Goal: Task Accomplishment & Management: Use online tool/utility

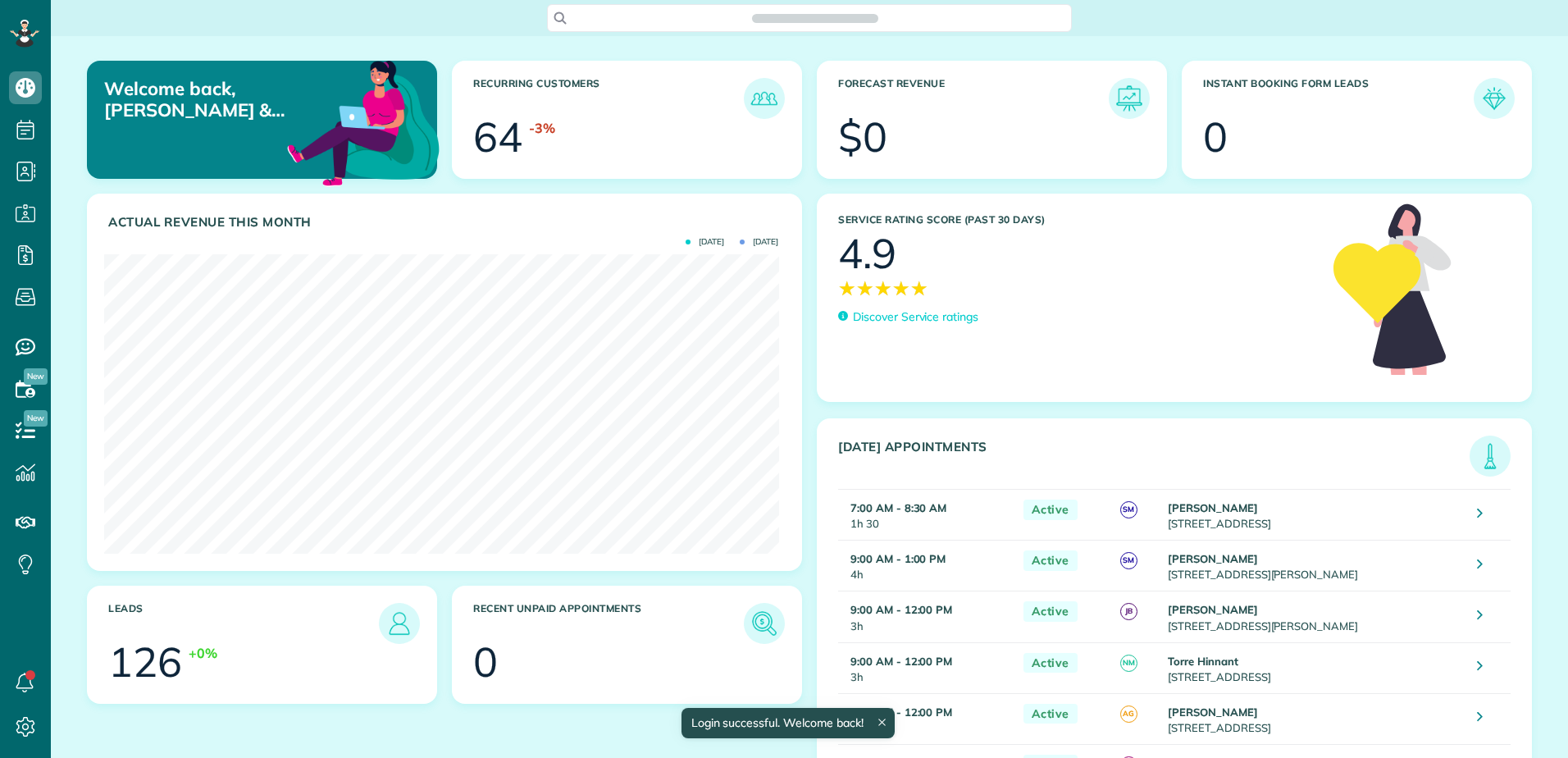
scroll to position [299, 674]
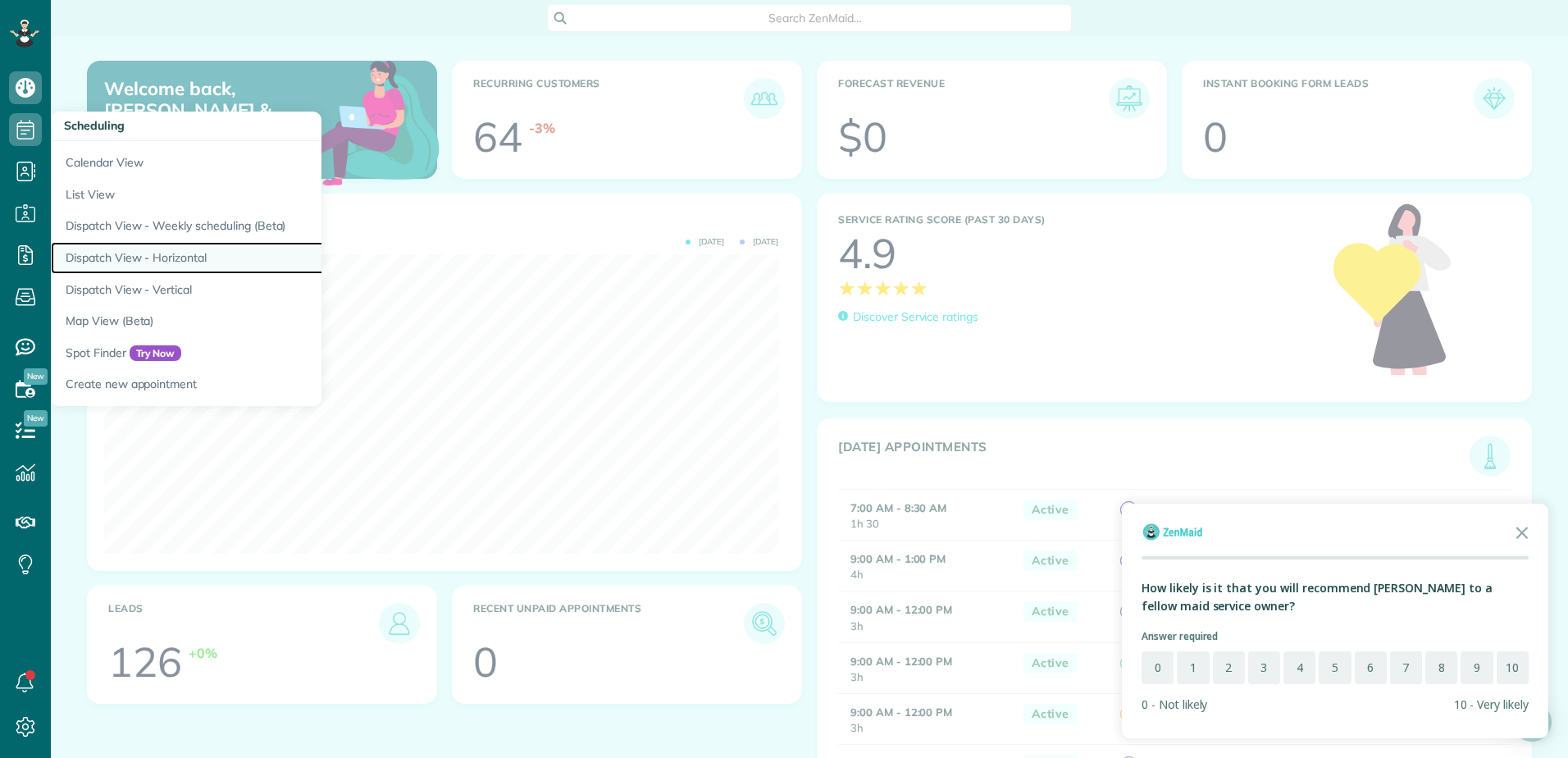
click at [109, 247] on link "Dispatch View - Horizontal" at bounding box center [255, 258] width 410 height 32
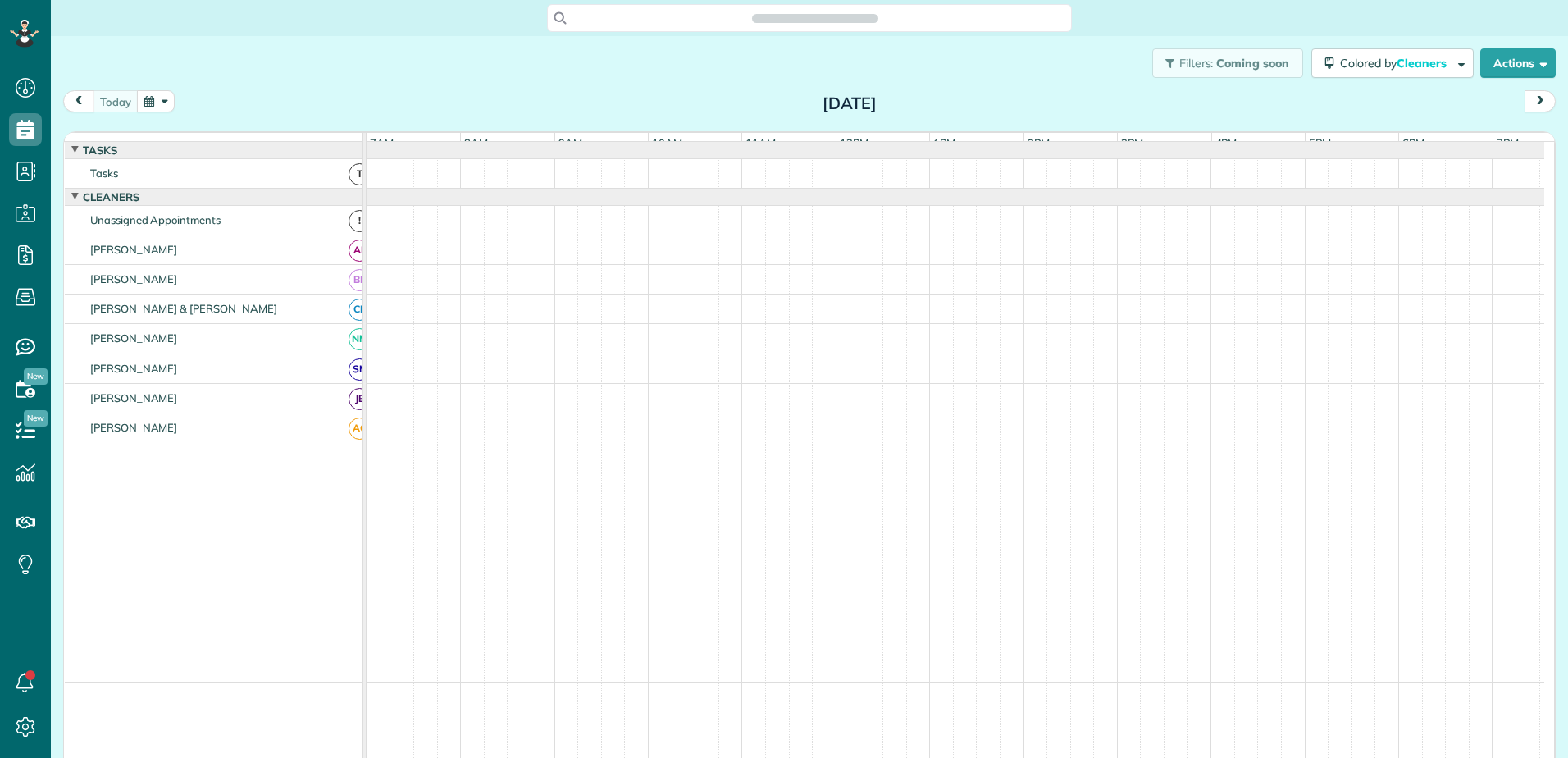
scroll to position [7, 7]
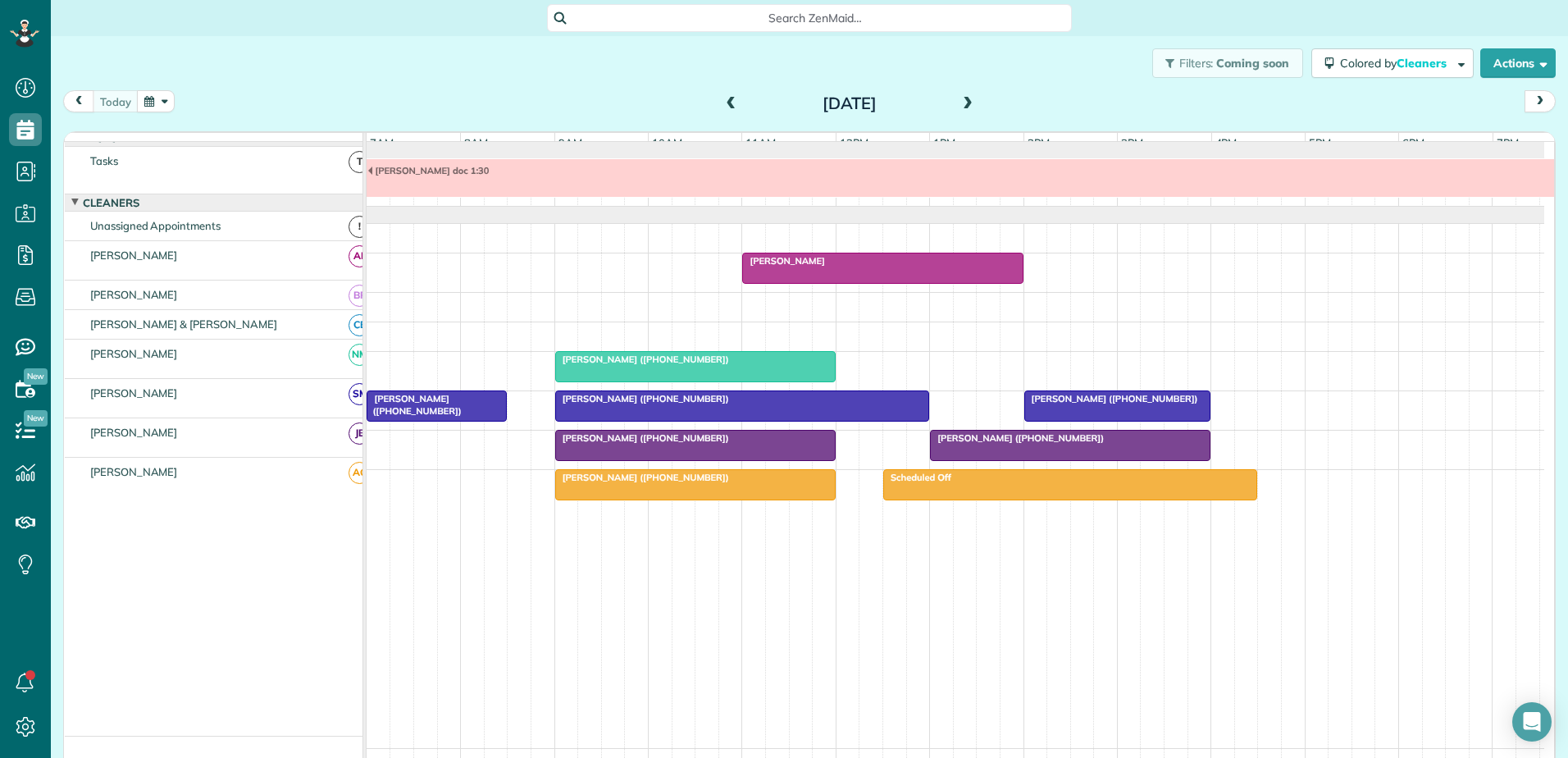
click at [726, 111] on span at bounding box center [732, 104] width 18 height 25
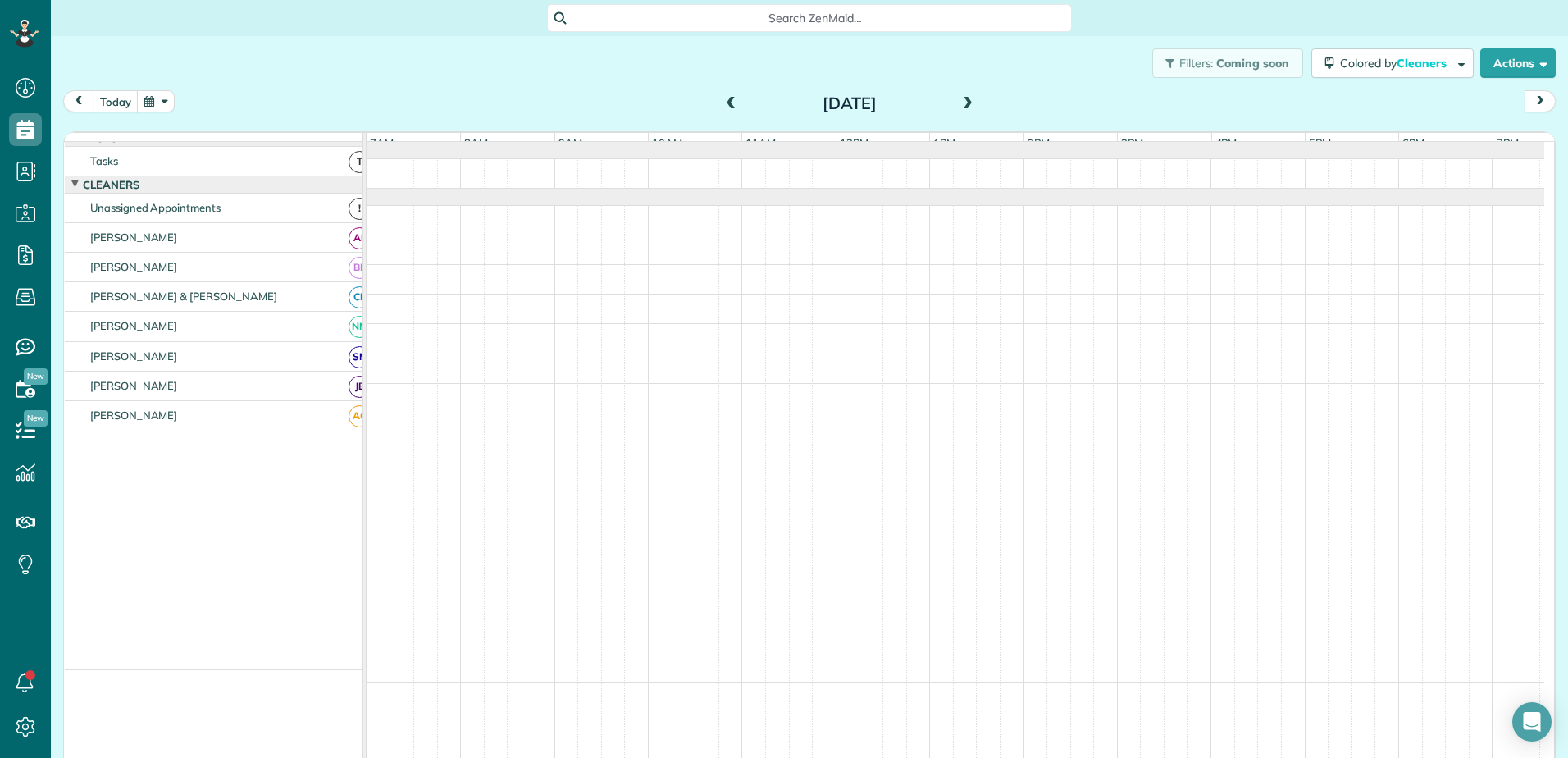
scroll to position [0, 0]
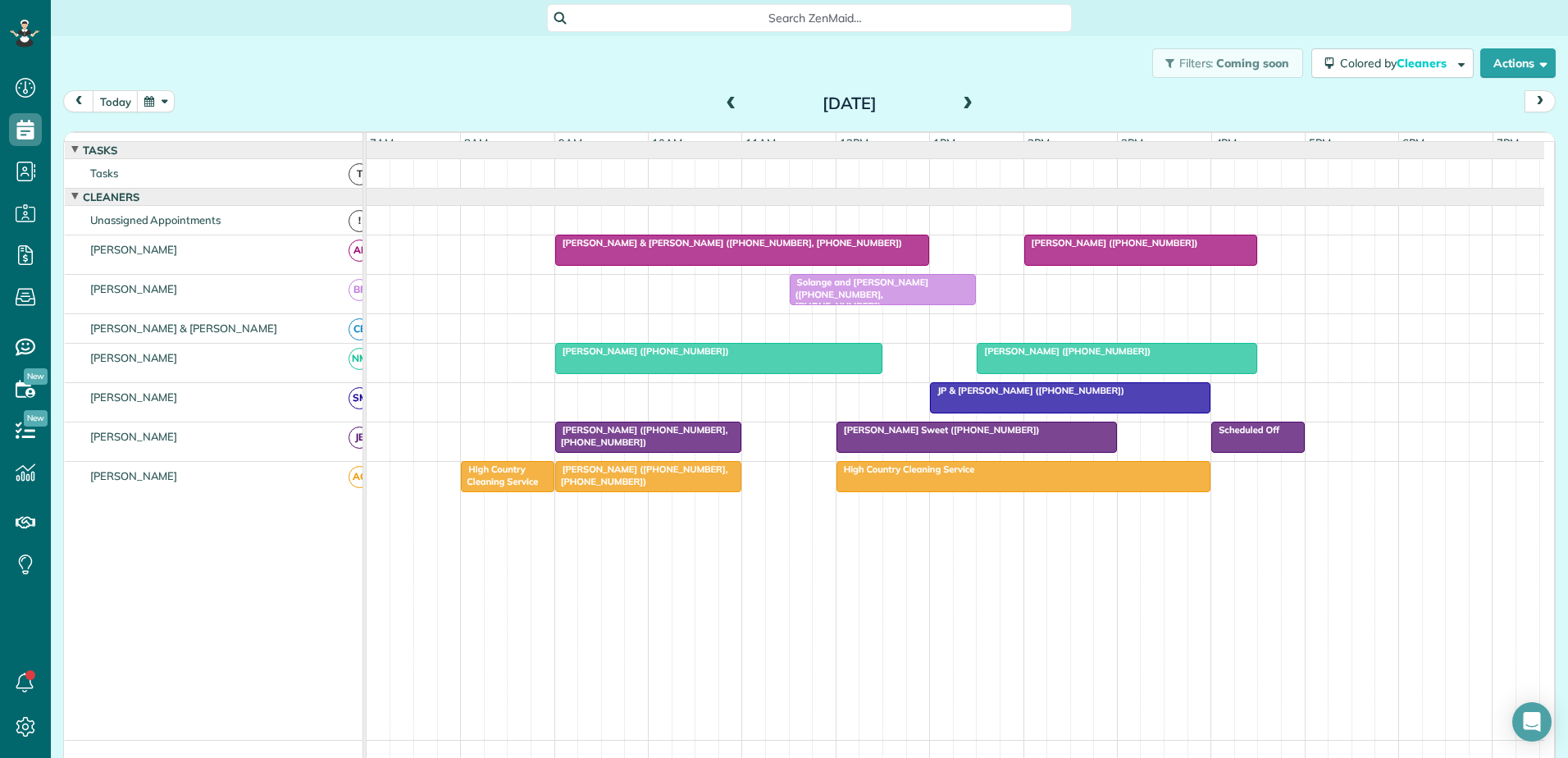
click at [726, 107] on span at bounding box center [732, 104] width 18 height 15
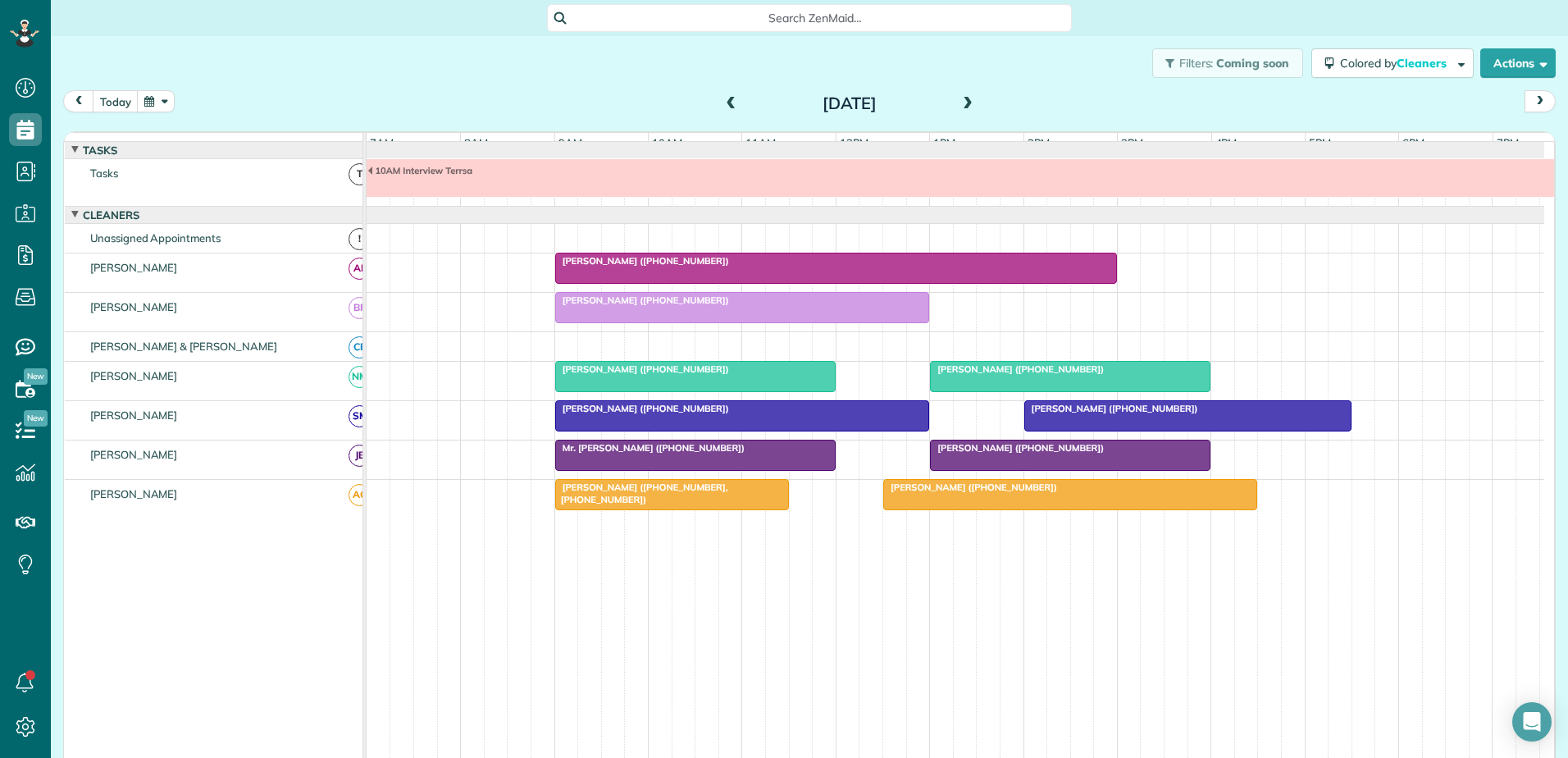
scroll to position [12, 0]
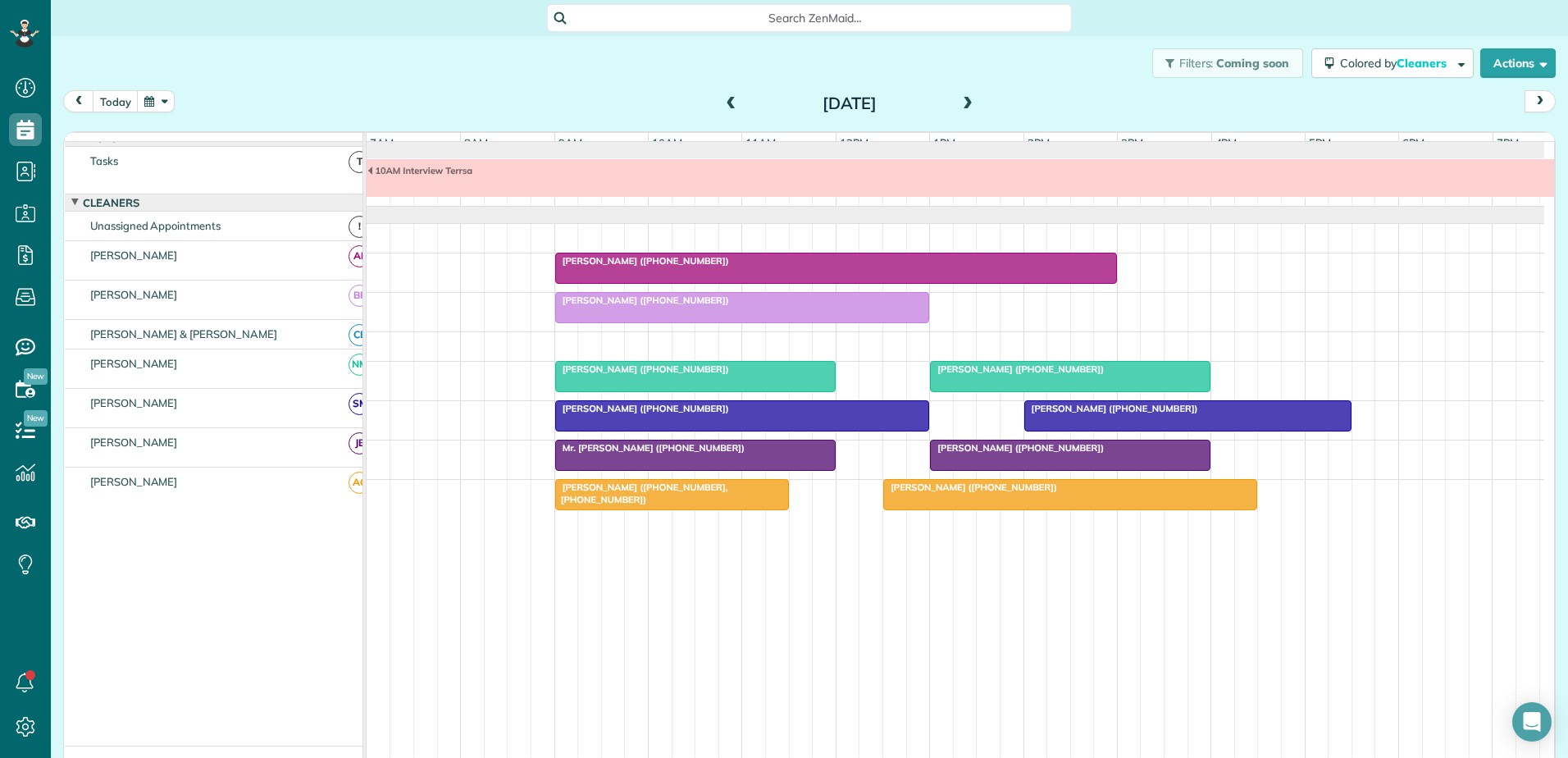
click at [726, 106] on span at bounding box center [732, 104] width 18 height 15
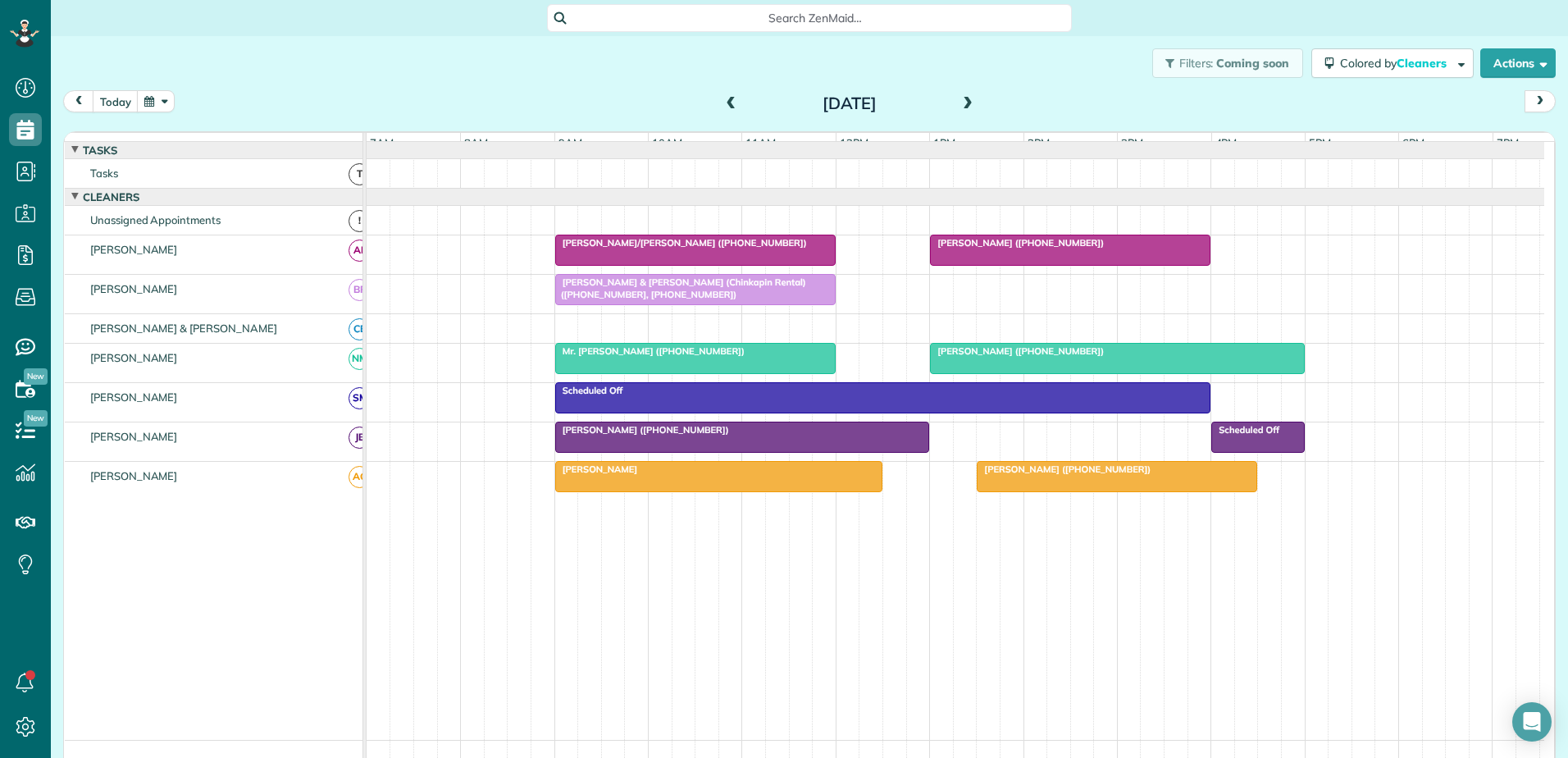
click at [962, 107] on span at bounding box center [968, 104] width 18 height 15
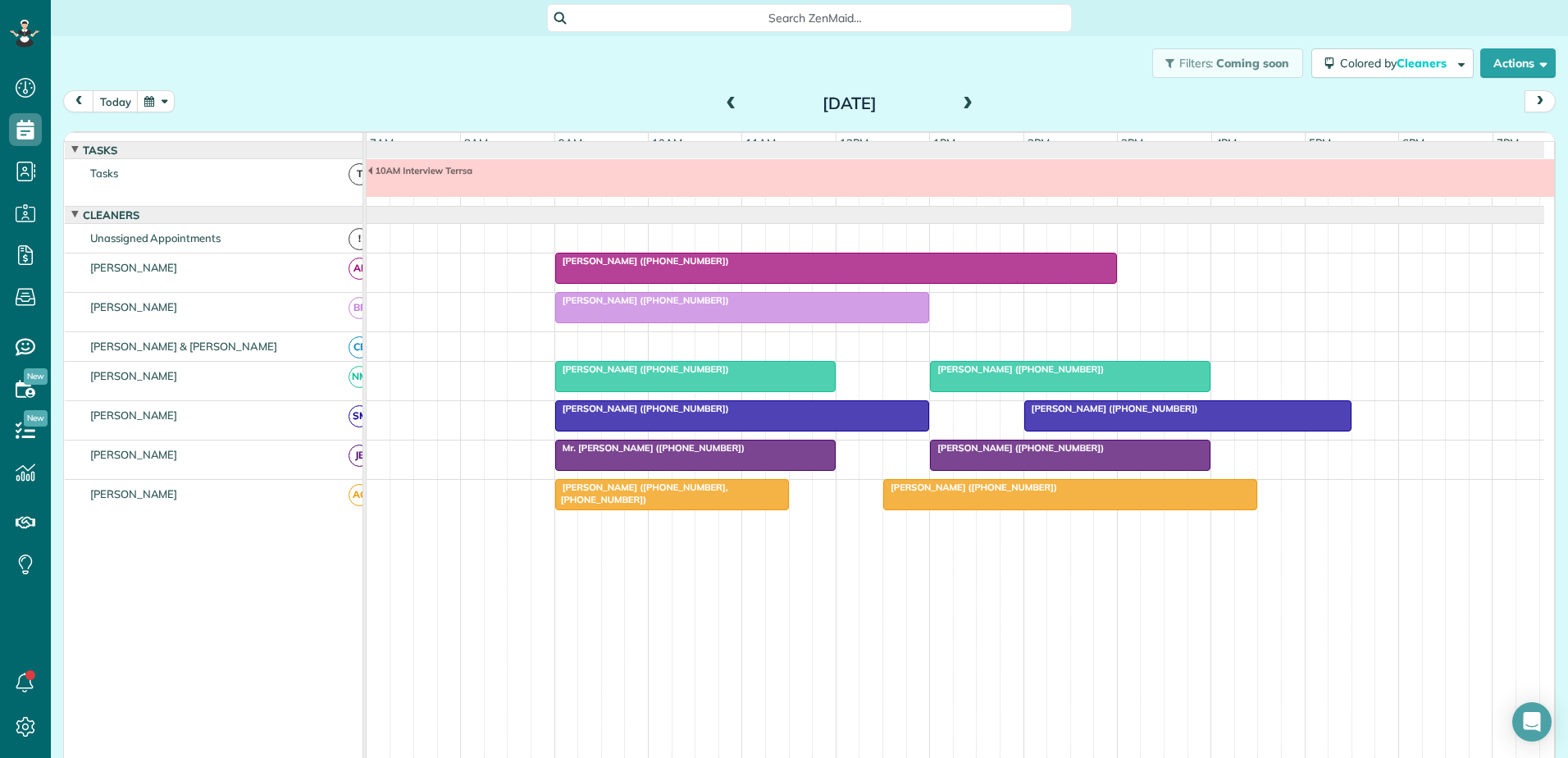
scroll to position [12, 0]
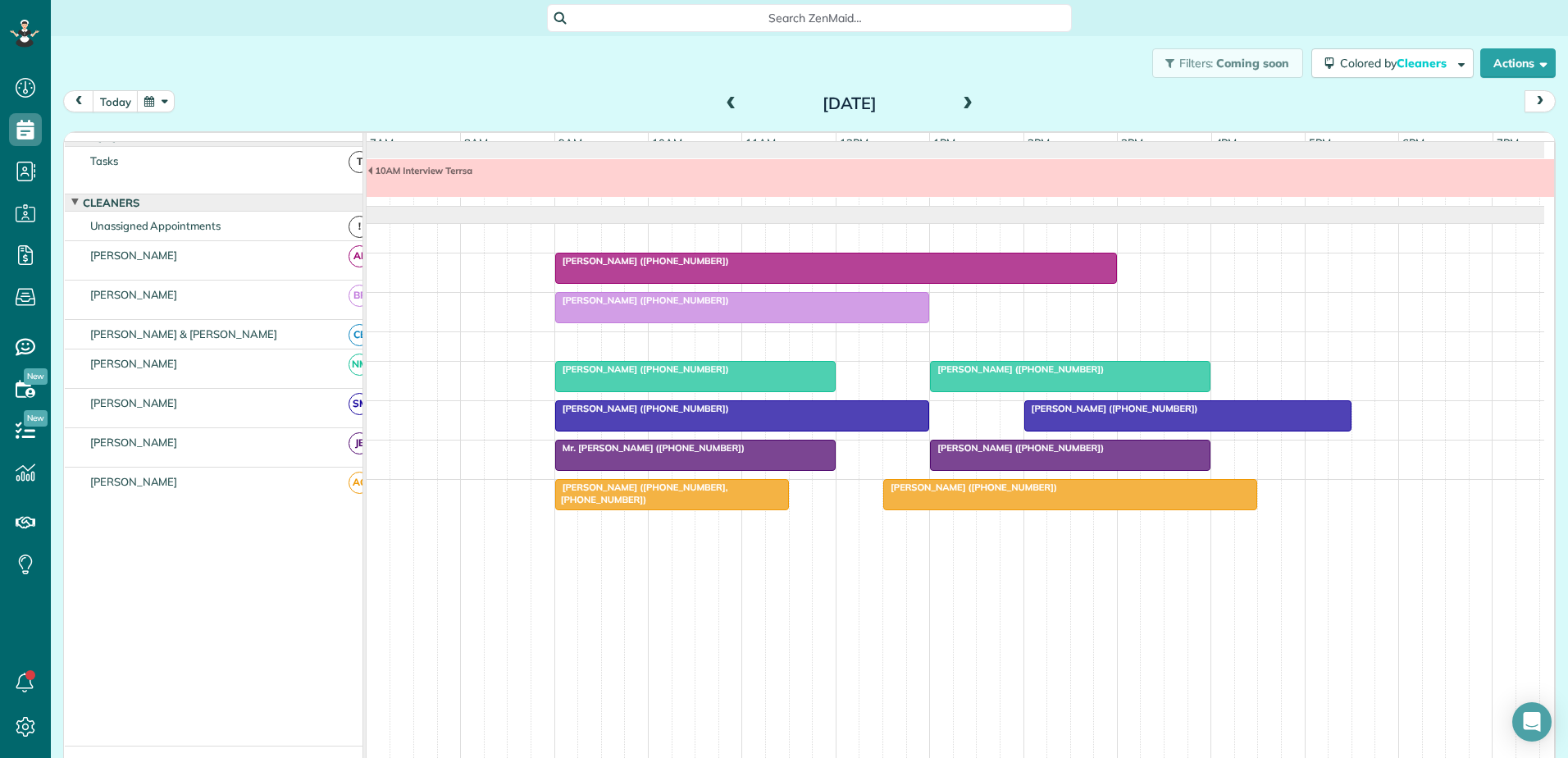
click at [962, 107] on span at bounding box center [968, 104] width 18 height 15
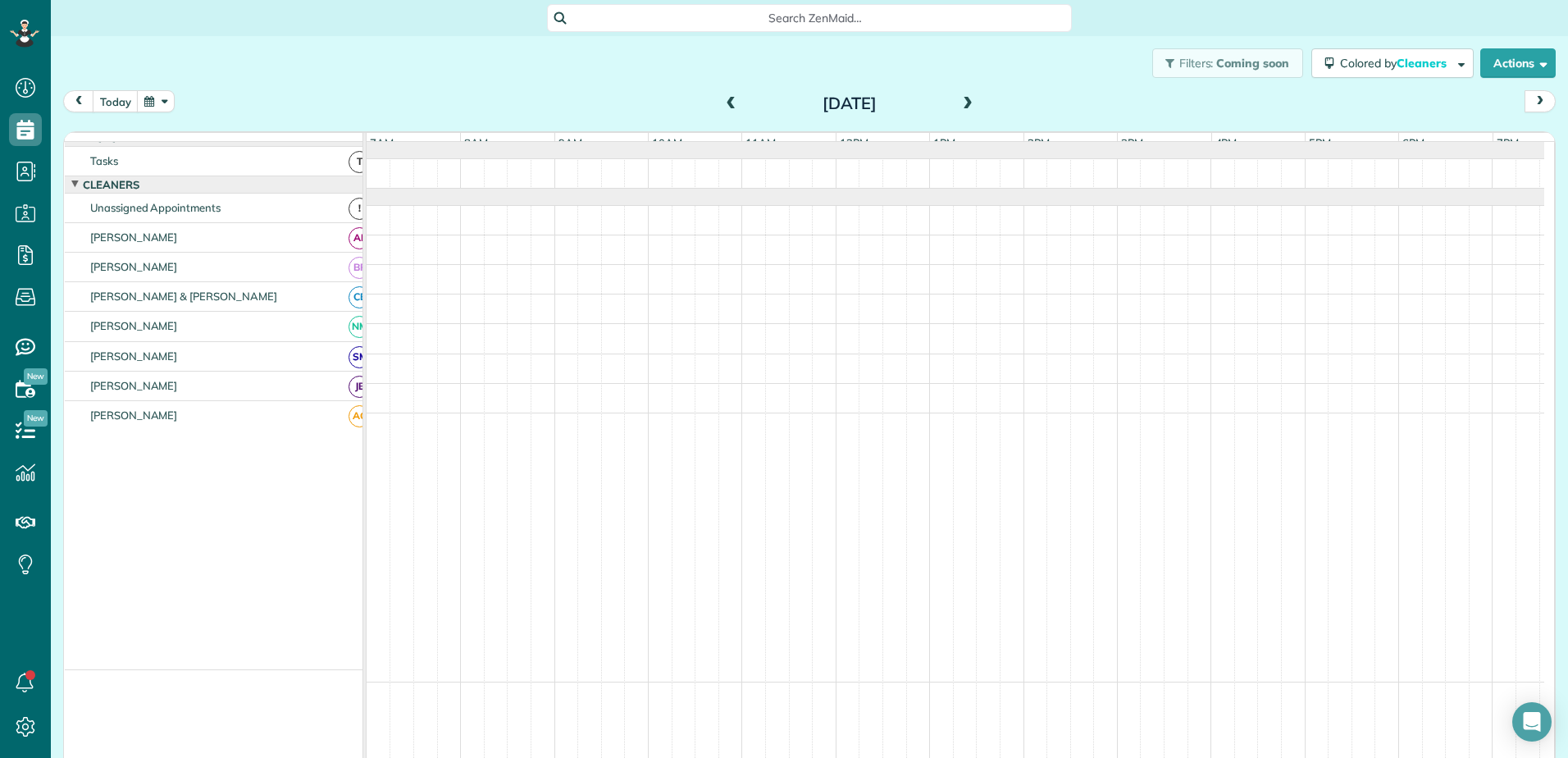
scroll to position [0, 0]
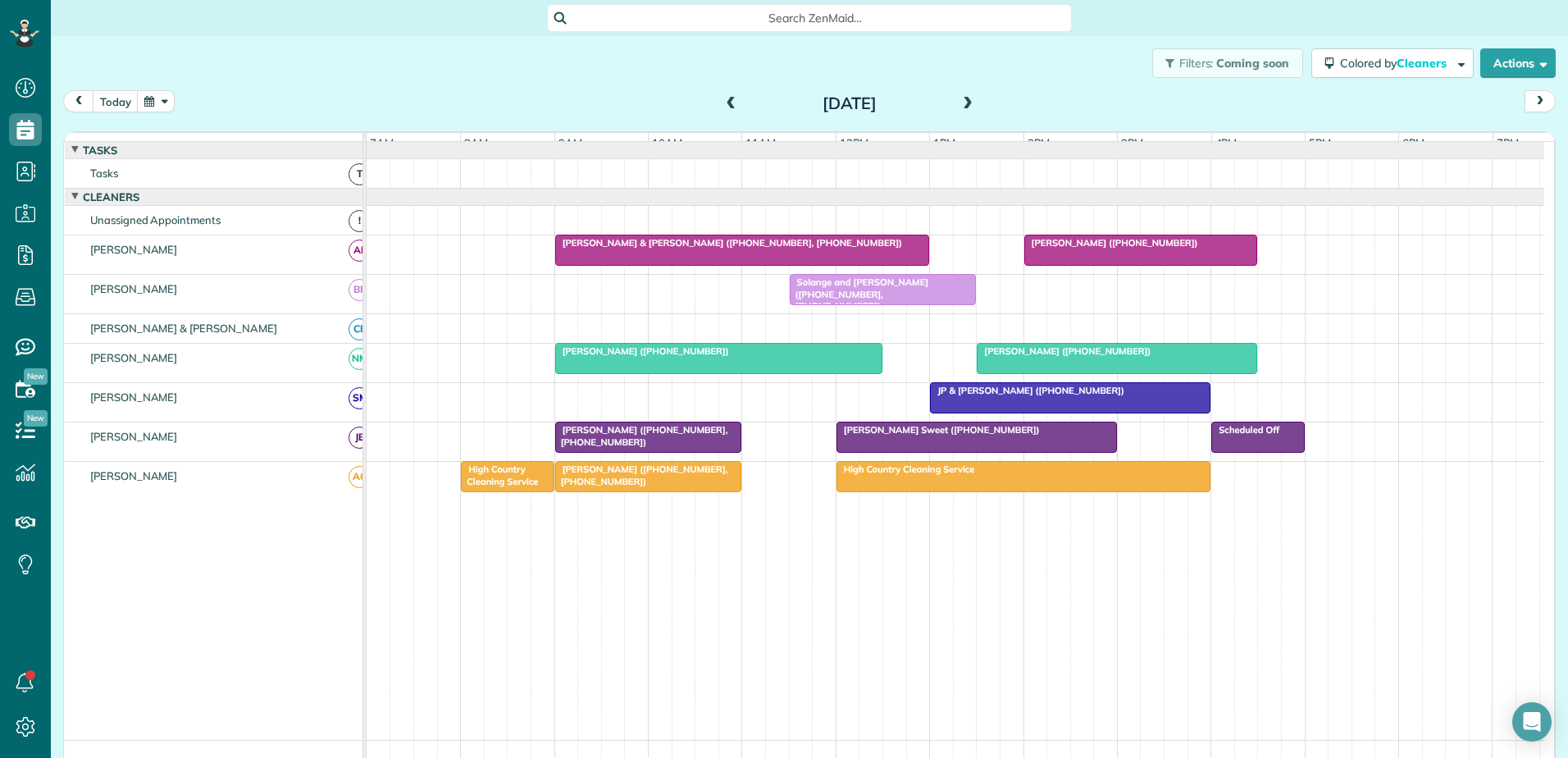
click at [962, 107] on span at bounding box center [968, 104] width 18 height 15
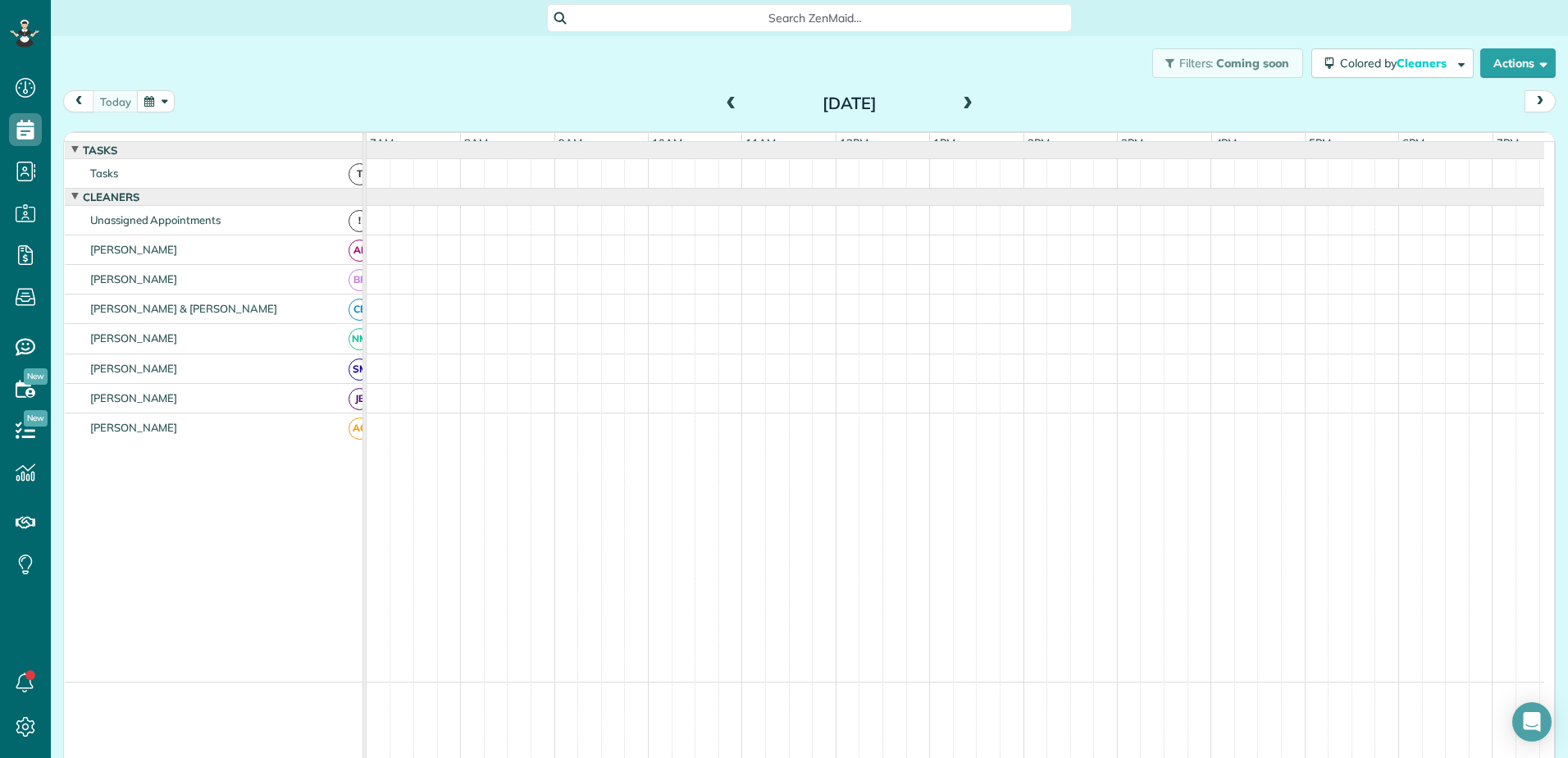
scroll to position [12, 0]
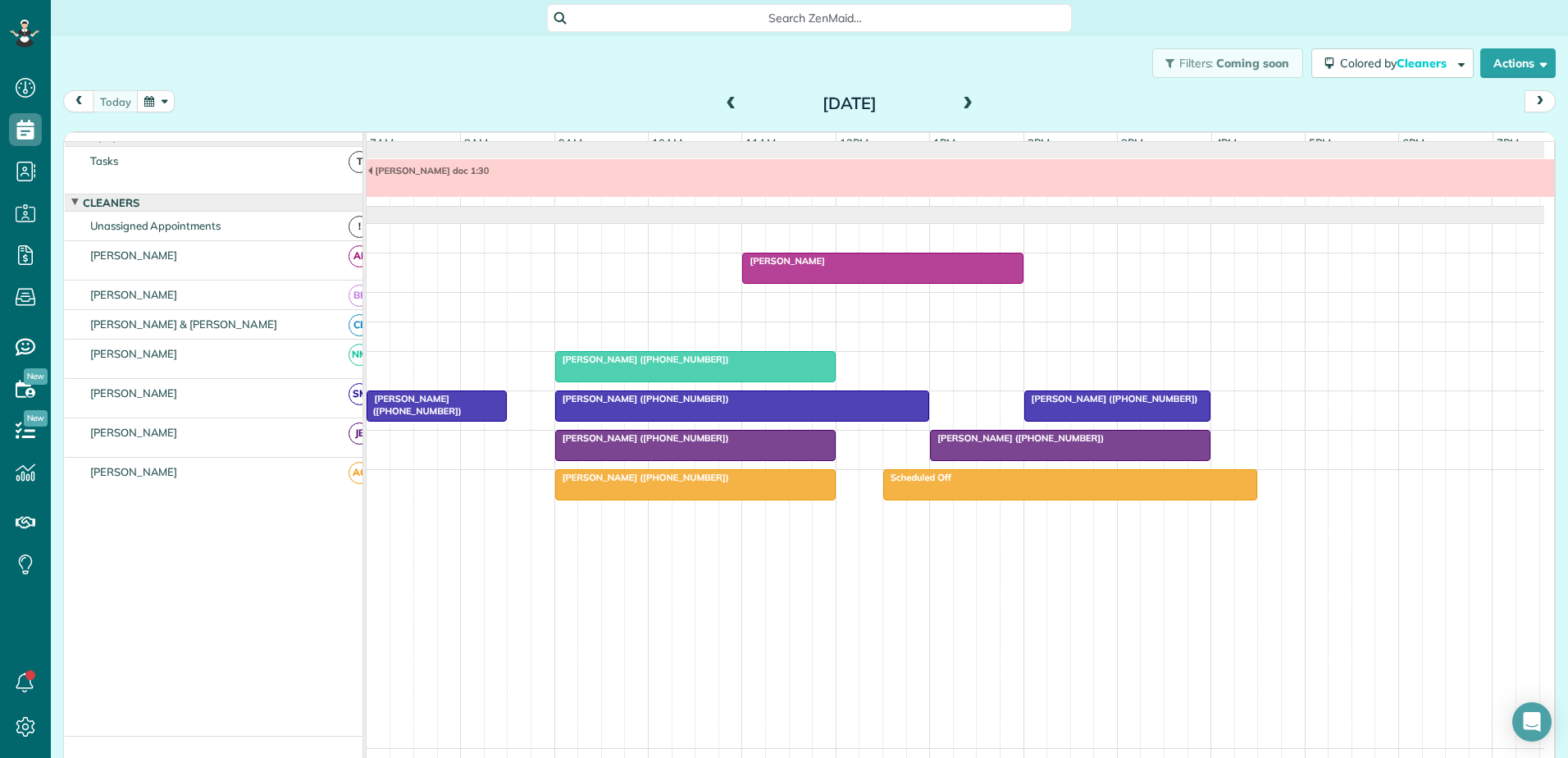
click at [440, 411] on div "[PERSON_NAME] ([PHONE_NUMBER])" at bounding box center [436, 405] width 131 height 24
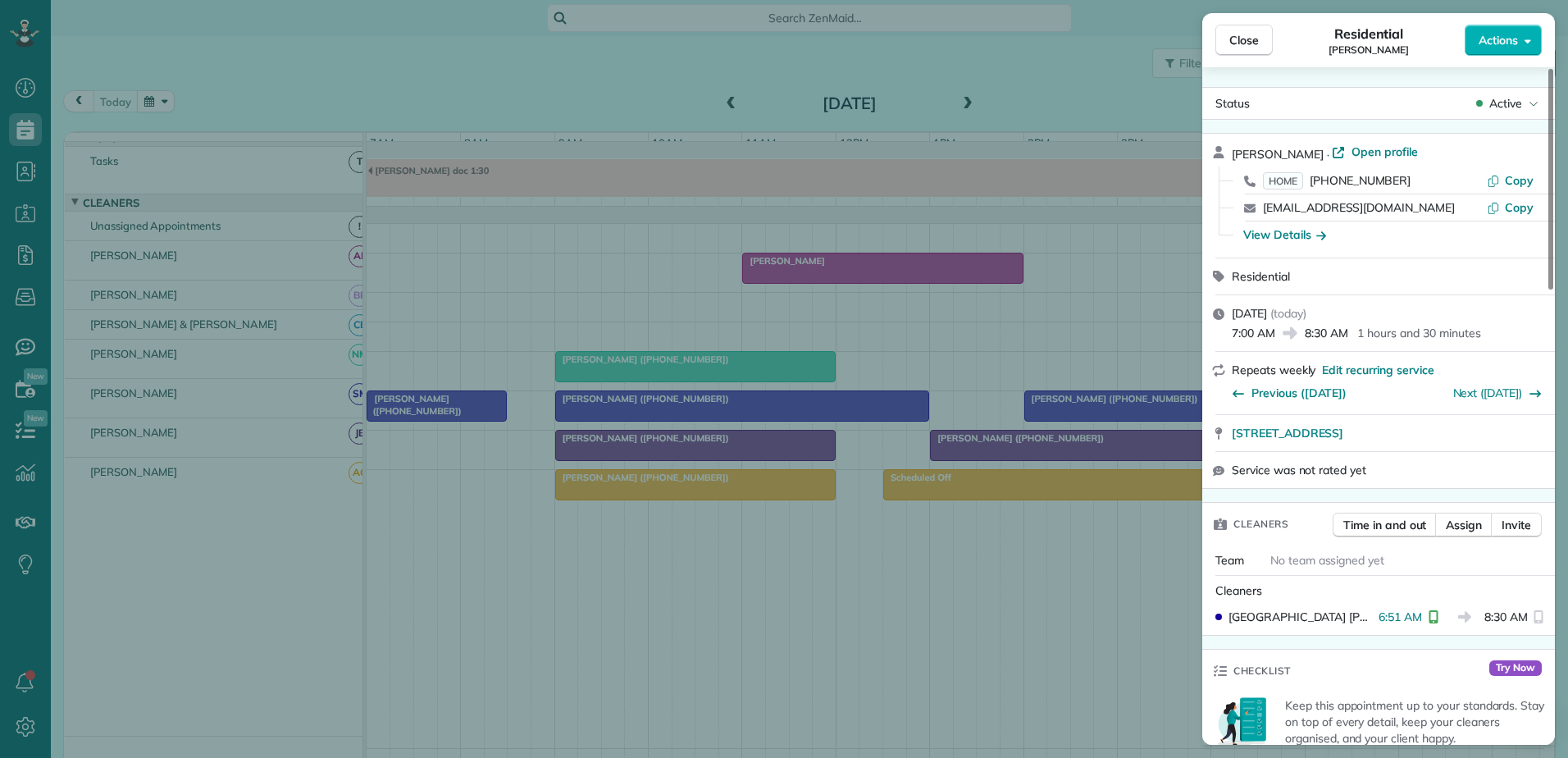
click at [378, 361] on div "Close Residential [PERSON_NAME] Actions Status Active [PERSON_NAME] · Open prof…" at bounding box center [784, 379] width 1568 height 758
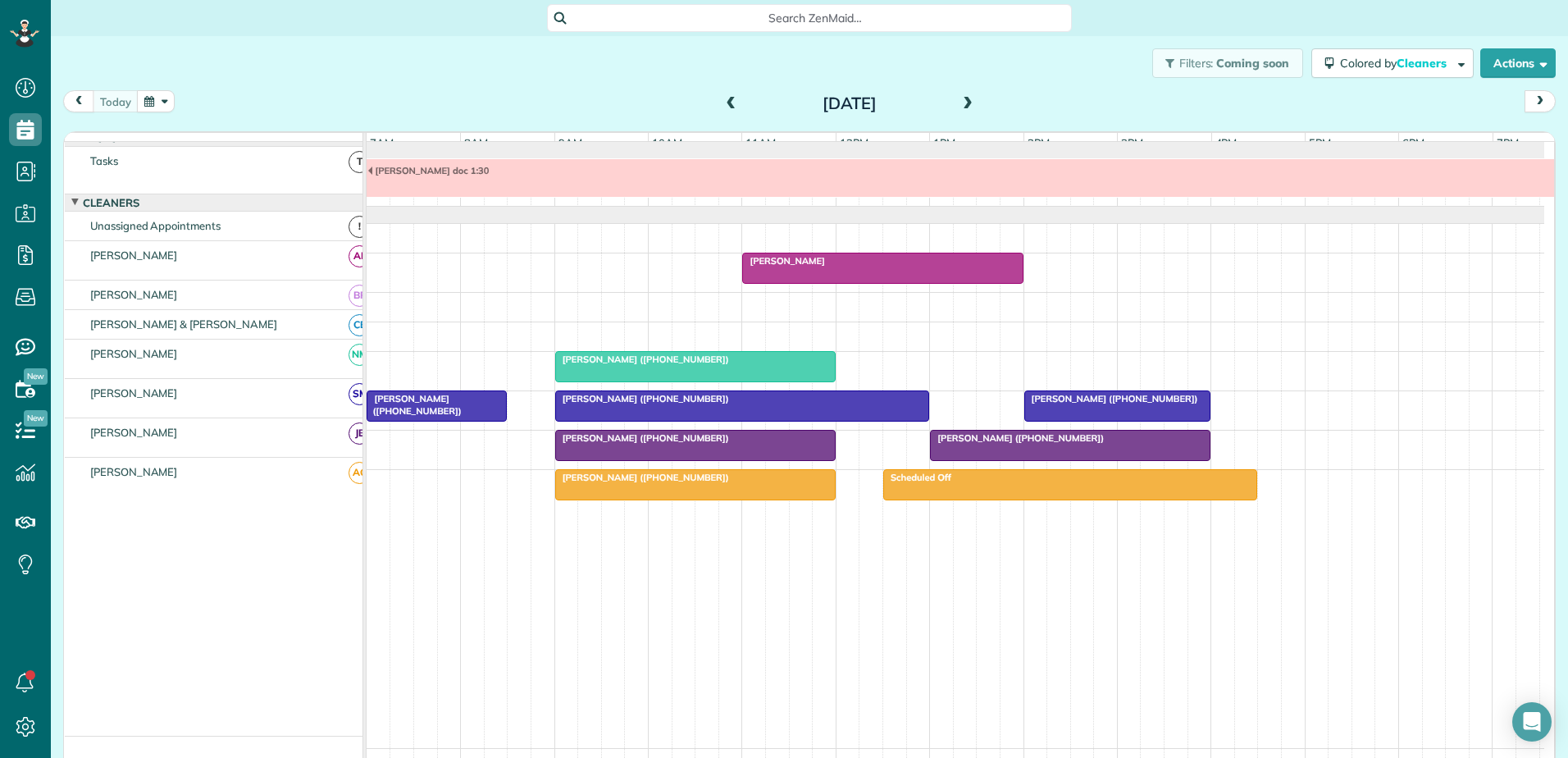
click at [625, 484] on span "[PERSON_NAME] ([PHONE_NUMBER])" at bounding box center [642, 477] width 176 height 11
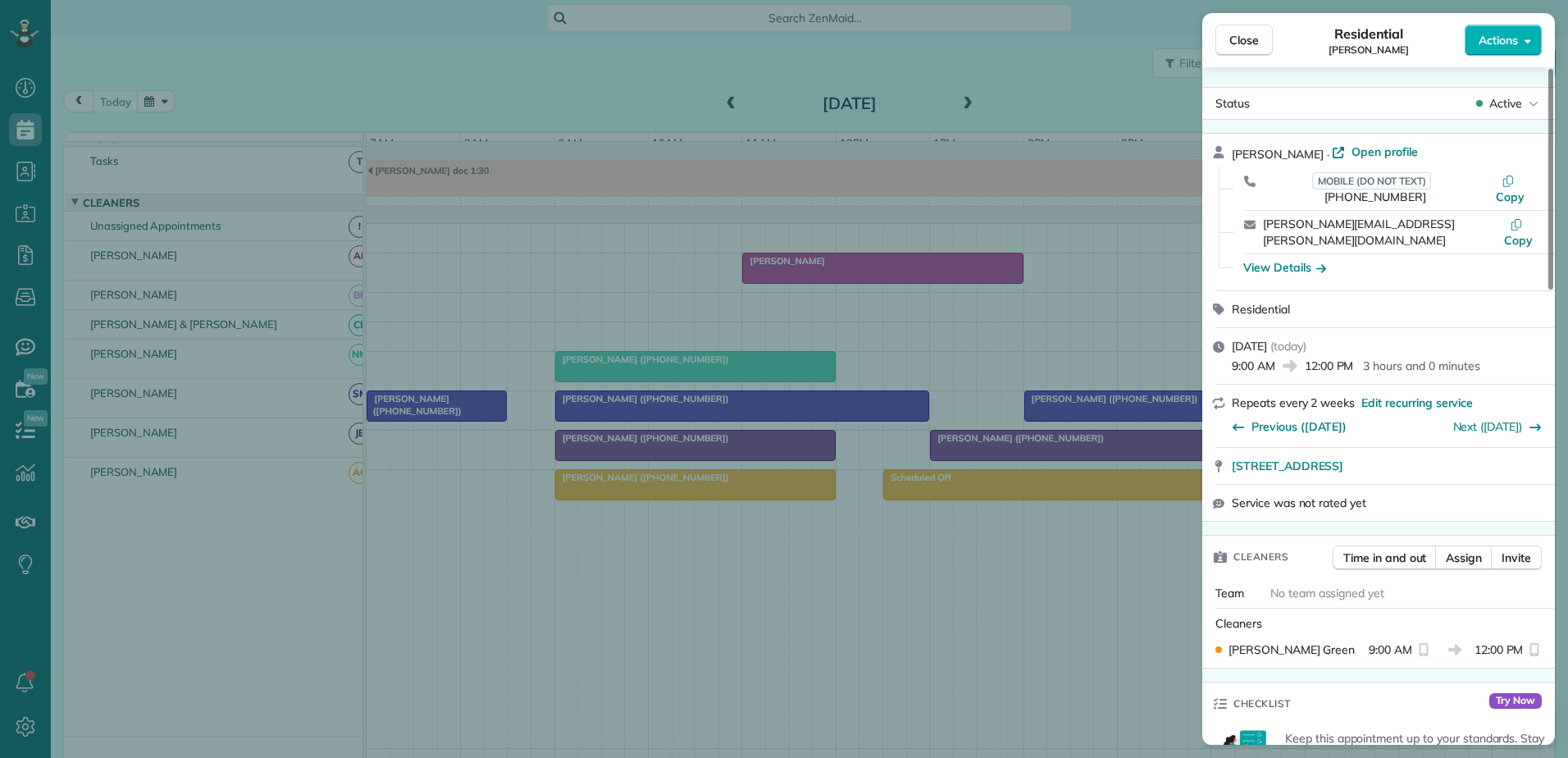
click at [625, 493] on div "Close Residential [PERSON_NAME] Actions Status Active [PERSON_NAME] · Open prof…" at bounding box center [784, 379] width 1568 height 758
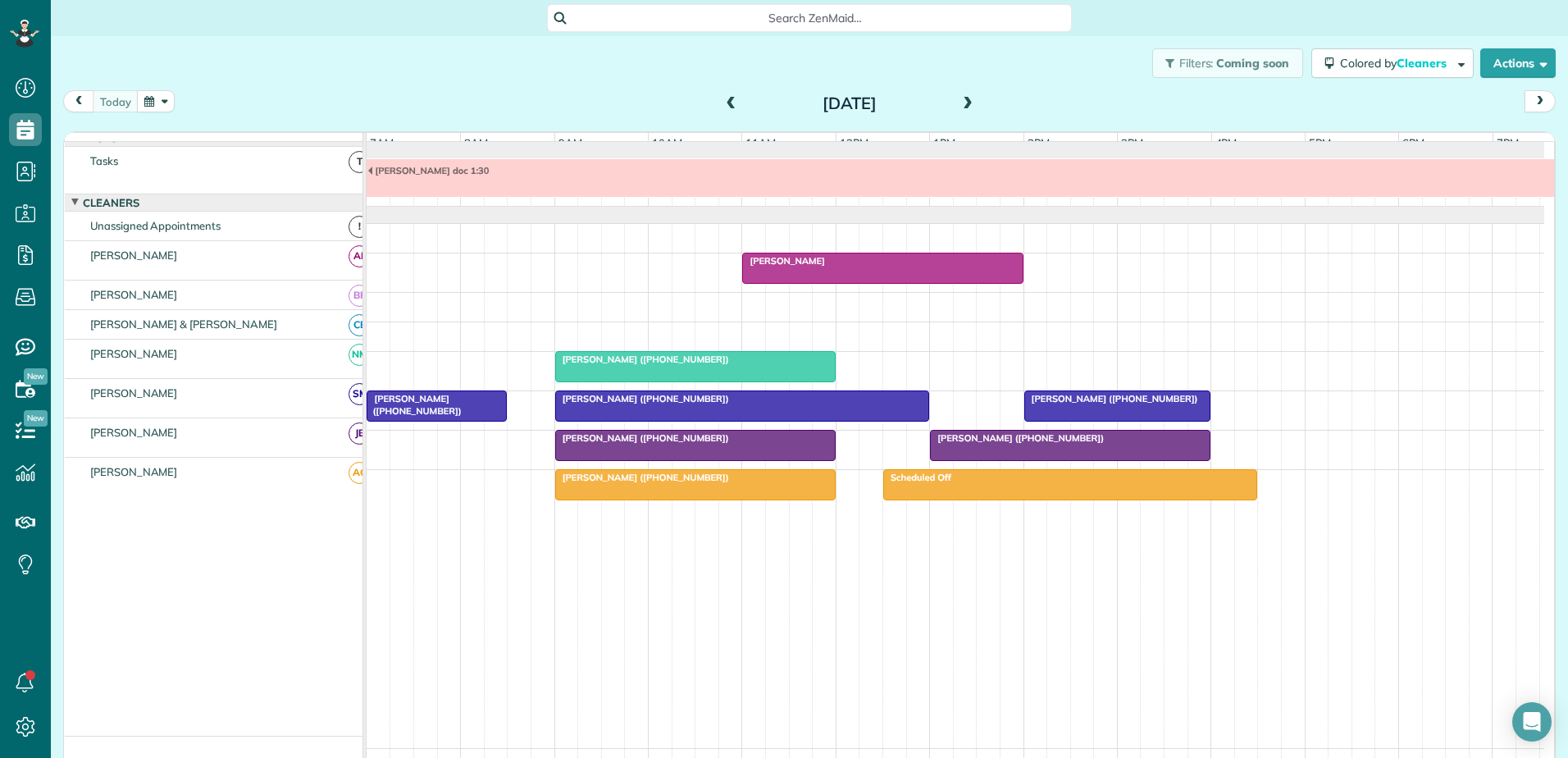
click at [730, 100] on span at bounding box center [732, 104] width 18 height 15
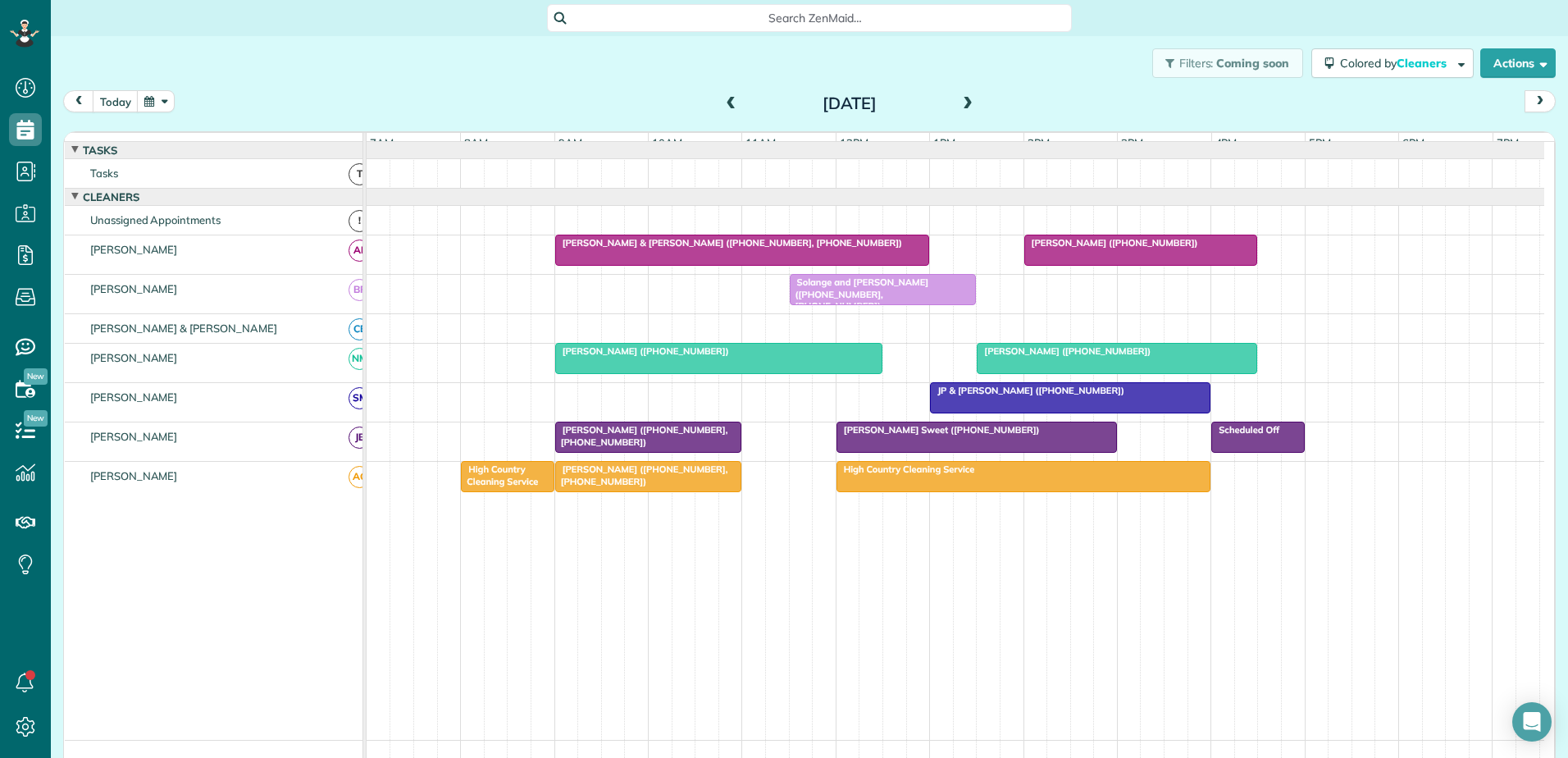
click at [1091, 262] on div at bounding box center [1141, 251] width 232 height 29
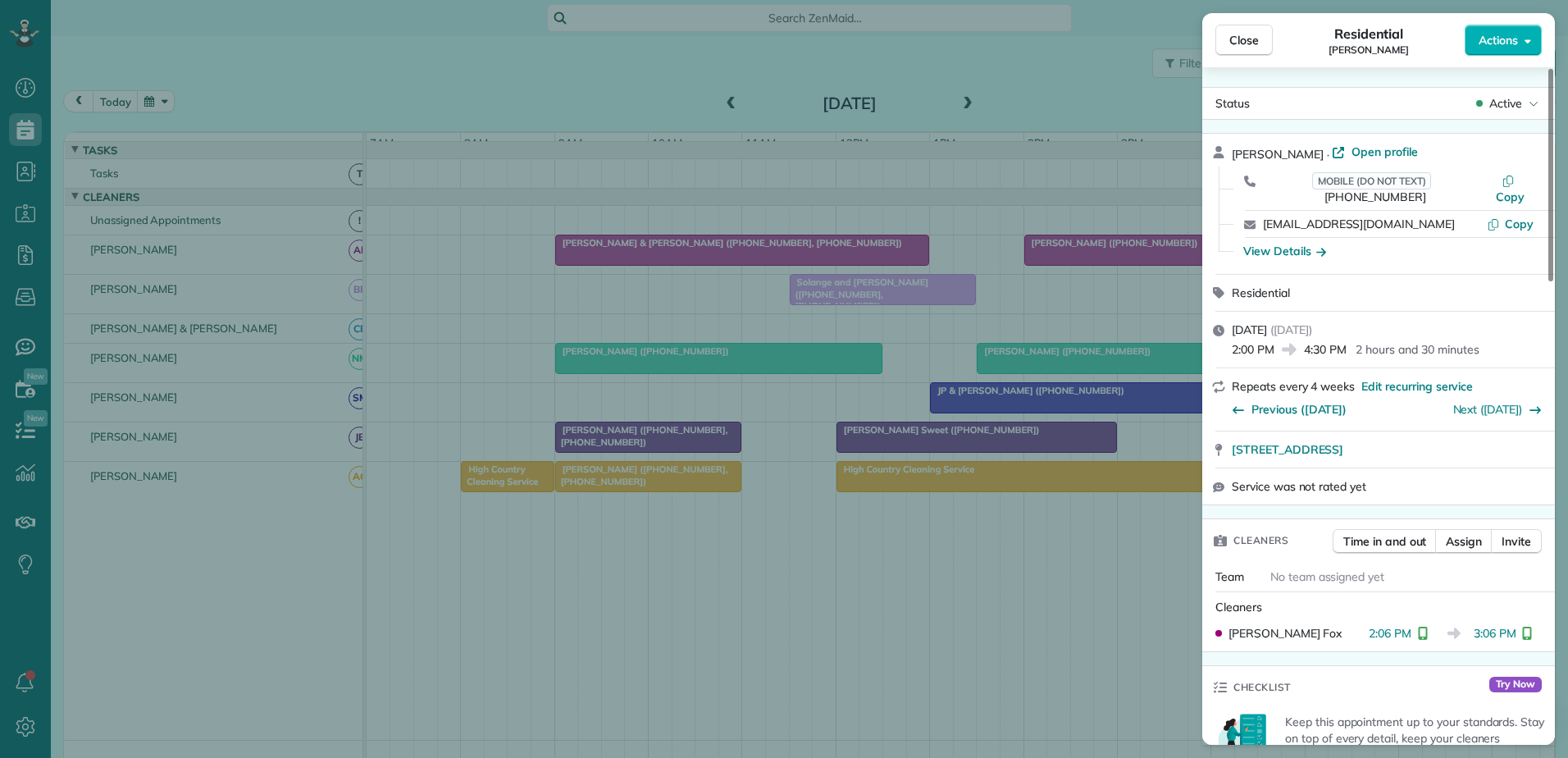
click at [1091, 262] on div "Close Residential [PERSON_NAME] Actions Status Active [PERSON_NAME] · Open prof…" at bounding box center [784, 379] width 1568 height 758
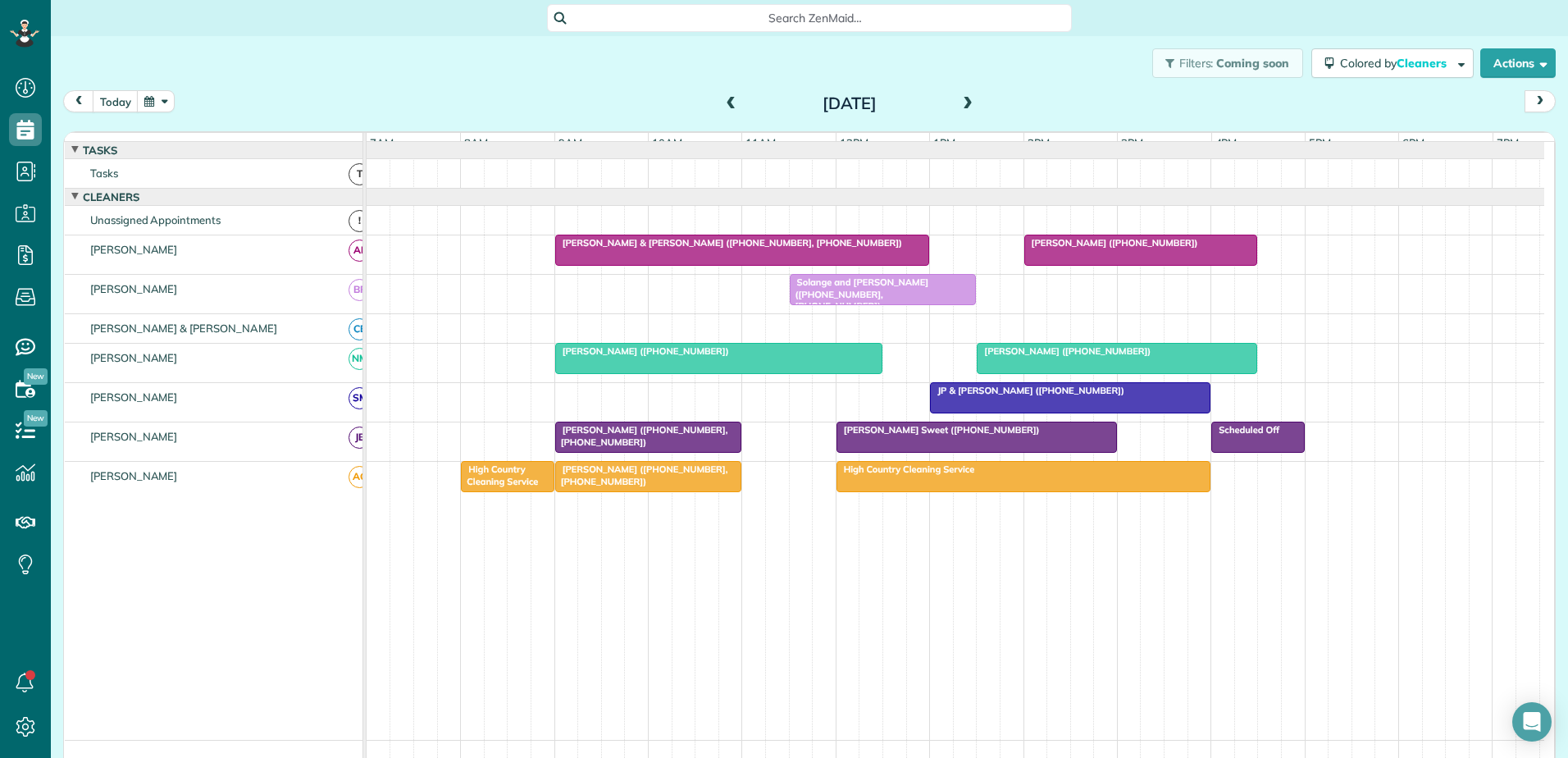
click at [863, 249] on div "[PERSON_NAME] & [PERSON_NAME] ([PHONE_NUMBER], [PHONE_NUMBER])" at bounding box center [742, 242] width 365 height 11
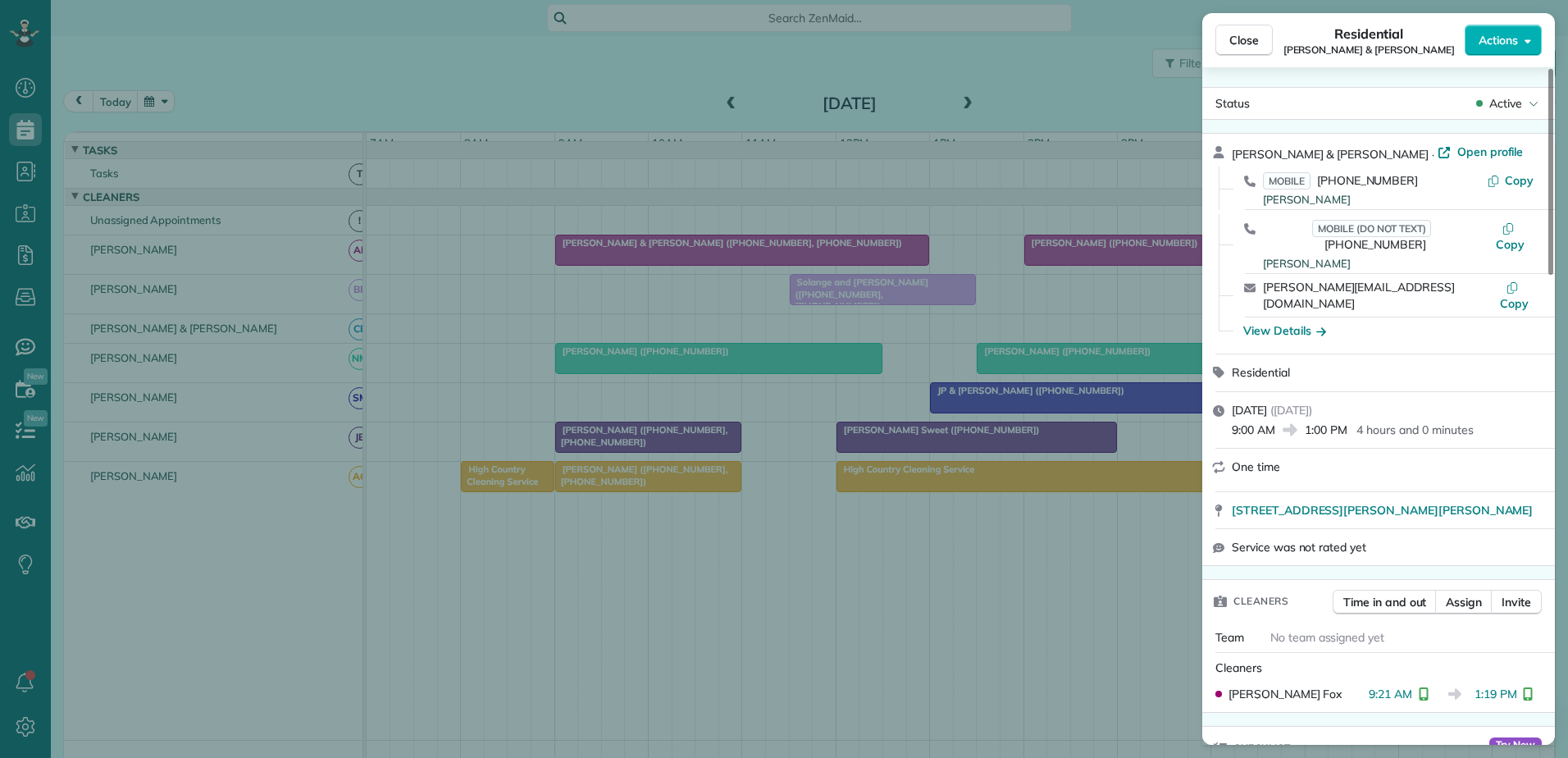
click at [865, 258] on div "Close Residential [PERSON_NAME] & [PERSON_NAME] Actions Status Active [PERSON_N…" at bounding box center [784, 379] width 1568 height 758
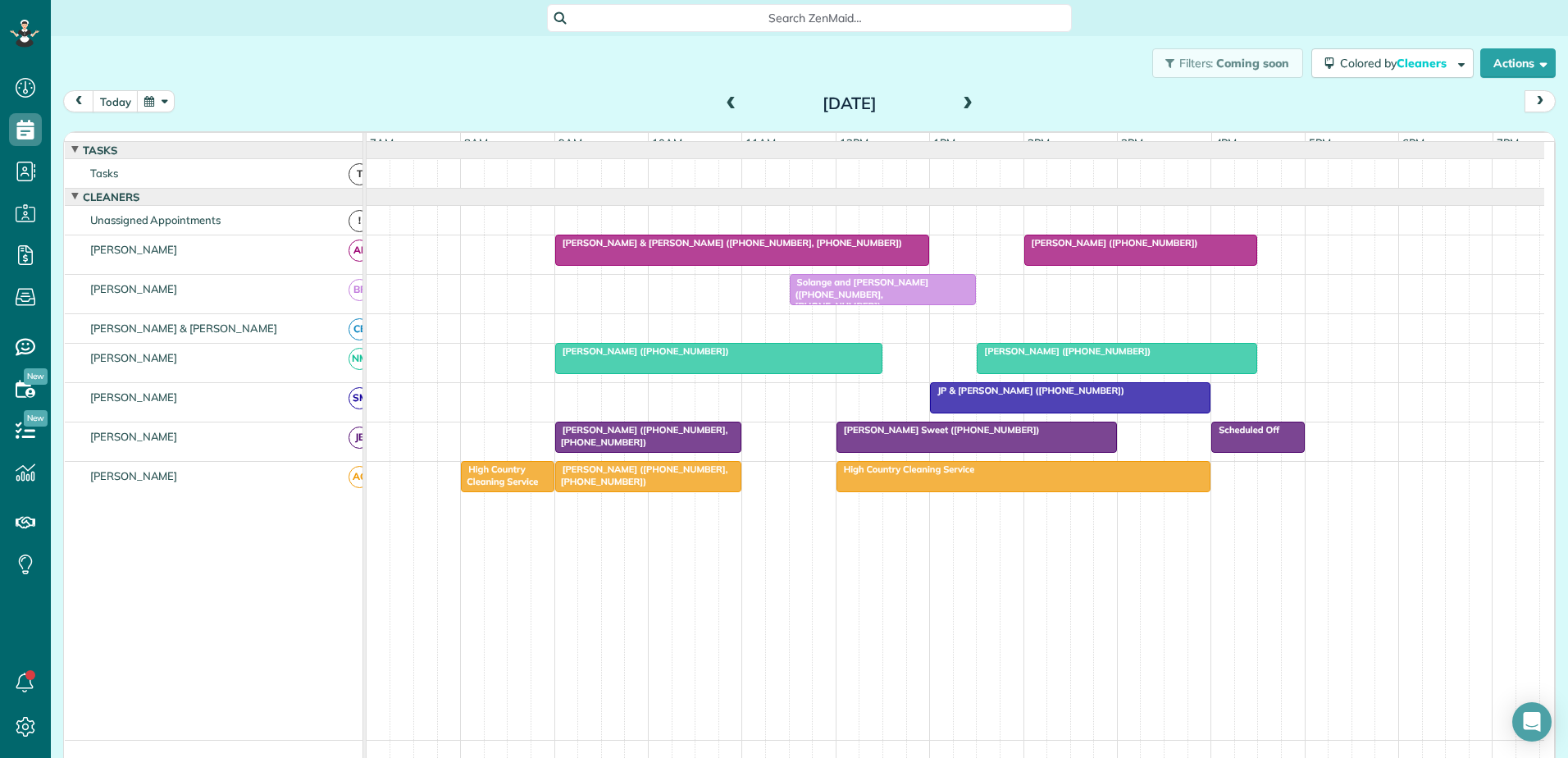
click at [723, 103] on span at bounding box center [732, 104] width 18 height 15
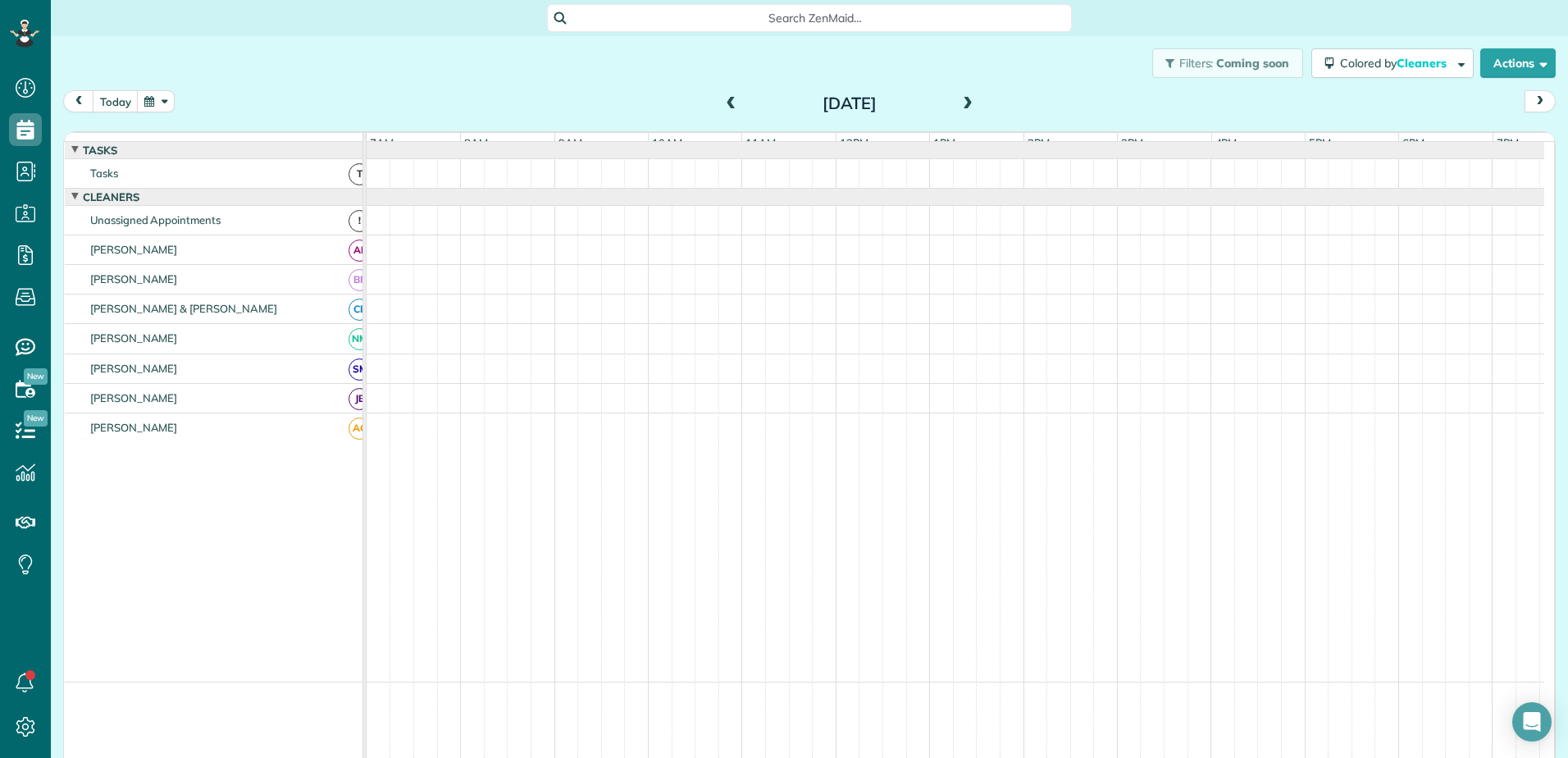
scroll to position [12, 0]
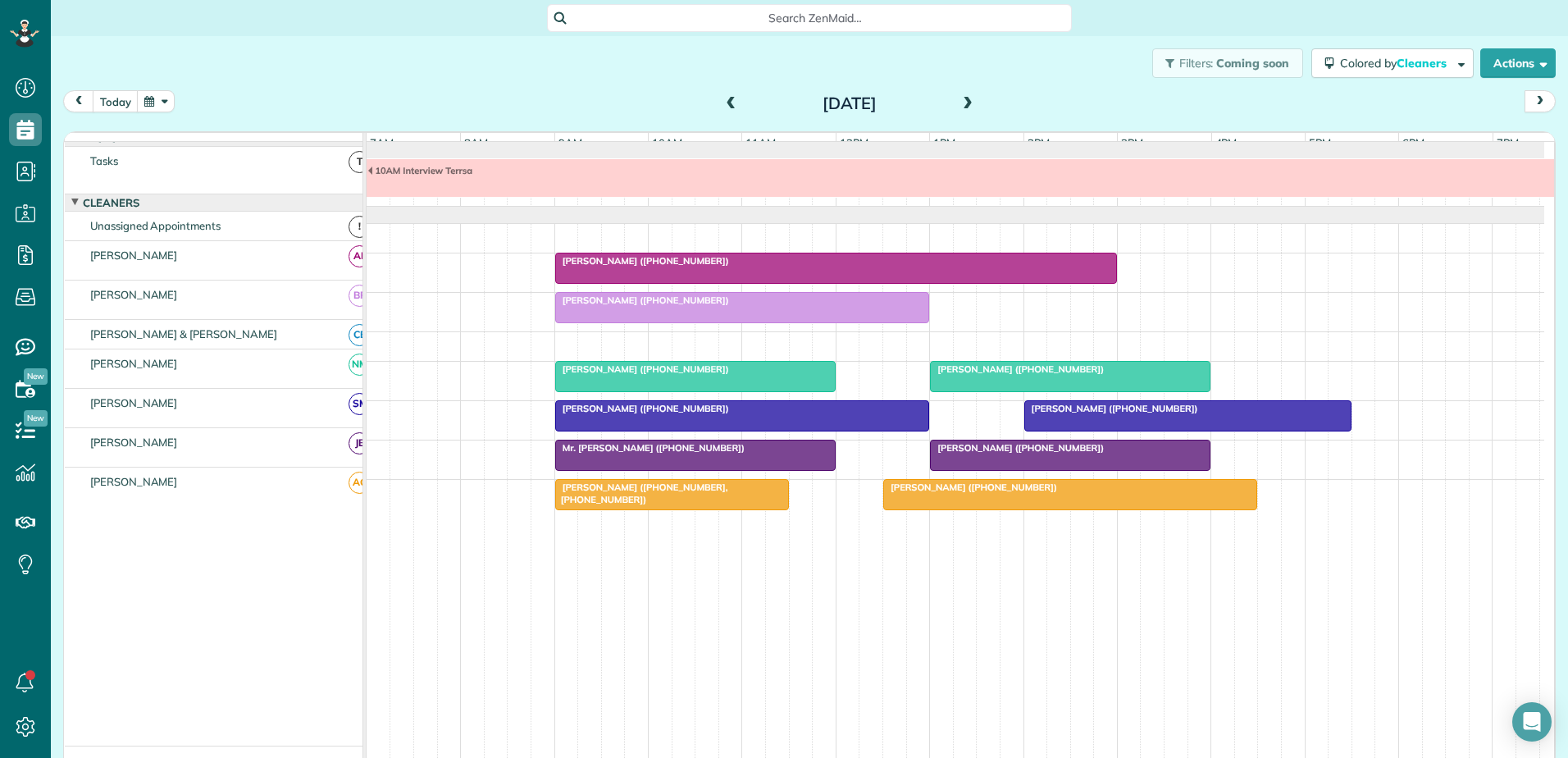
click at [835, 280] on div at bounding box center [836, 268] width 560 height 29
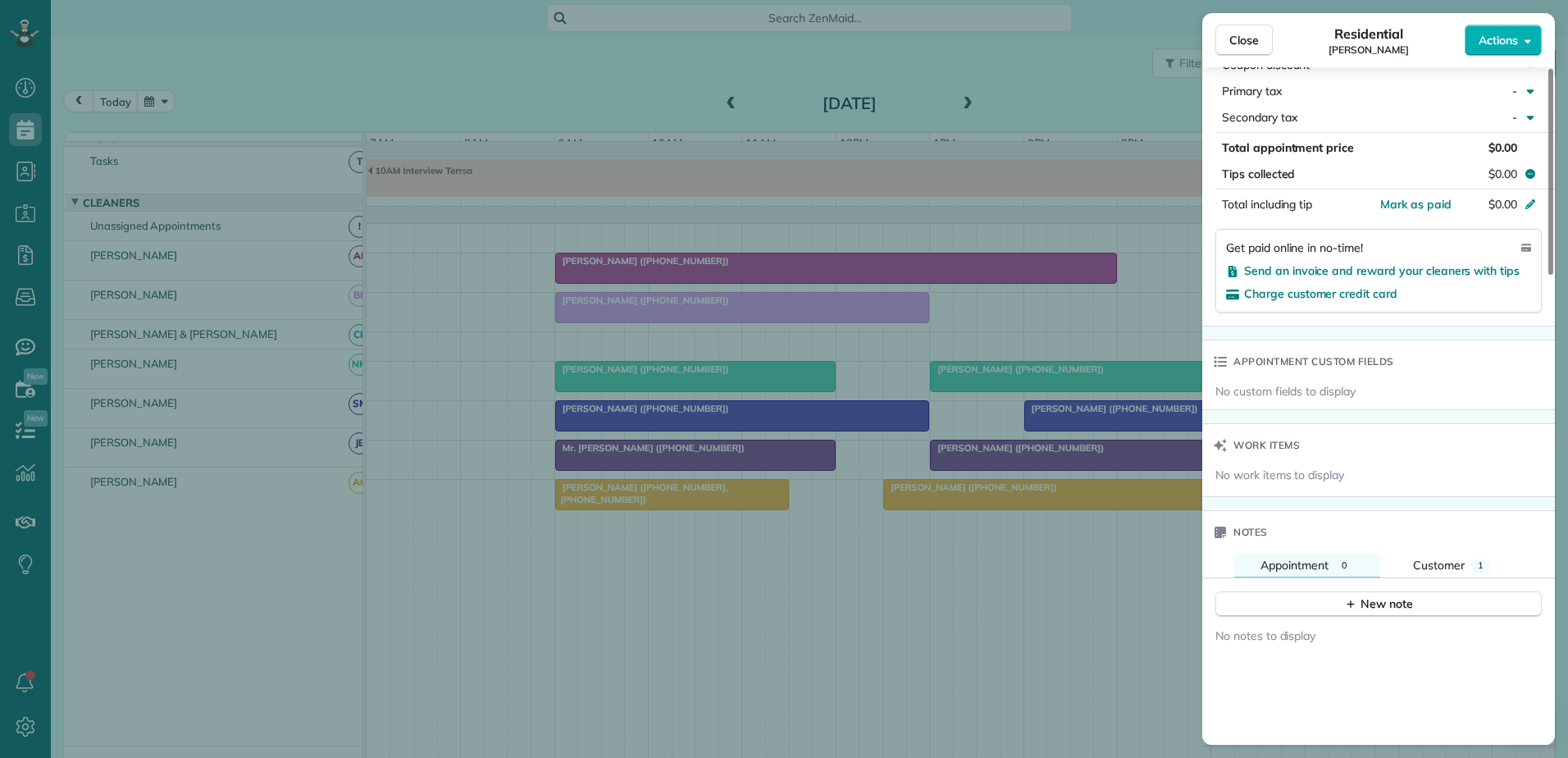
scroll to position [1330, 0]
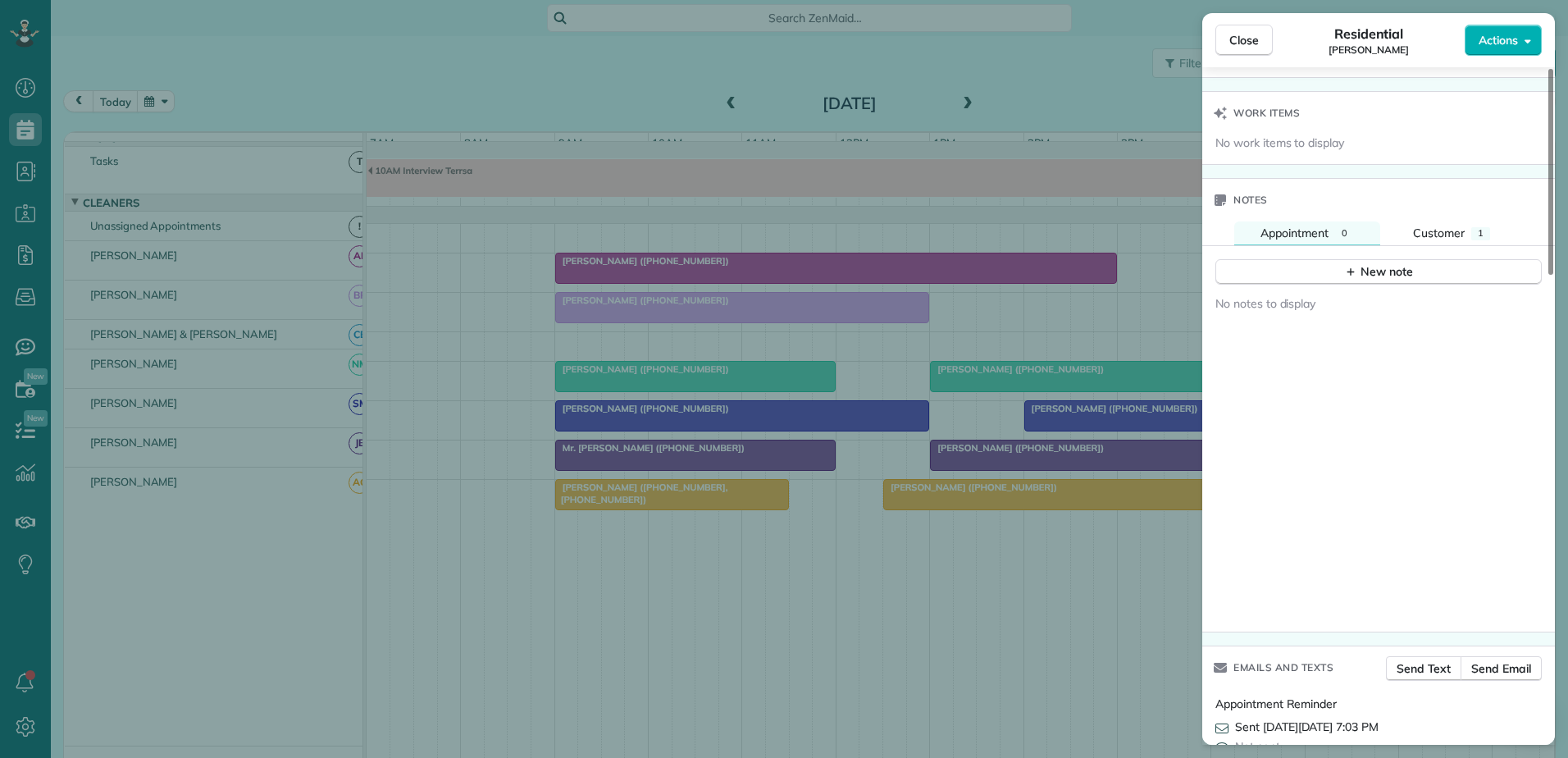
click at [1438, 204] on div "Notes" at bounding box center [1378, 200] width 353 height 42
click at [1434, 246] on div "New note" at bounding box center [1378, 265] width 353 height 40
click at [1436, 225] on div "Customer" at bounding box center [1438, 233] width 52 height 17
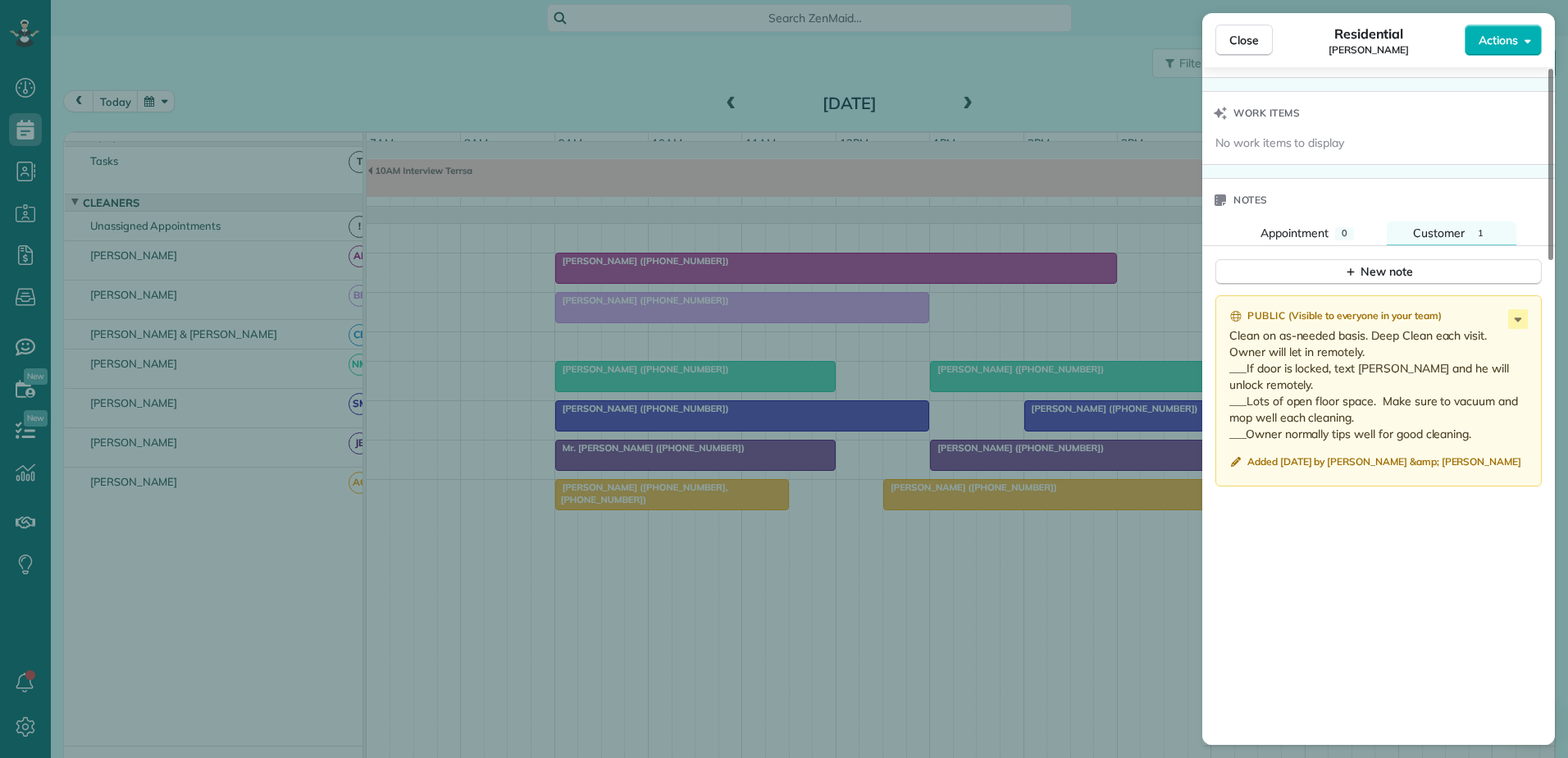
scroll to position [663, 0]
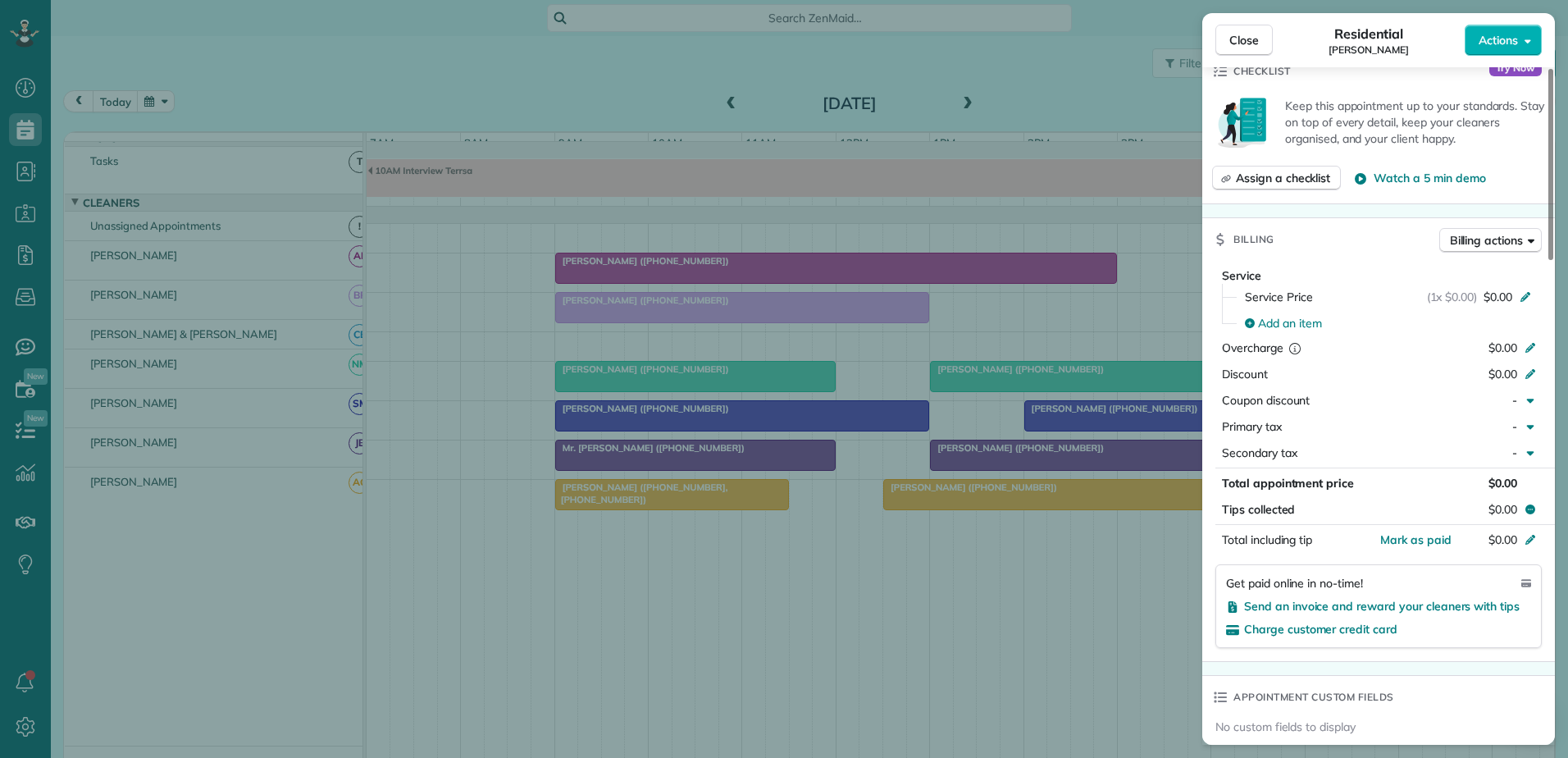
click at [620, 340] on div "Close Residential [PERSON_NAME] Actions Status Active [PERSON_NAME] · Open prof…" at bounding box center [784, 379] width 1568 height 758
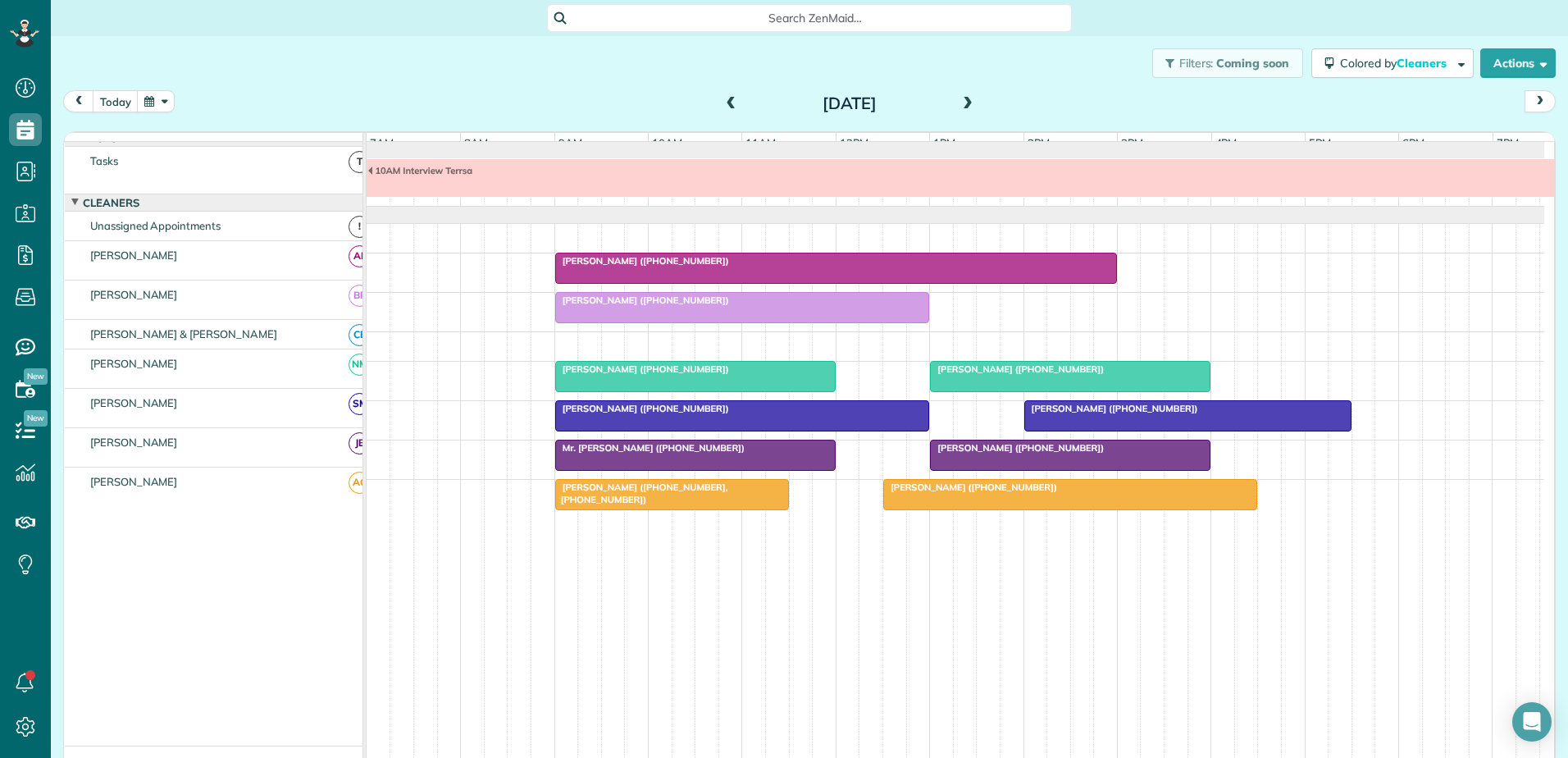
click at [721, 306] on div "[PERSON_NAME] ([PHONE_NUMBER])" at bounding box center [742, 300] width 365 height 11
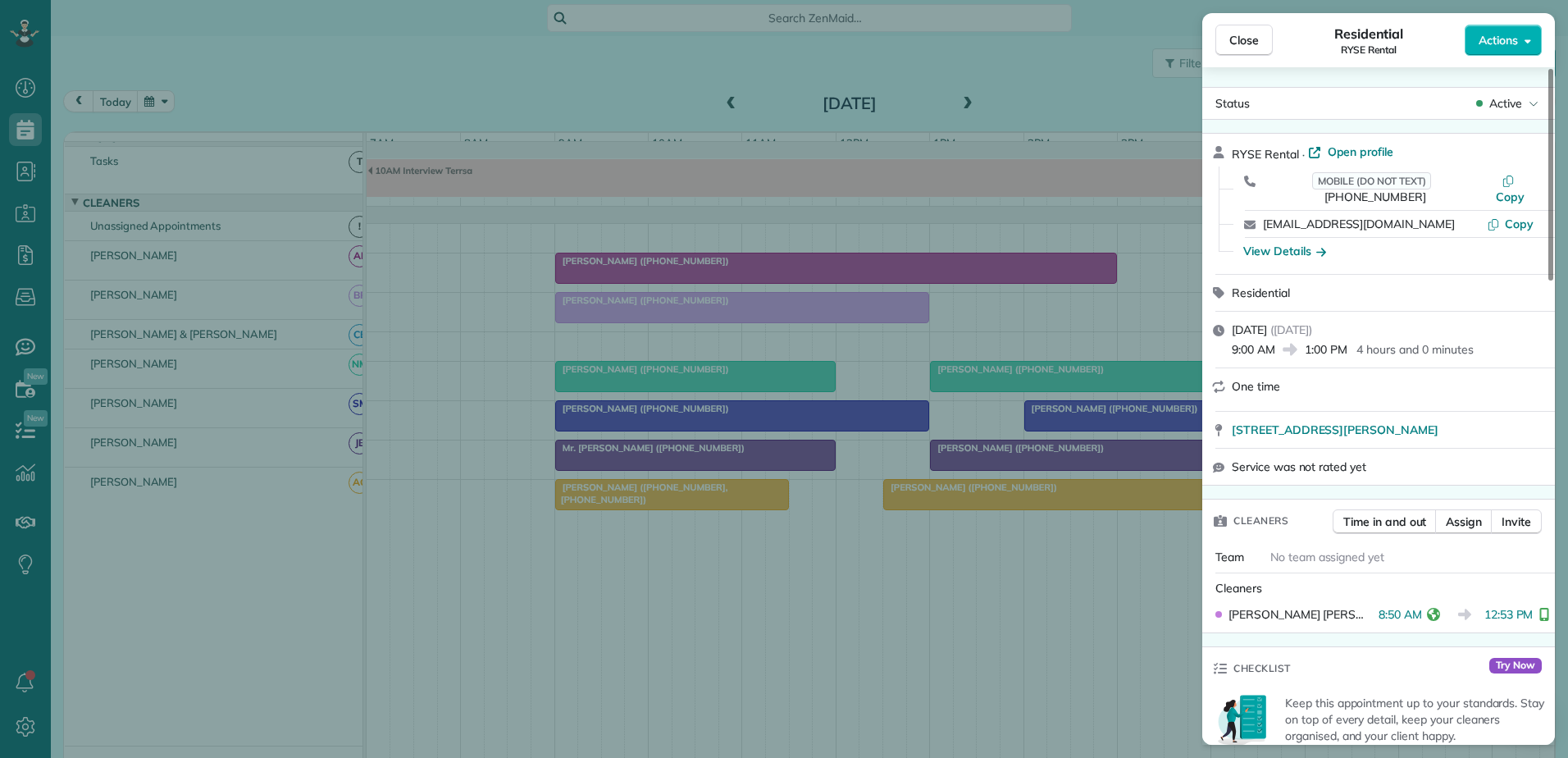
click at [791, 169] on div "Close Residential RYSE Rental Actions Status Active RYSE Rental · Open profile …" at bounding box center [784, 379] width 1568 height 758
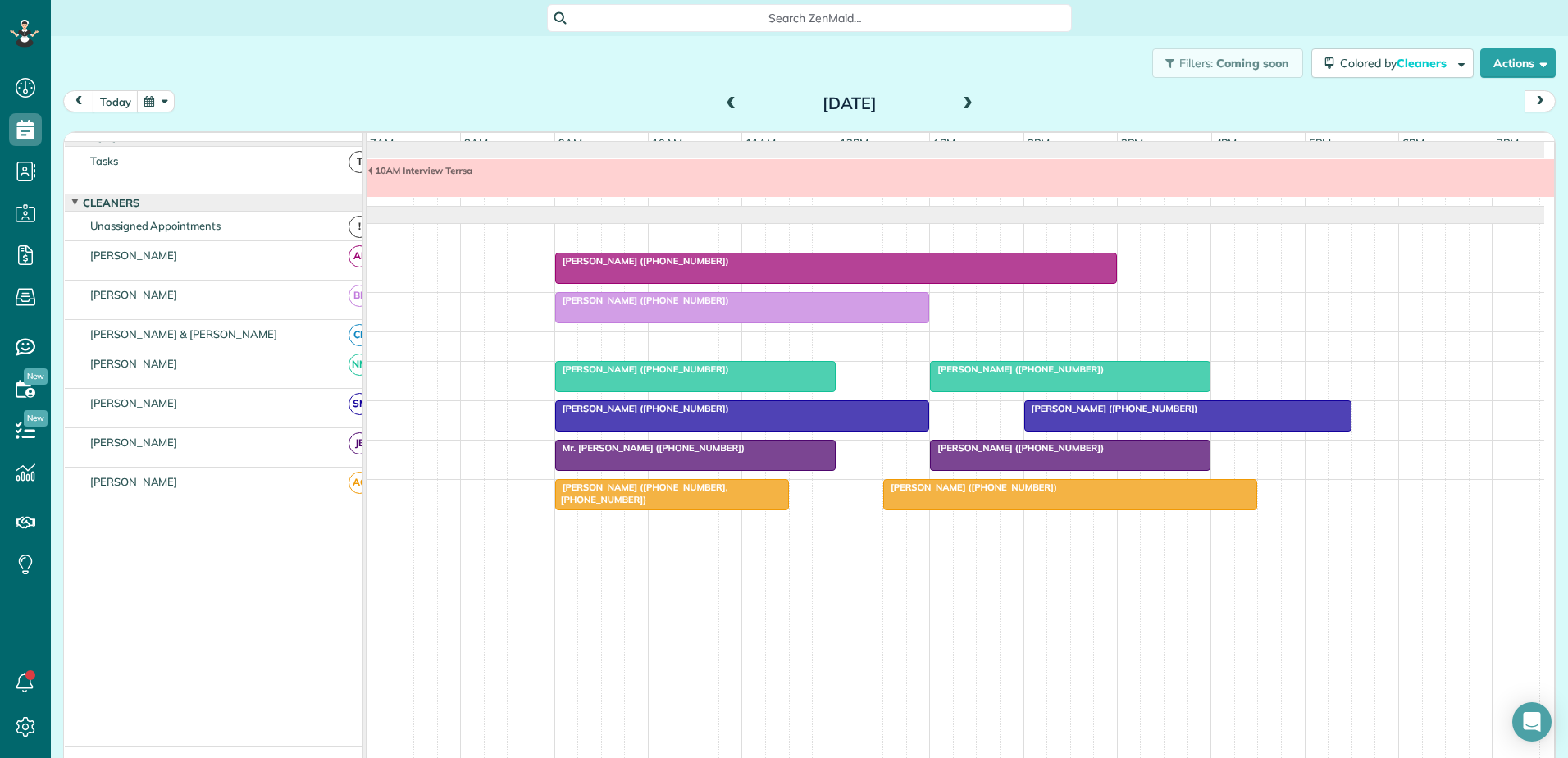
click at [958, 98] on span at bounding box center [968, 104] width 18 height 15
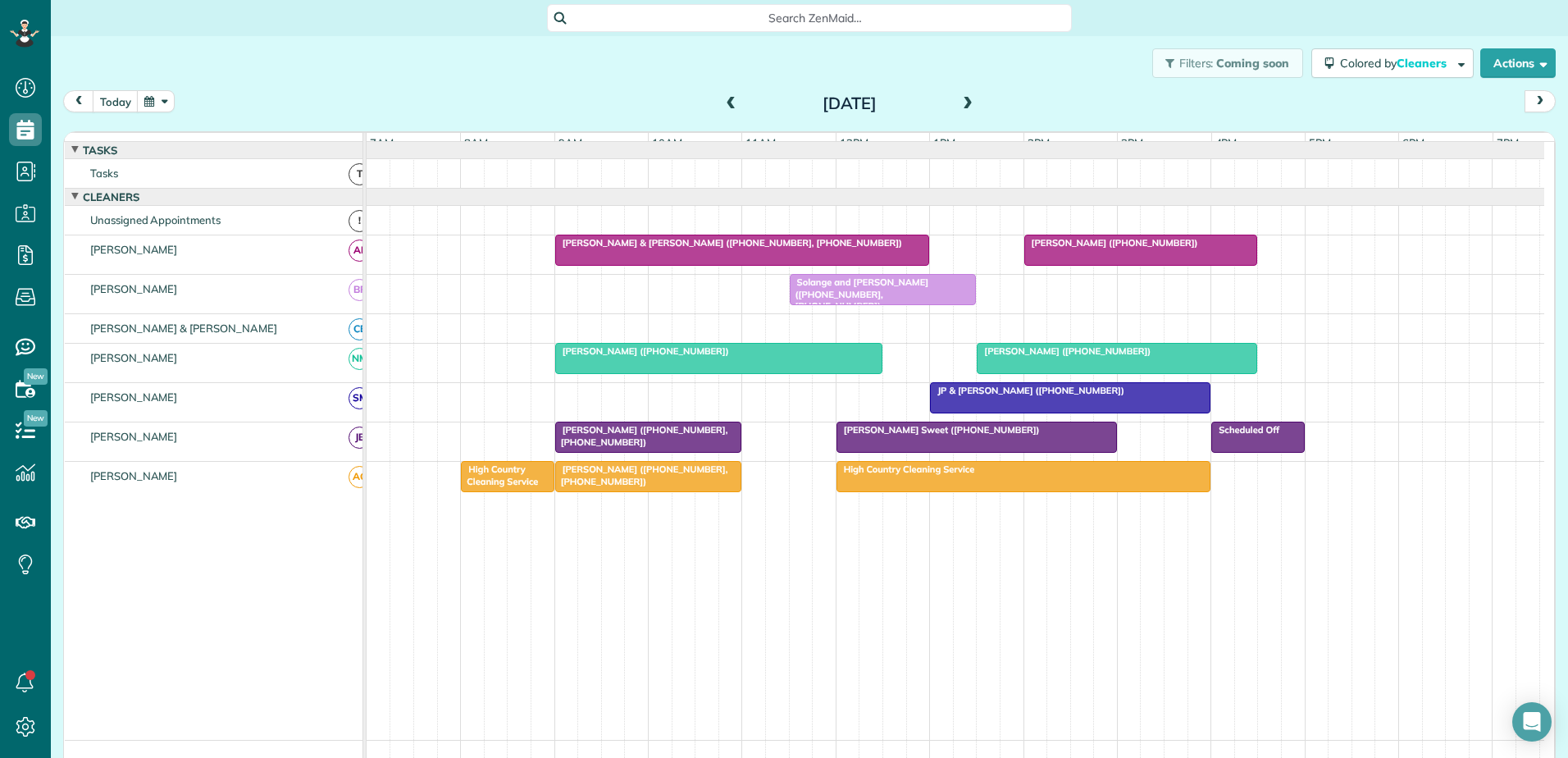
click at [838, 299] on span "Solange and [PERSON_NAME] ([PHONE_NUMBER], [PHONE_NUMBER])" at bounding box center [859, 294] width 140 height 35
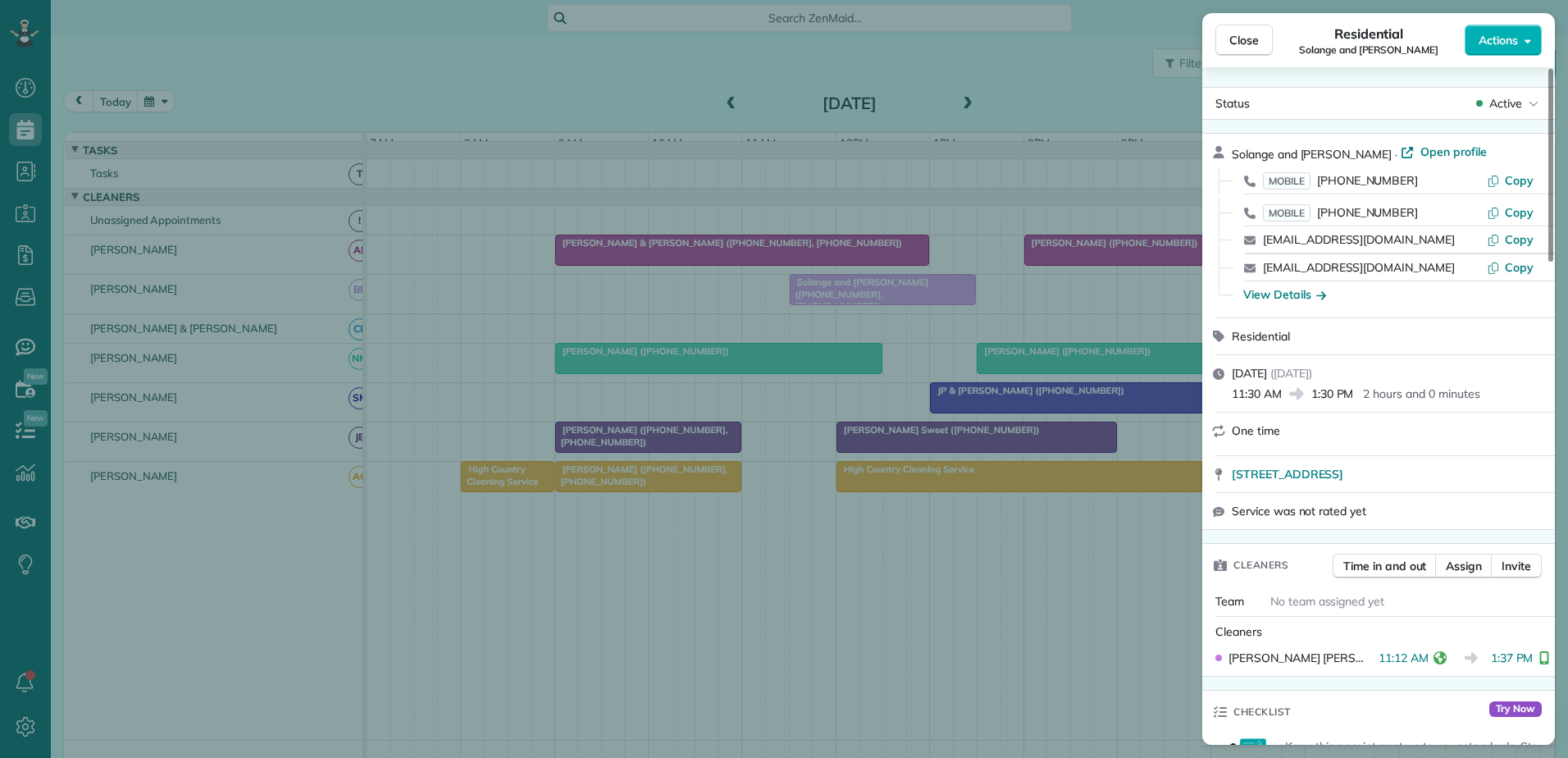
click at [838, 299] on div "Close Residential Solange and [PERSON_NAME] Actions Status Active Solange and […" at bounding box center [784, 379] width 1568 height 758
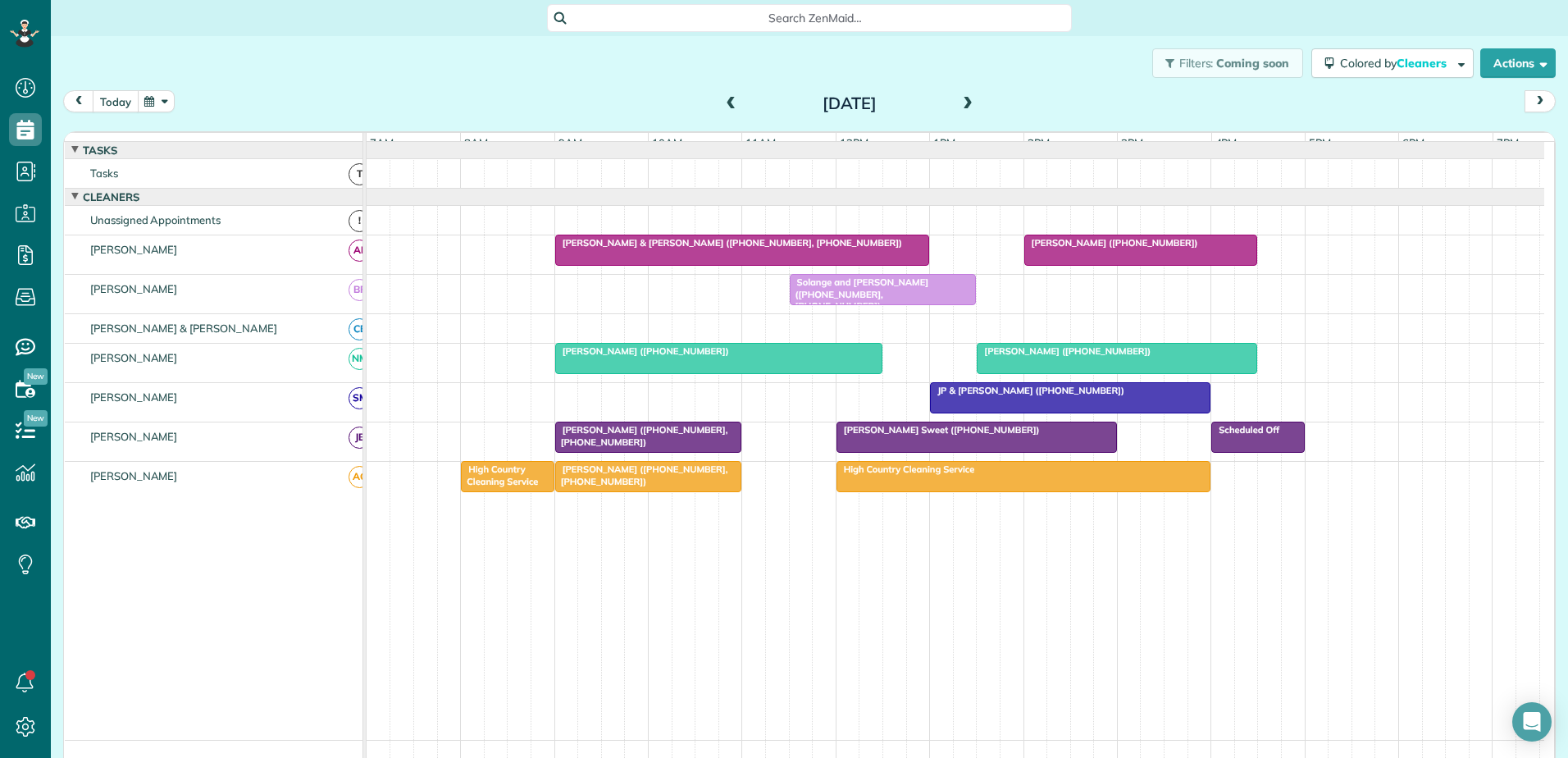
click at [95, 101] on button "today" at bounding box center [116, 101] width 46 height 22
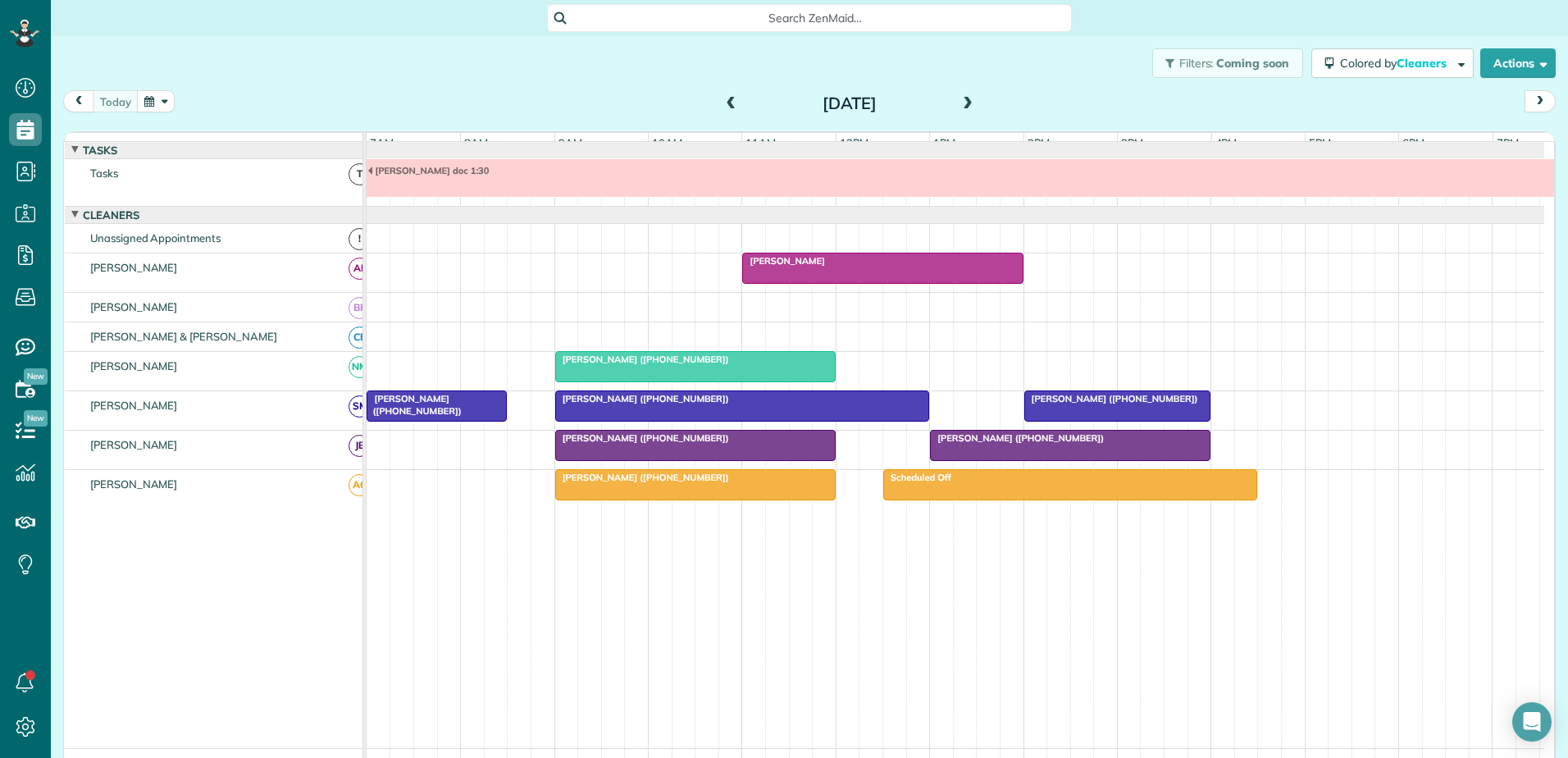
scroll to position [12, 0]
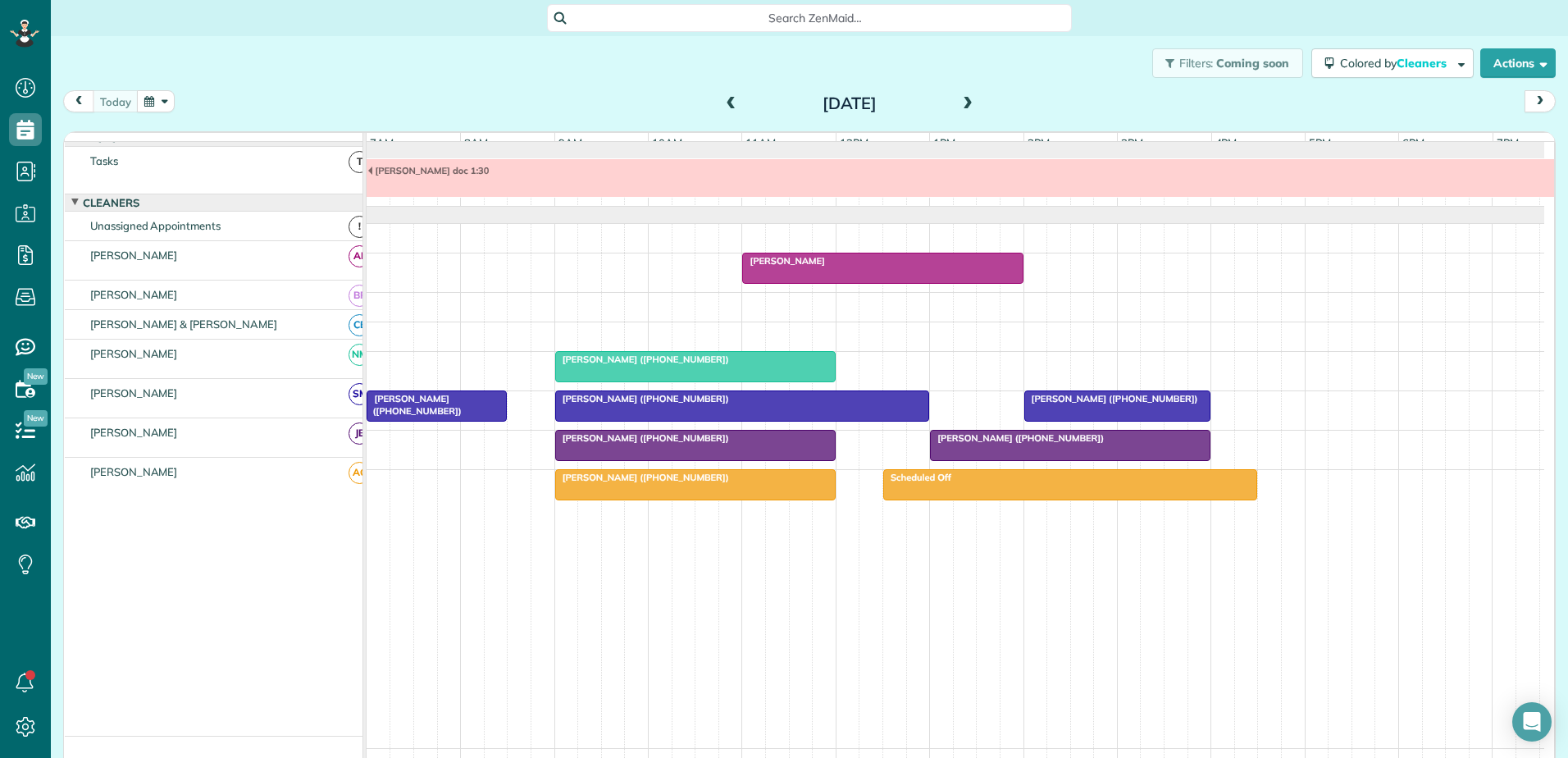
click at [853, 283] on div at bounding box center [882, 268] width 279 height 29
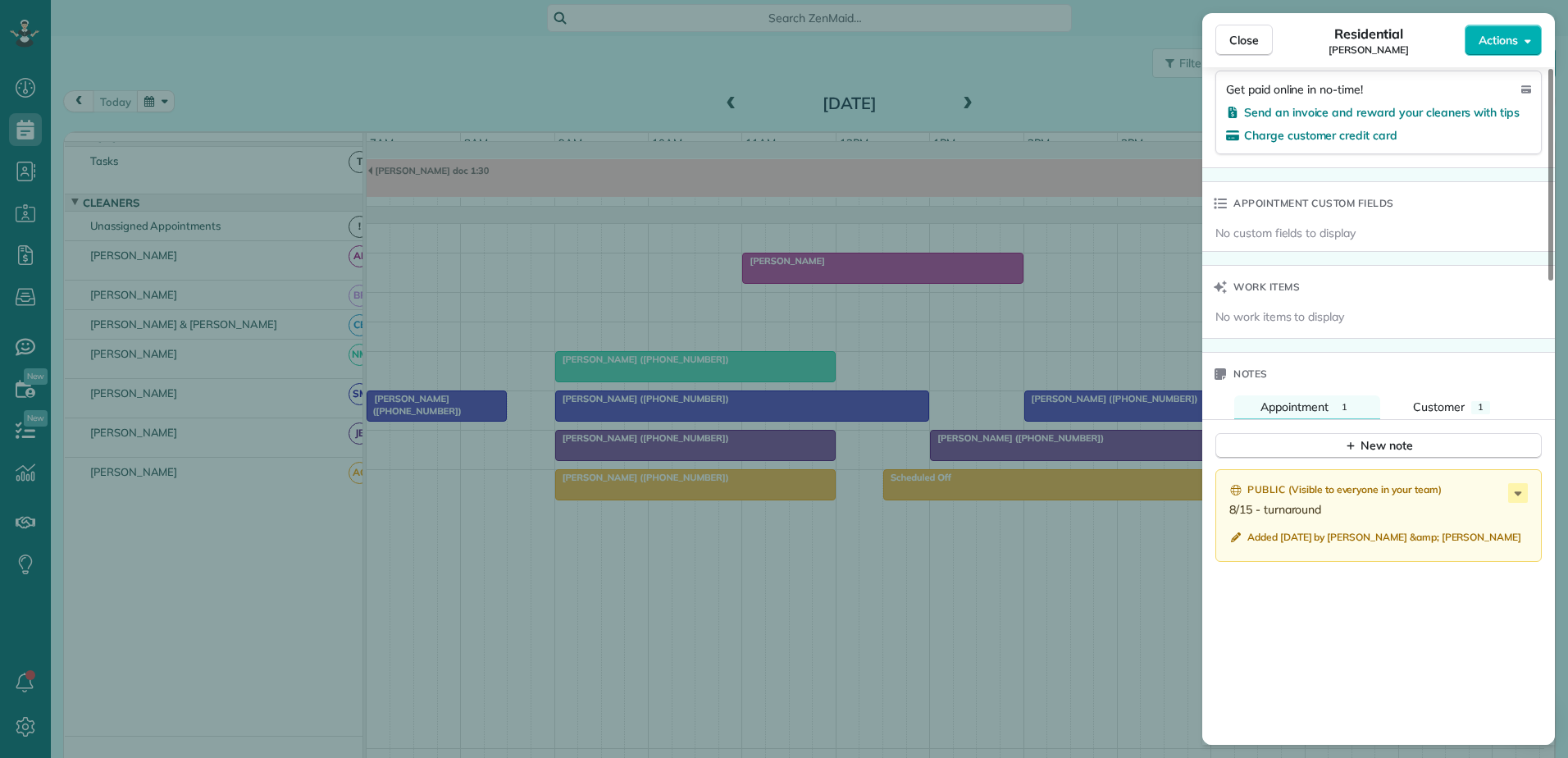
scroll to position [573, 0]
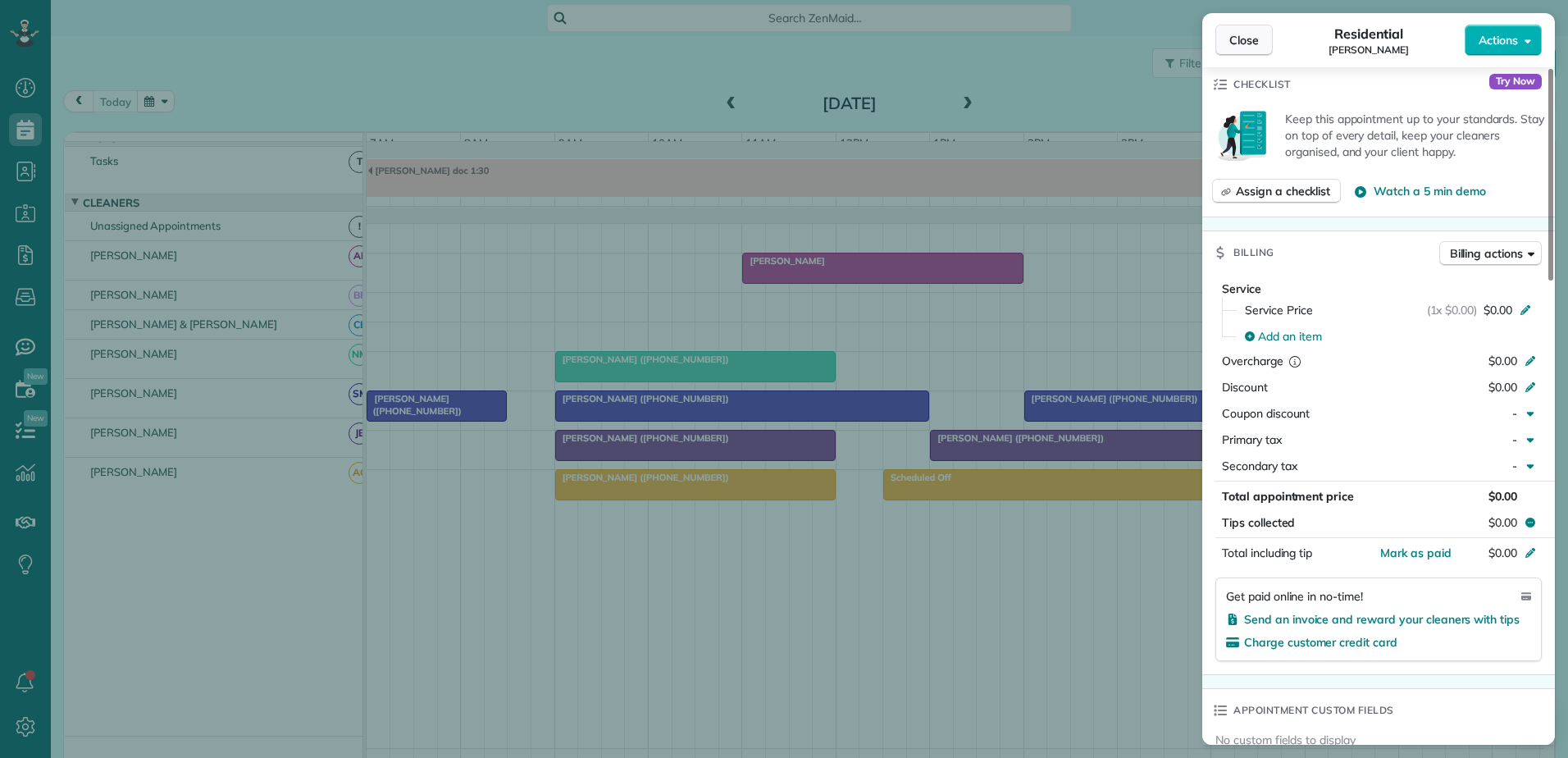
click at [1226, 34] on button "Close" at bounding box center [1244, 41] width 57 height 31
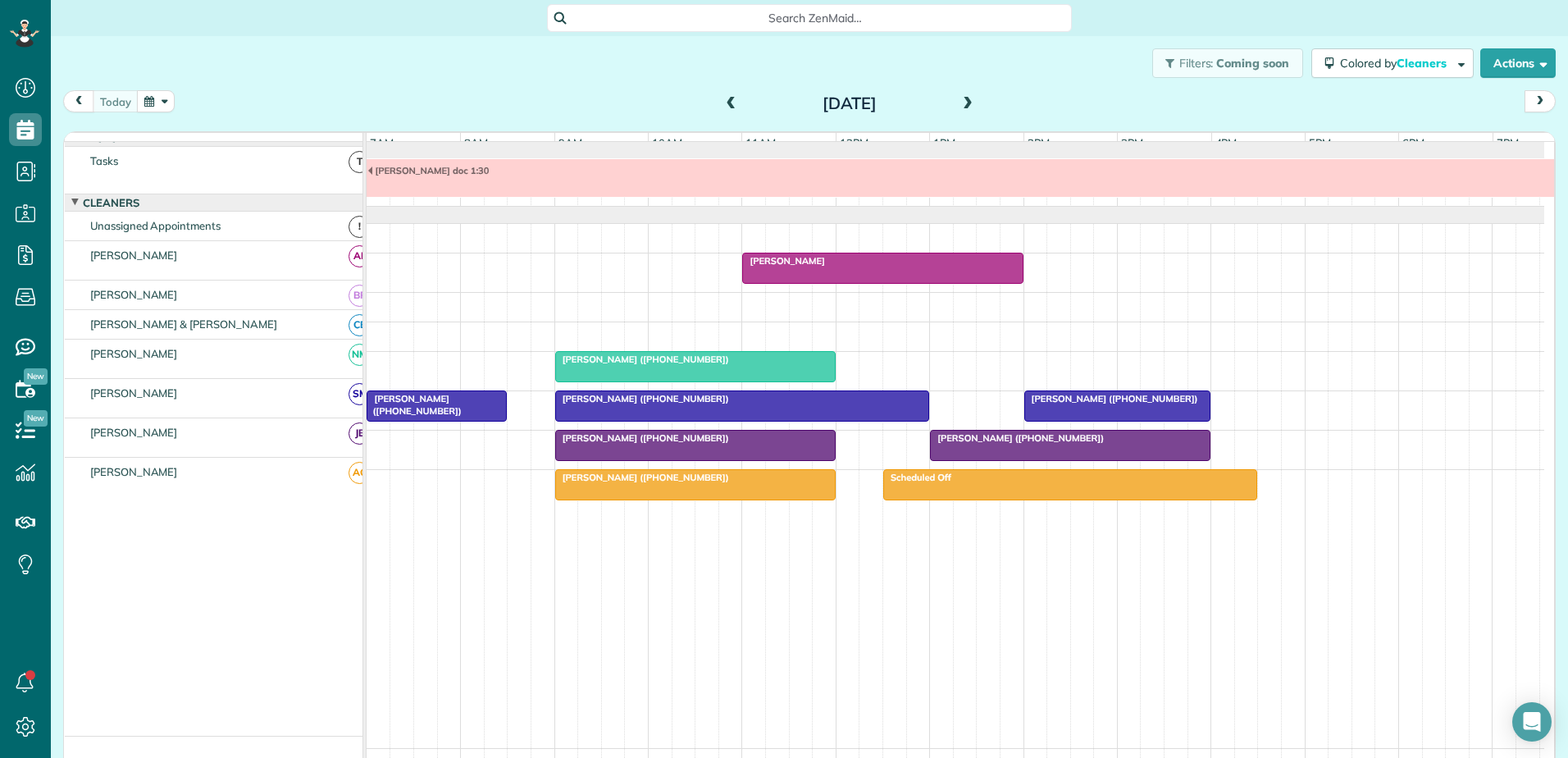
click at [724, 103] on span at bounding box center [732, 104] width 18 height 15
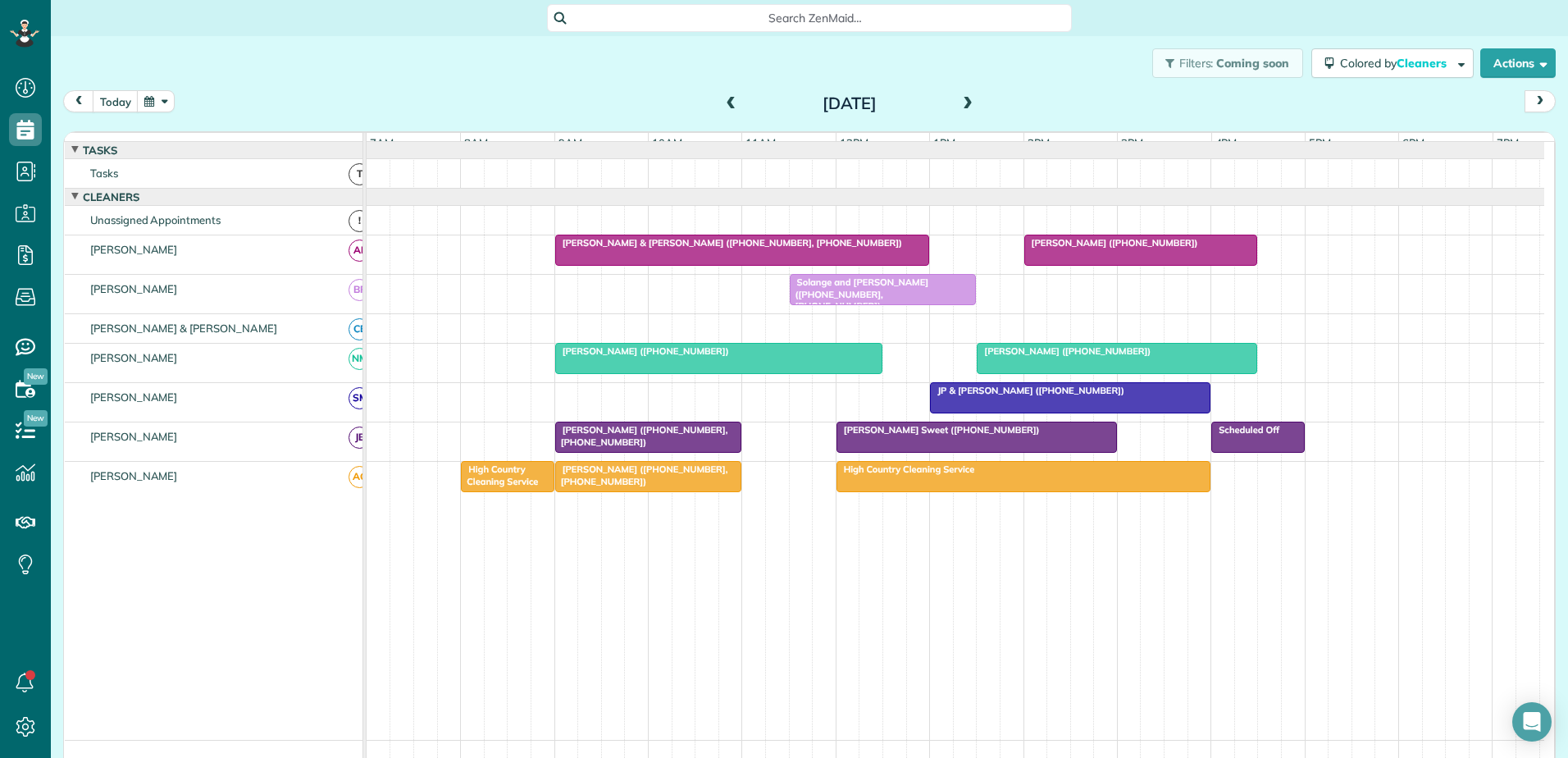
click at [1014, 491] on div at bounding box center [1023, 476] width 373 height 29
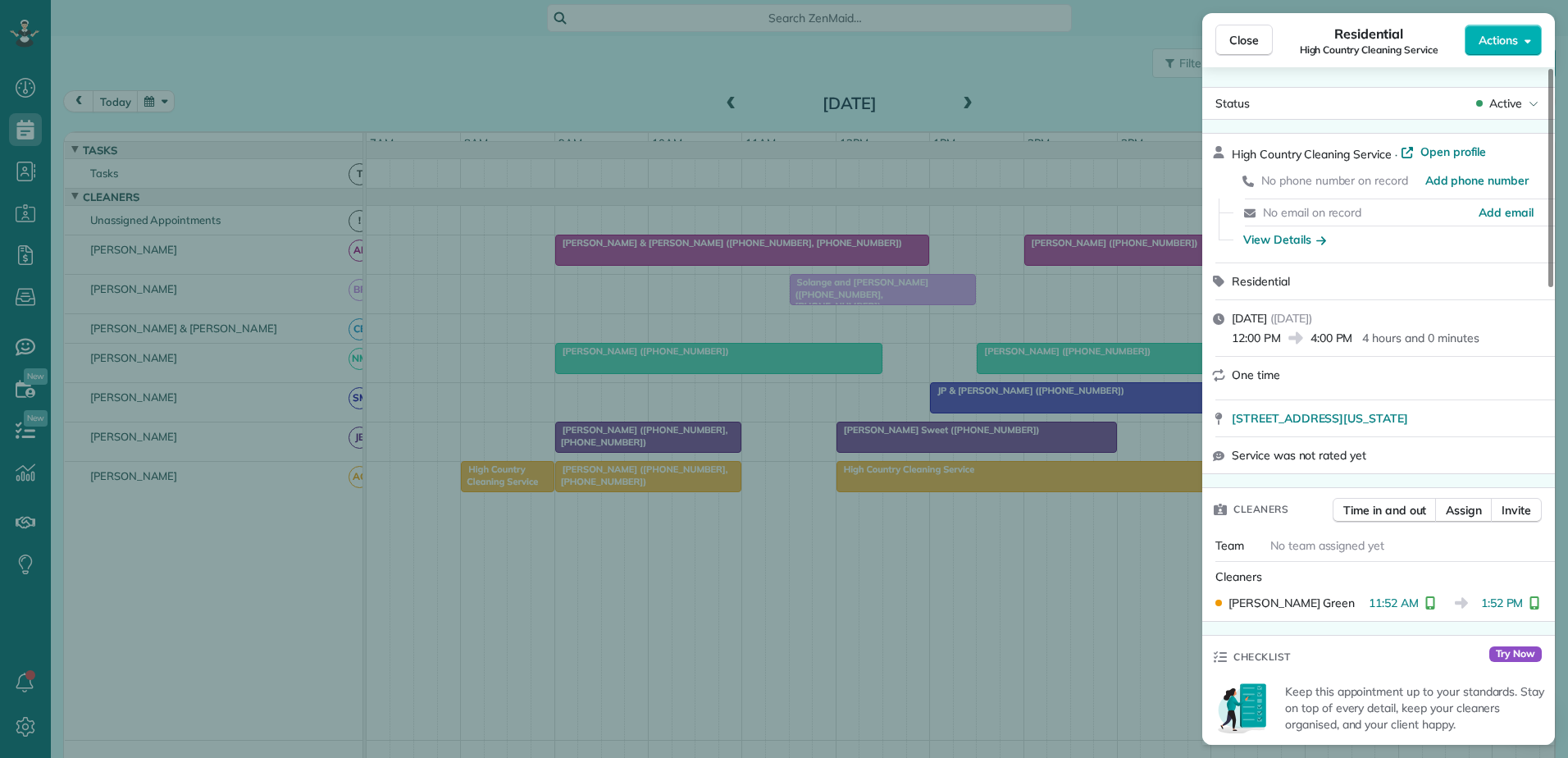
click at [1014, 494] on div "Close Residential High Country Cleaning Service Actions Status Active High Coun…" at bounding box center [784, 379] width 1568 height 758
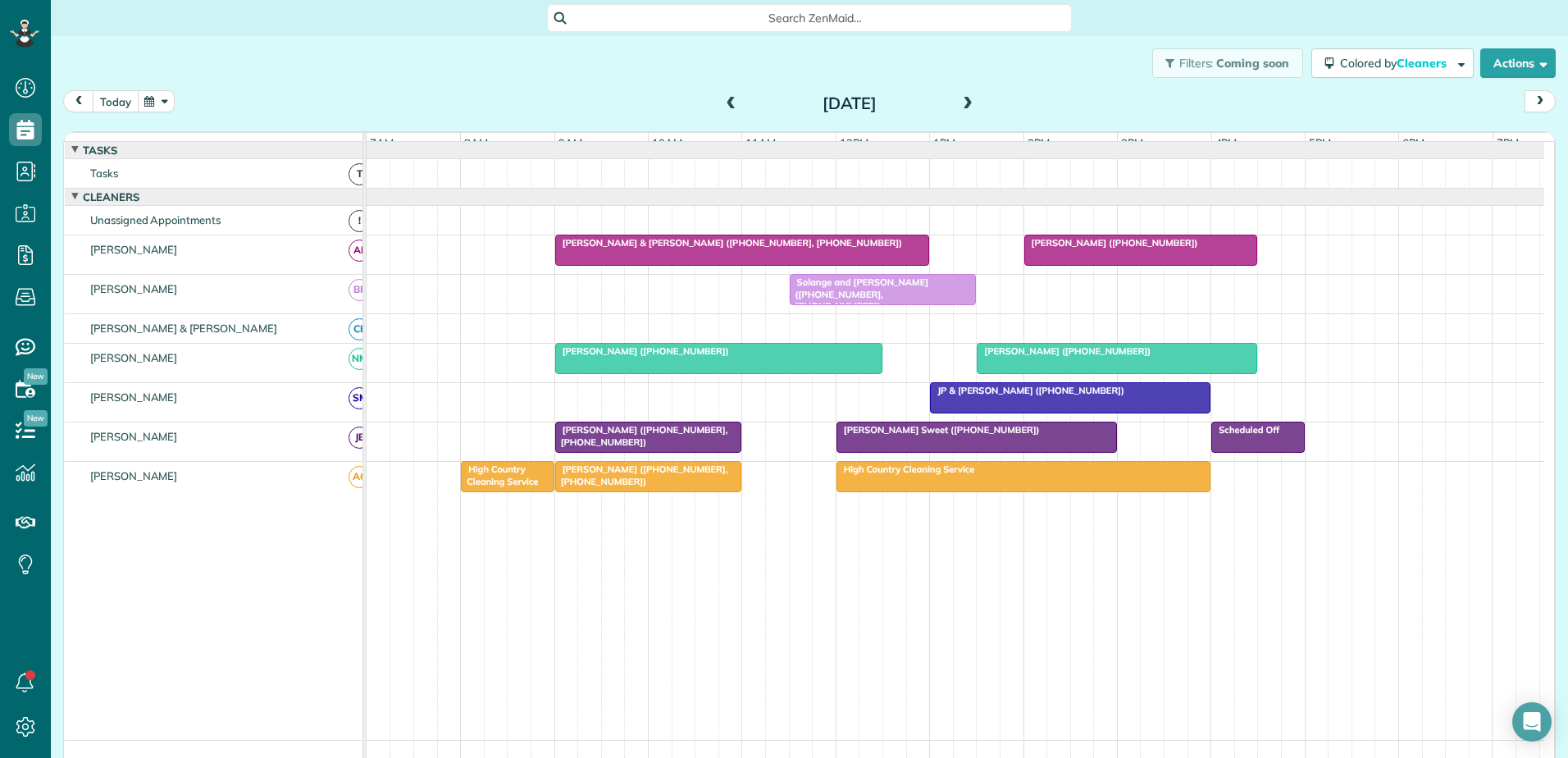
click at [108, 99] on button "today" at bounding box center [116, 101] width 46 height 22
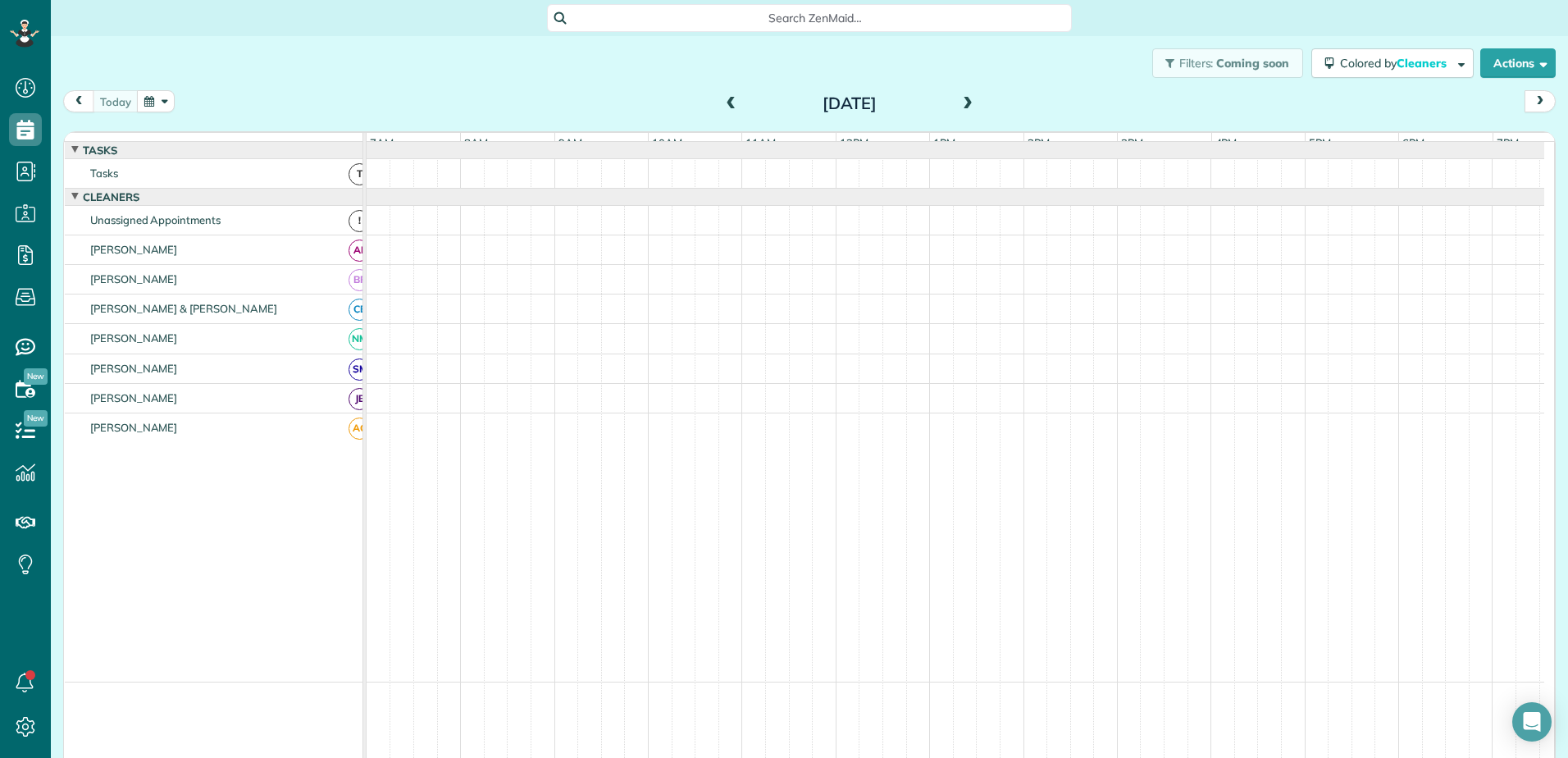
scroll to position [12, 0]
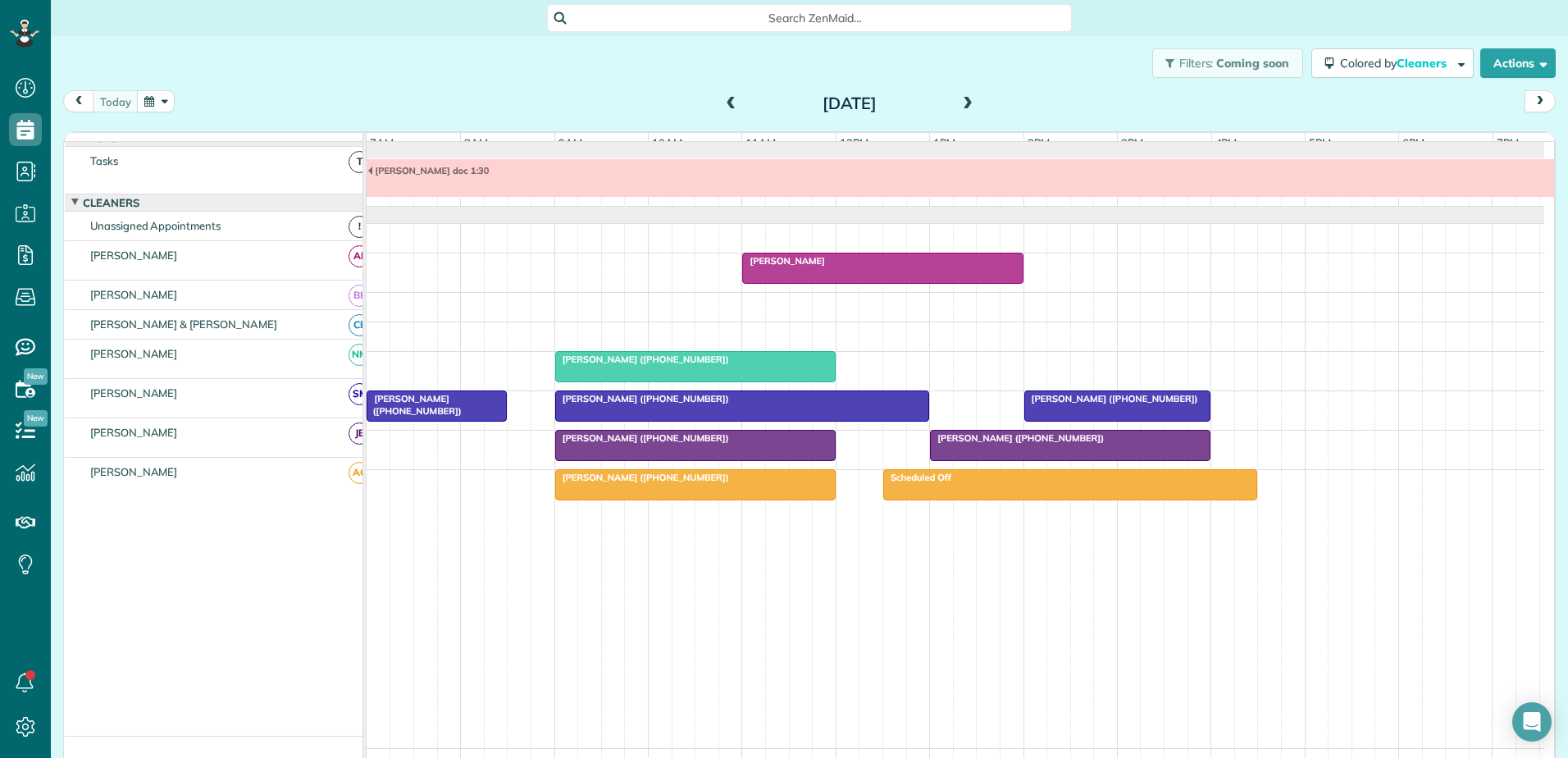
click at [966, 104] on span at bounding box center [968, 104] width 18 height 15
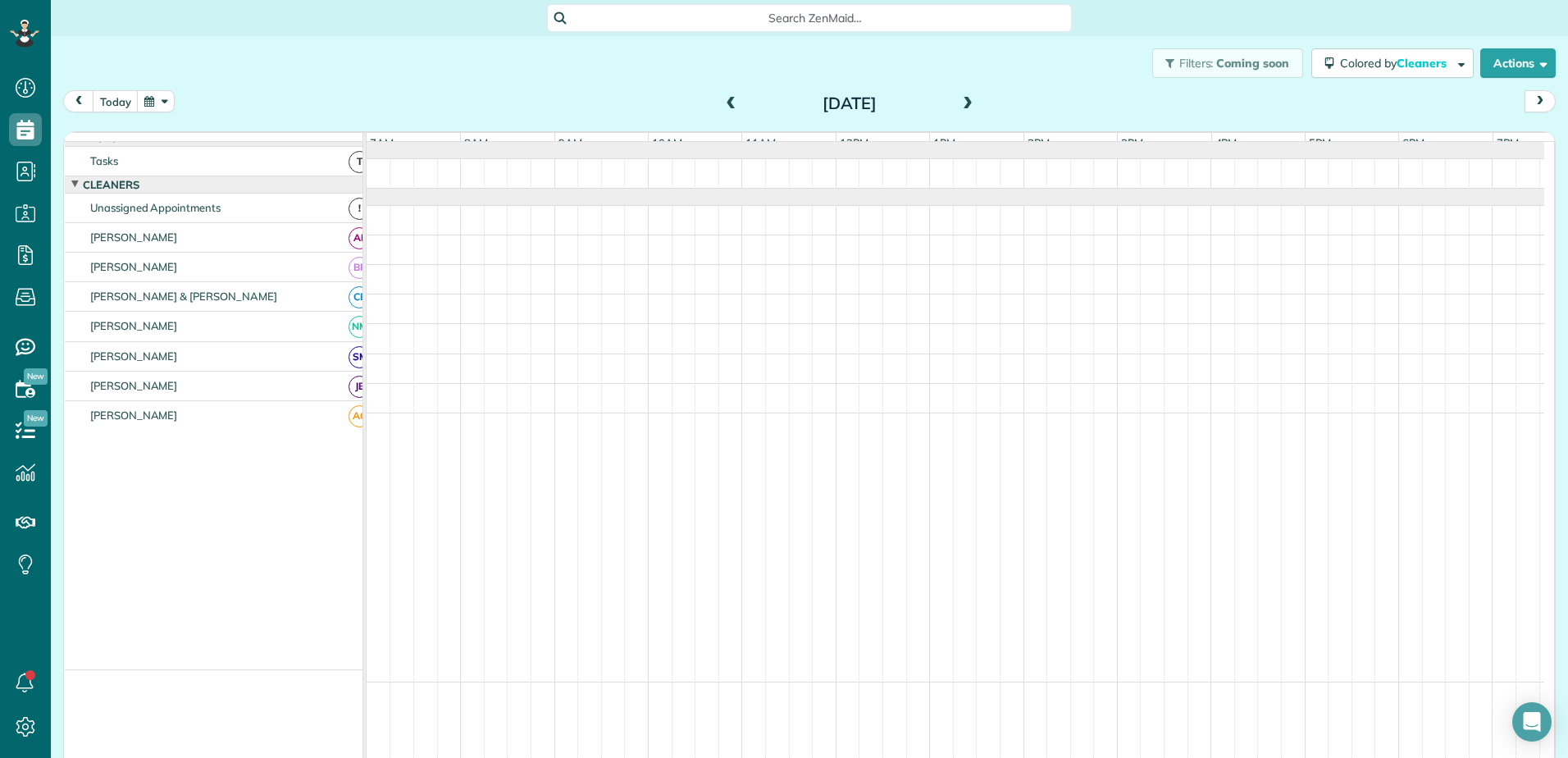
scroll to position [0, 0]
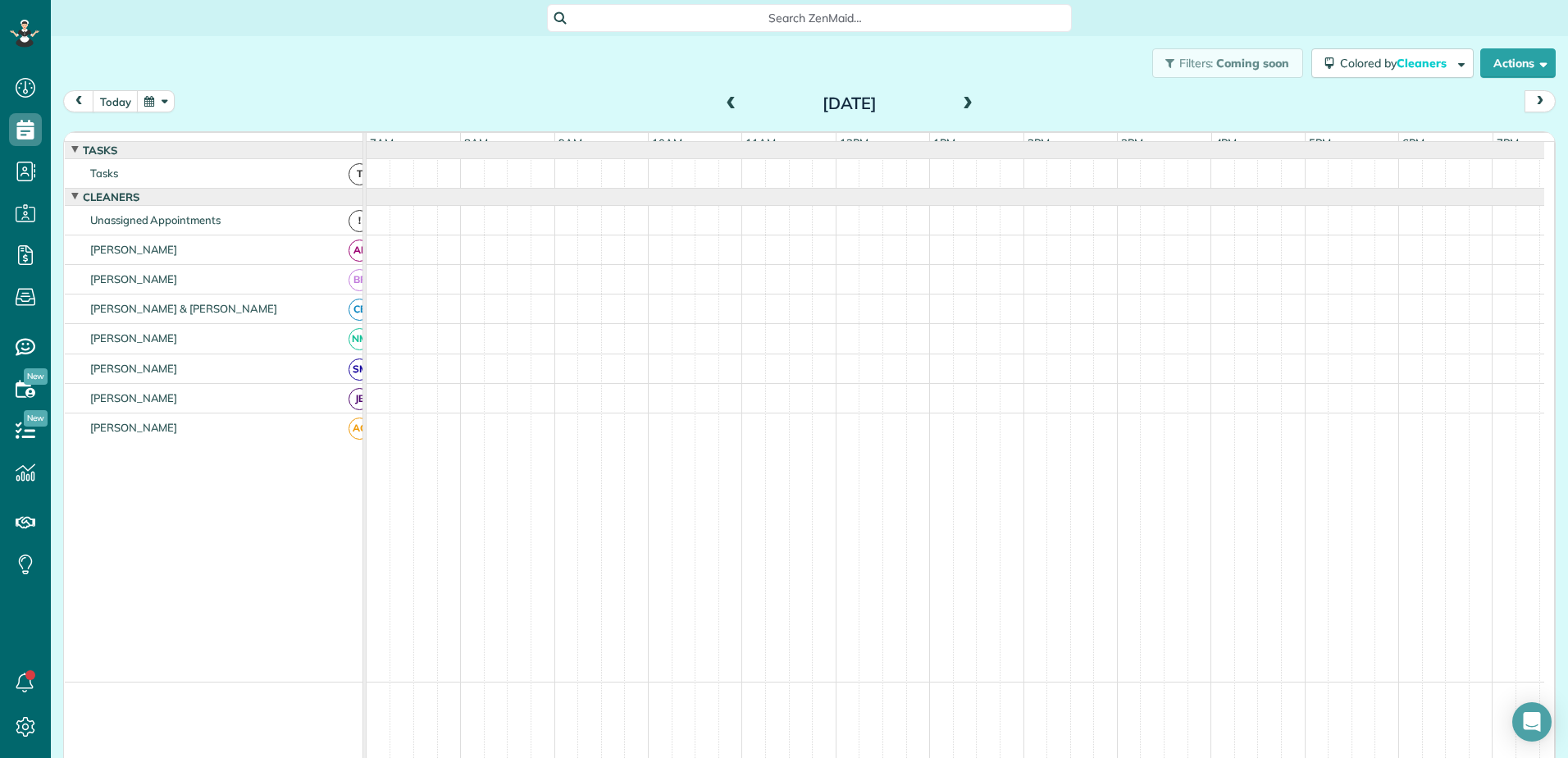
click at [966, 103] on span at bounding box center [968, 104] width 18 height 15
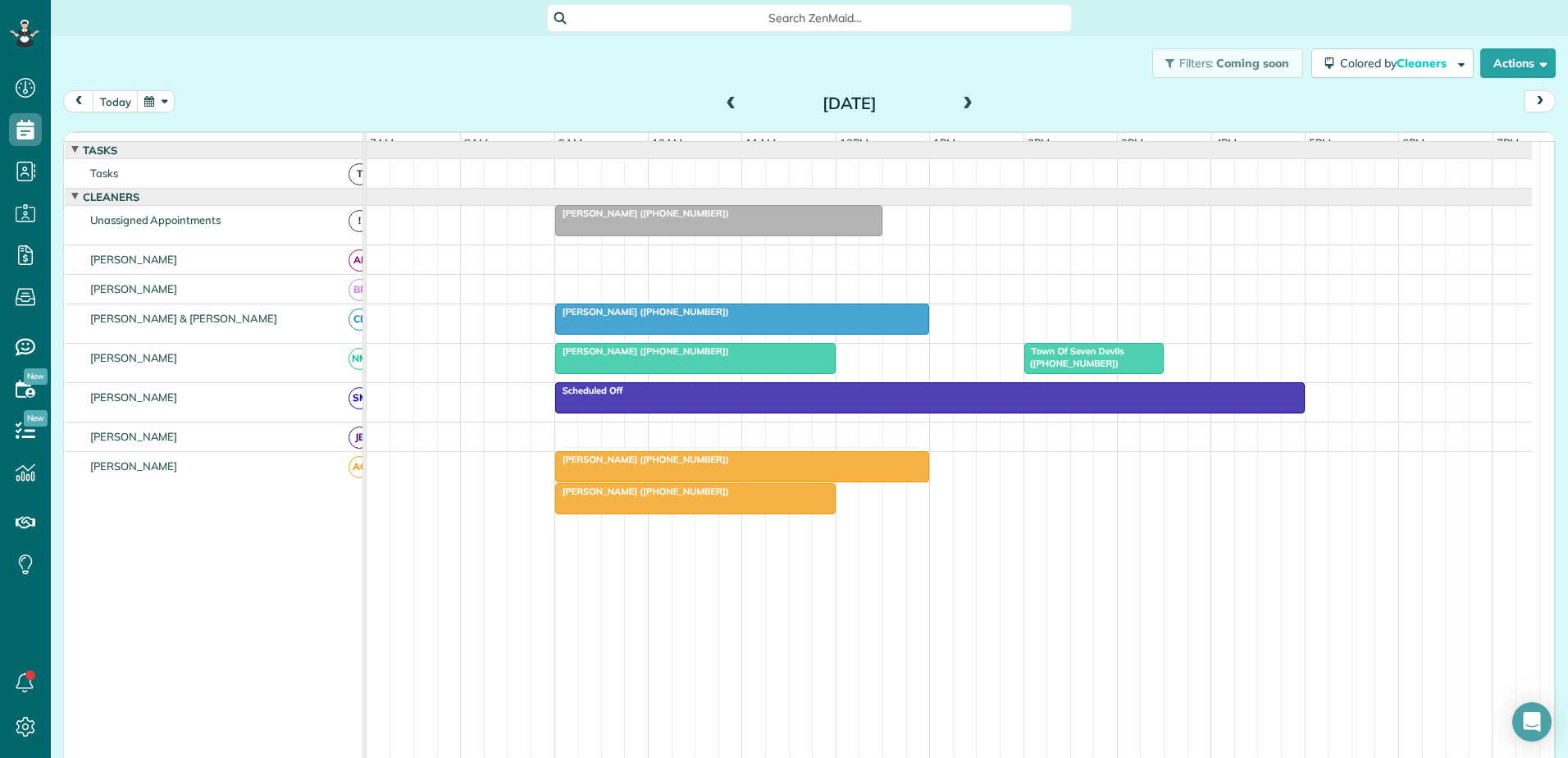
click at [723, 104] on span at bounding box center [732, 104] width 18 height 15
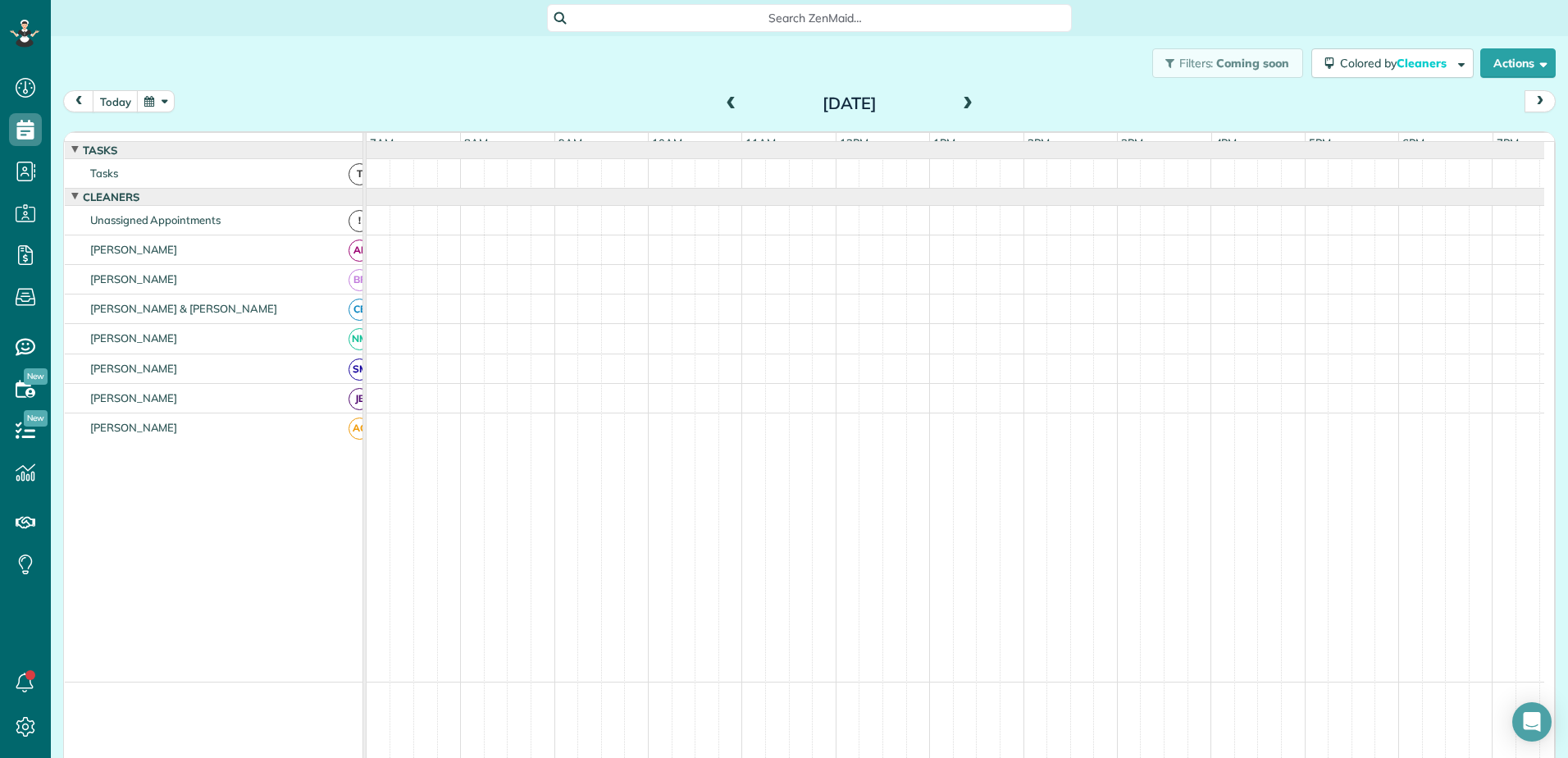
click at [723, 104] on span at bounding box center [732, 104] width 18 height 15
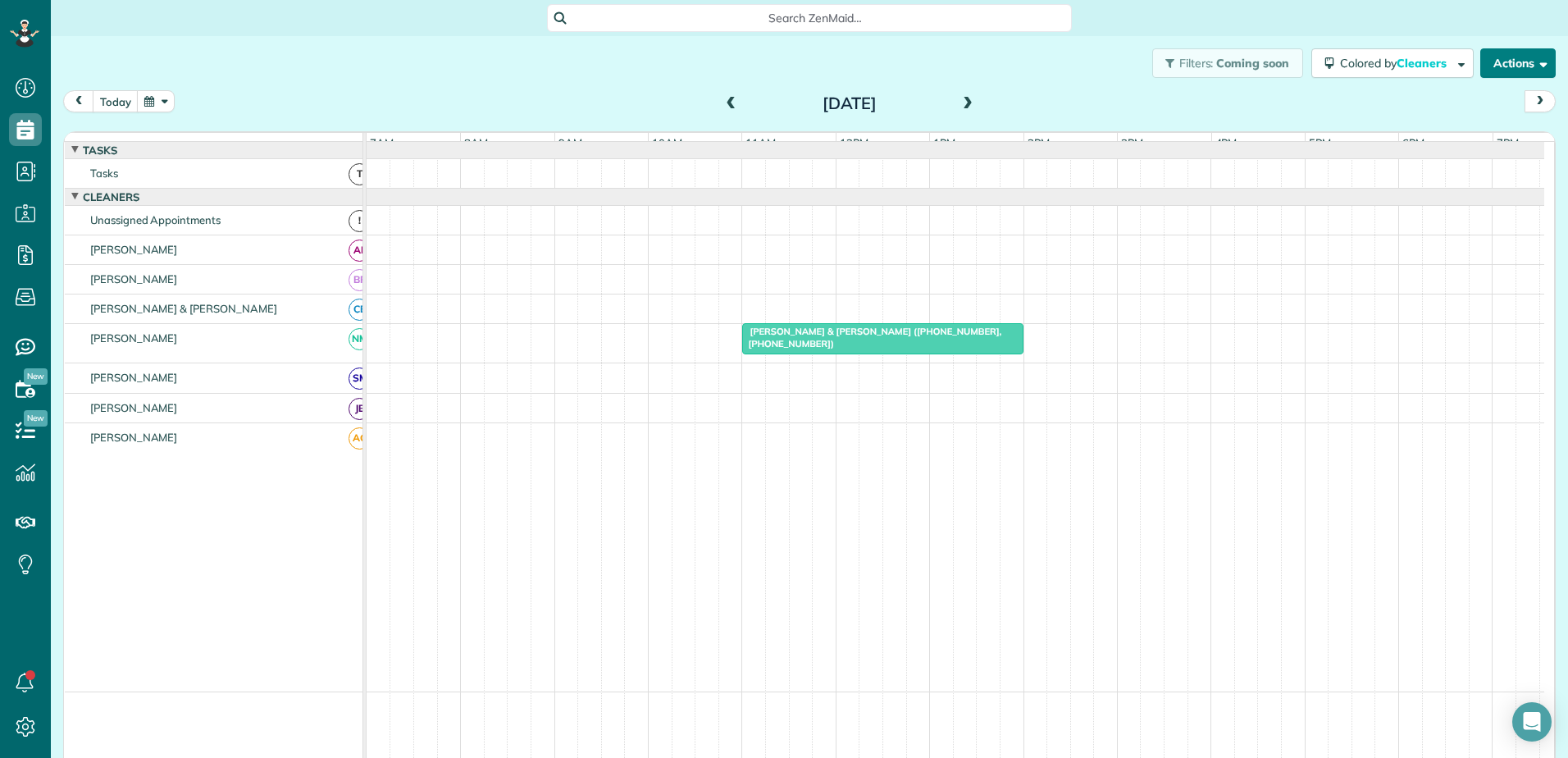
click at [1515, 64] on button "Actions" at bounding box center [1517, 64] width 75 height 29
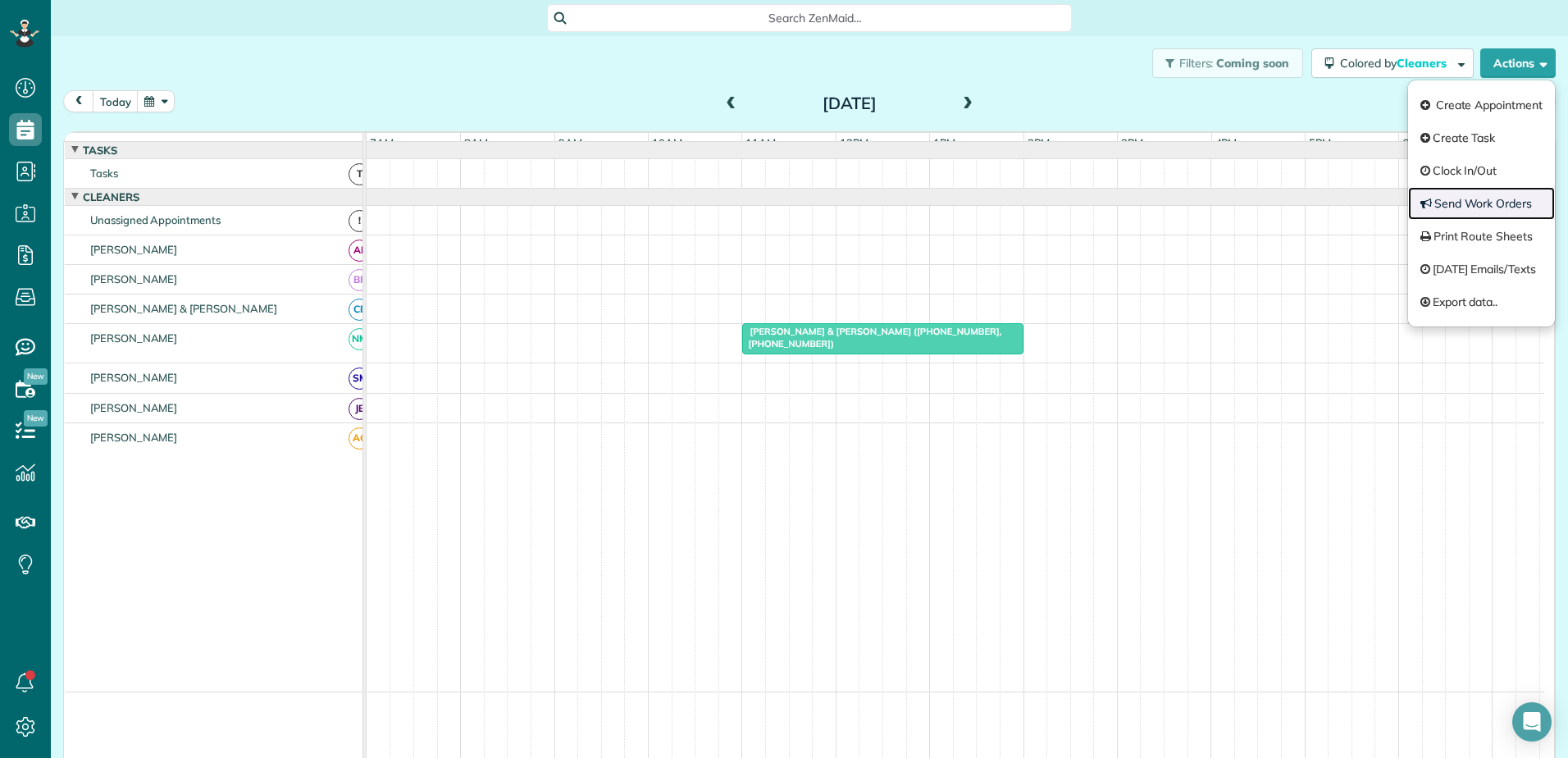
click at [1481, 192] on link "Send Work Orders" at bounding box center [1481, 204] width 146 height 33
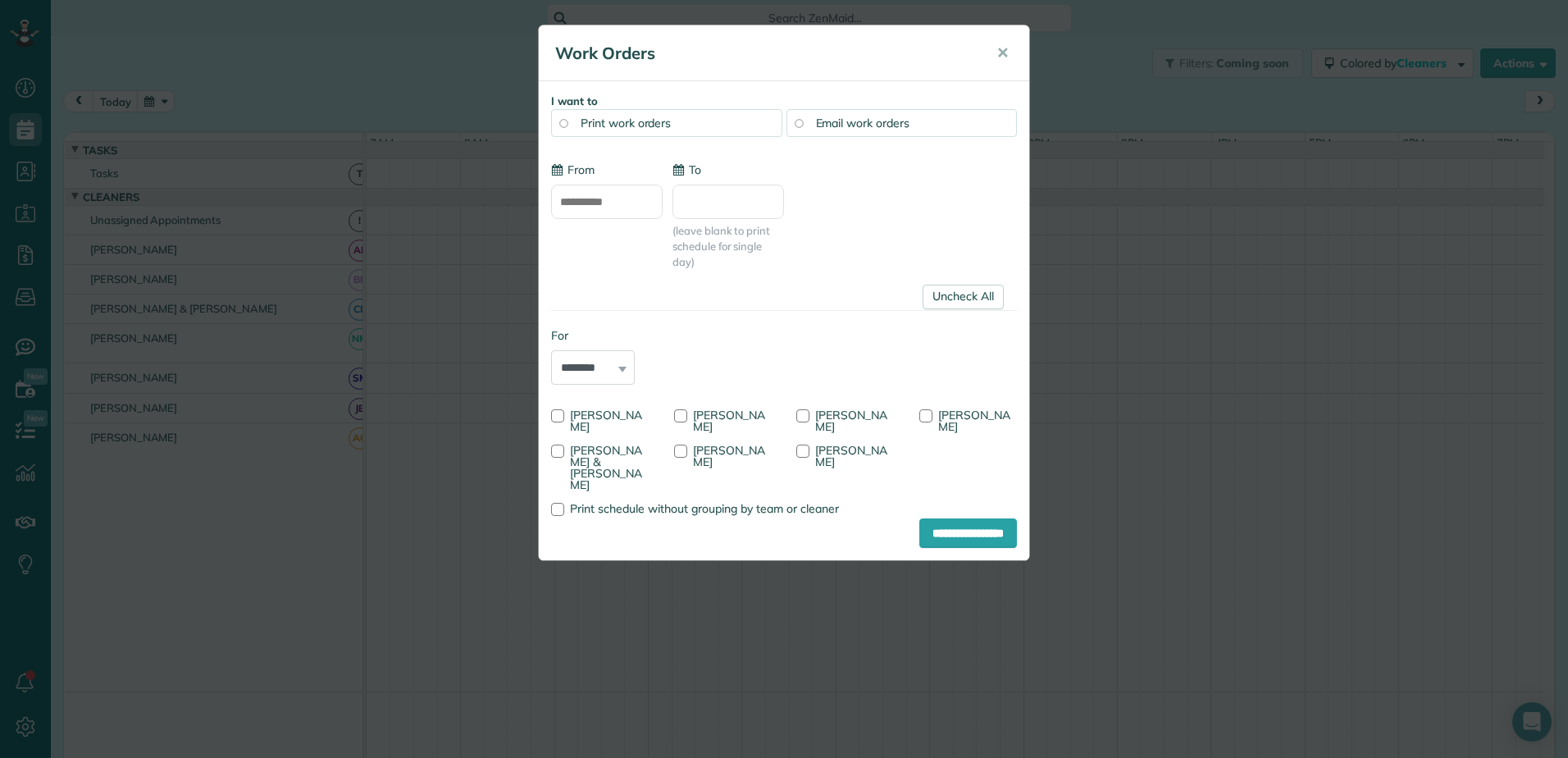
click at [610, 199] on input "**********" at bounding box center [606, 201] width 111 height 34
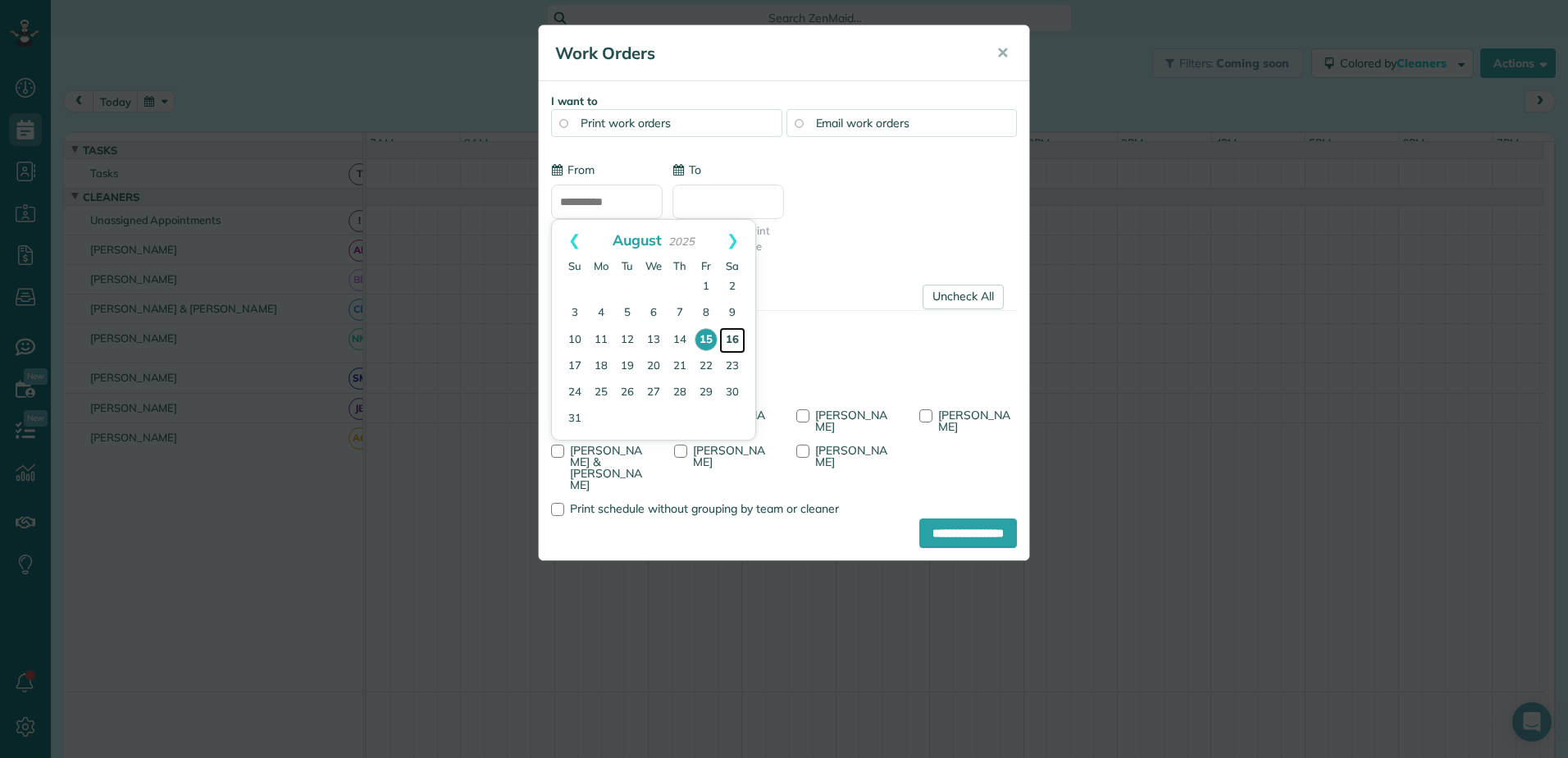
click at [730, 332] on link "16" at bounding box center [732, 340] width 26 height 26
type input "**********"
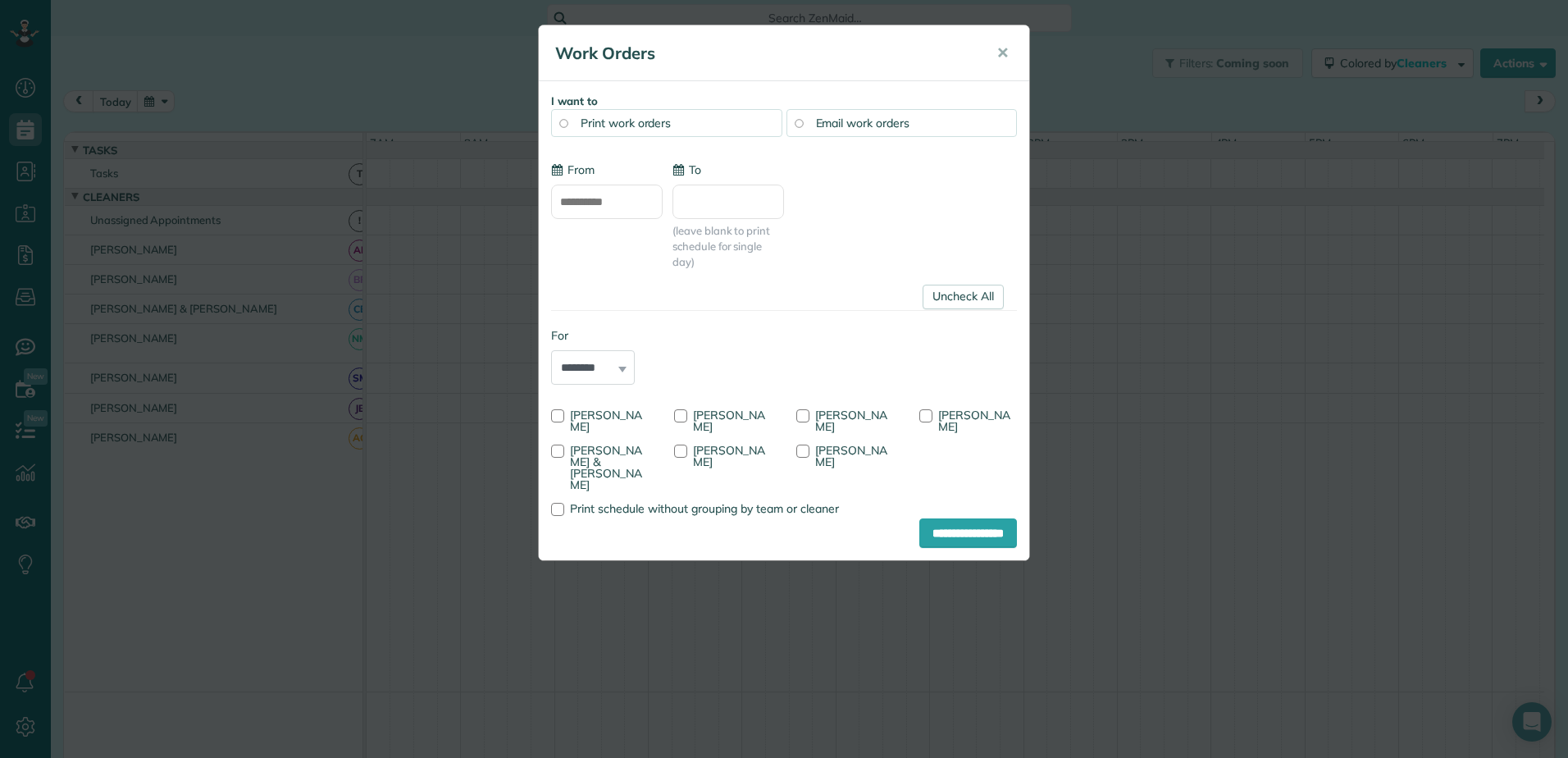
click at [970, 293] on link "Uncheck All" at bounding box center [963, 297] width 81 height 25
click at [958, 300] on link "Check All" at bounding box center [969, 297] width 69 height 25
click at [924, 519] on input "**********" at bounding box center [968, 533] width 98 height 29
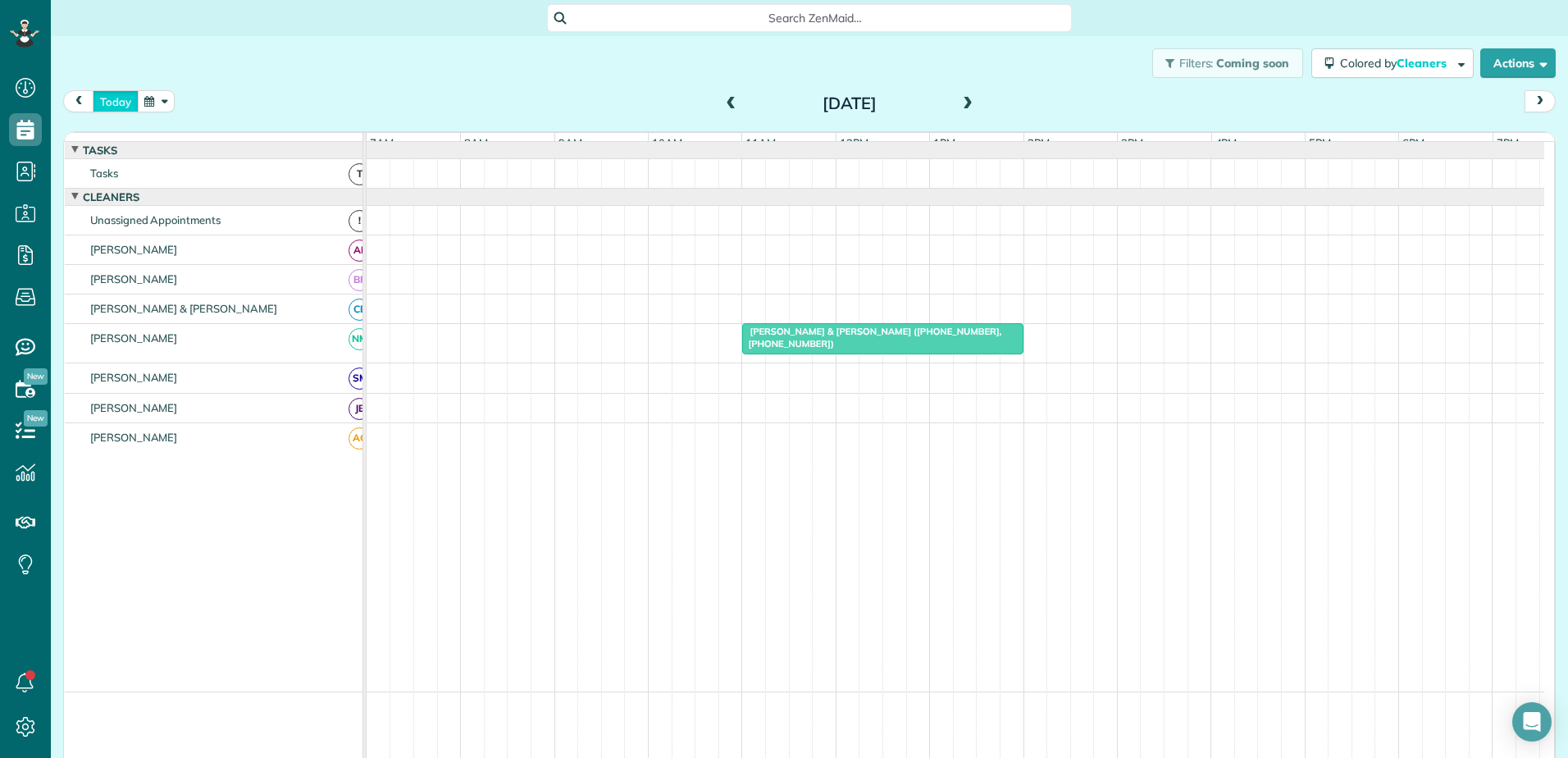
click at [106, 101] on button "today" at bounding box center [116, 101] width 46 height 22
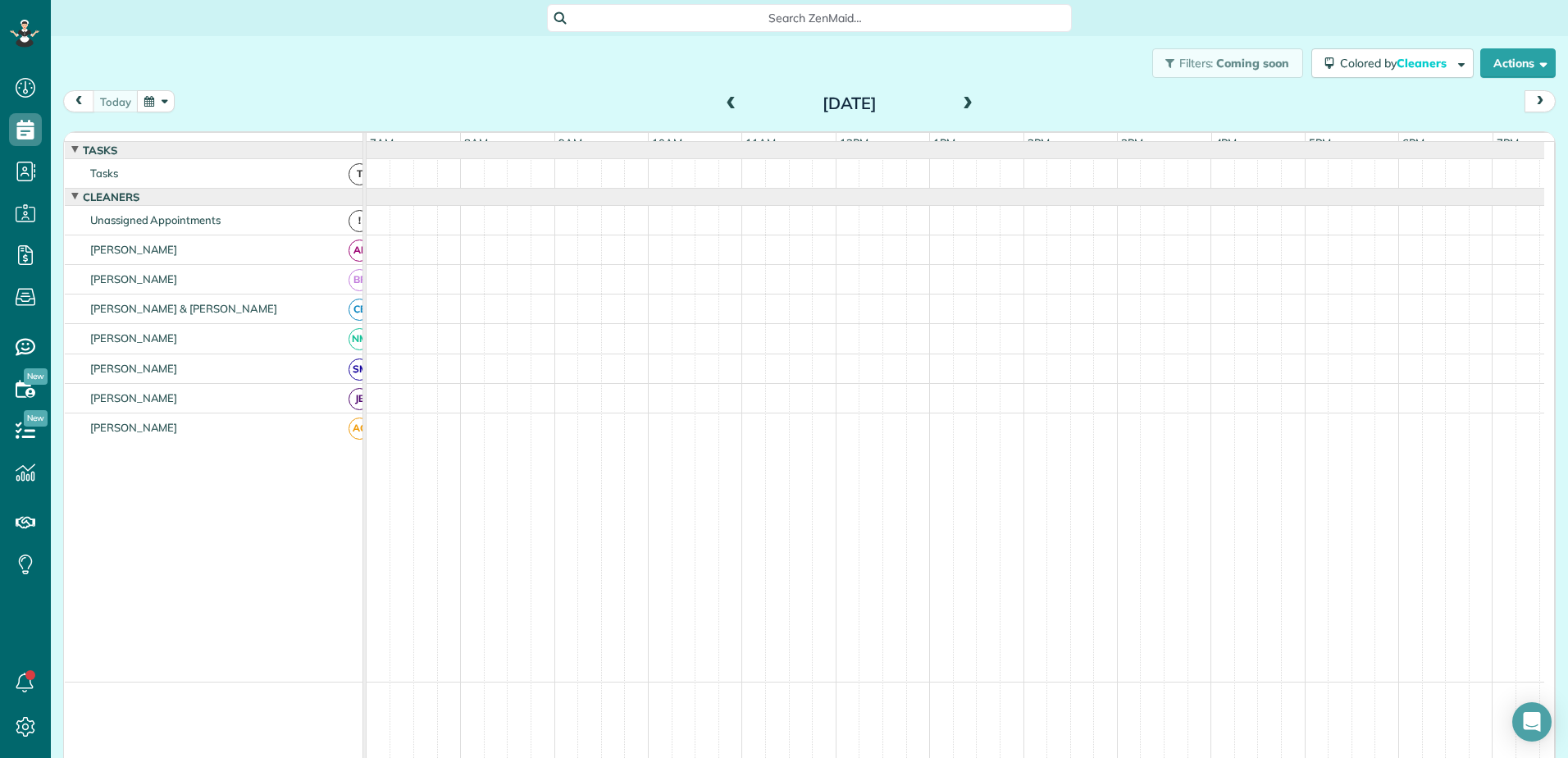
scroll to position [12, 0]
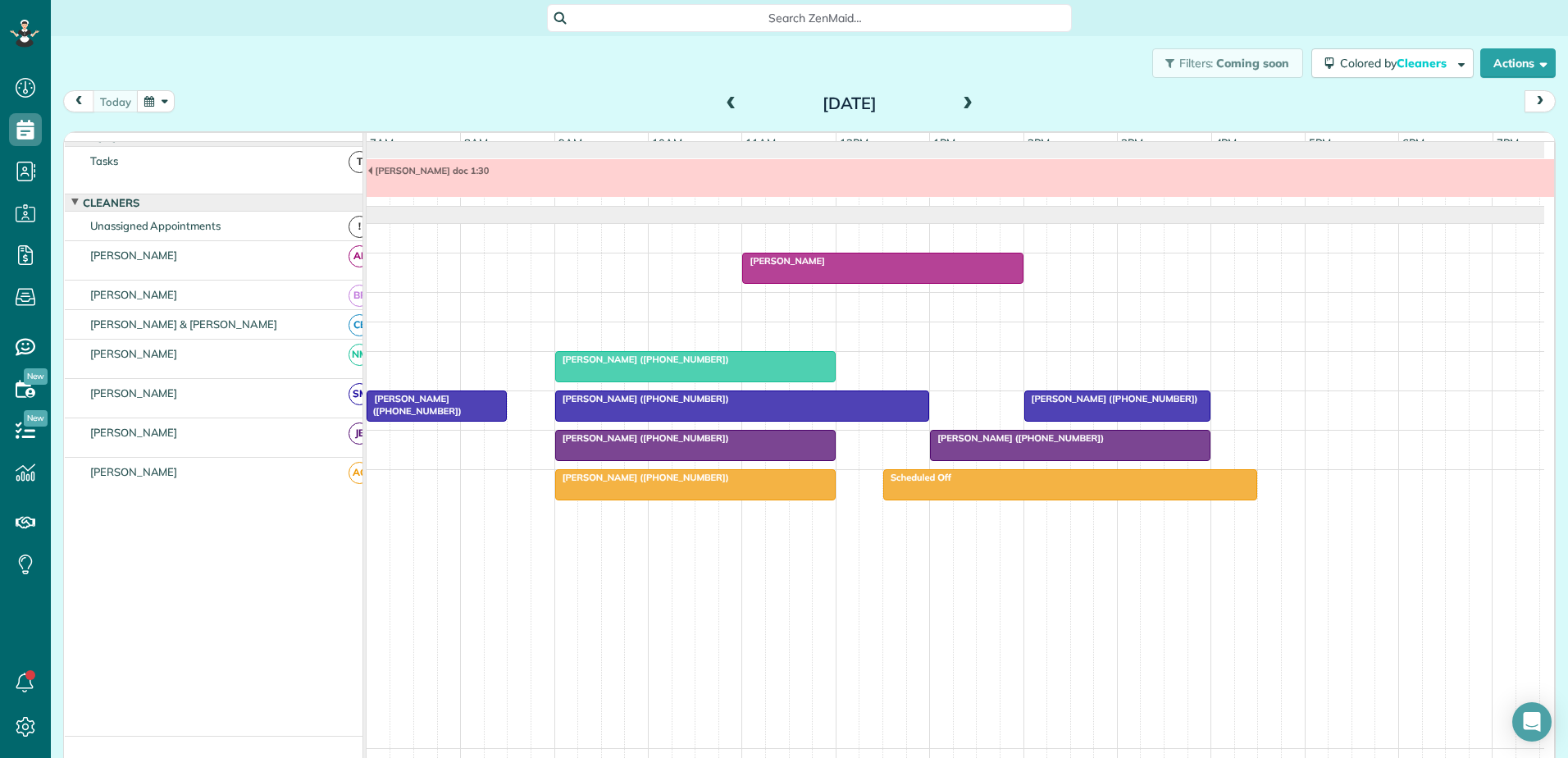
click at [723, 103] on span at bounding box center [732, 104] width 18 height 15
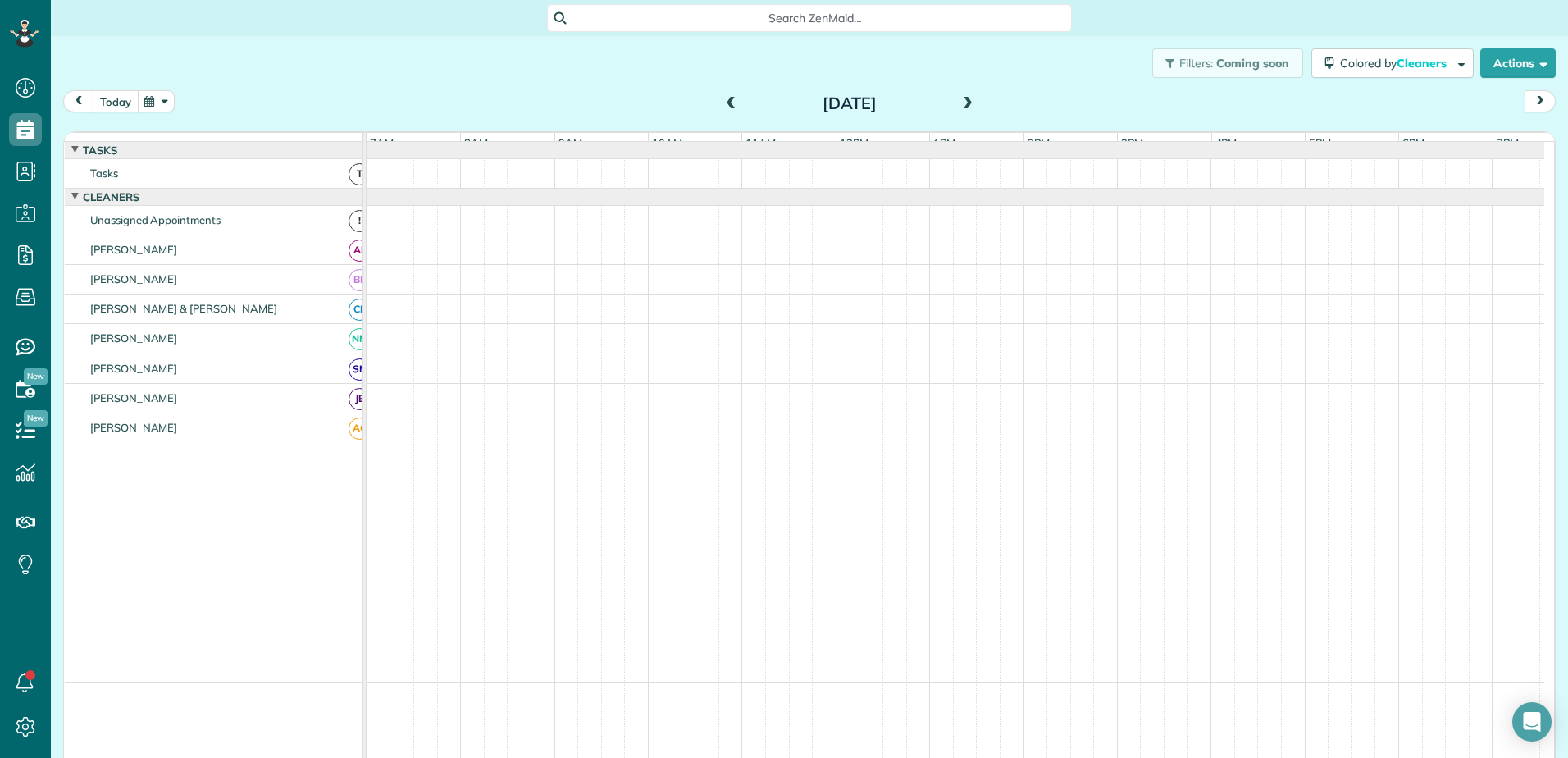
click at [119, 94] on button "today" at bounding box center [116, 101] width 46 height 22
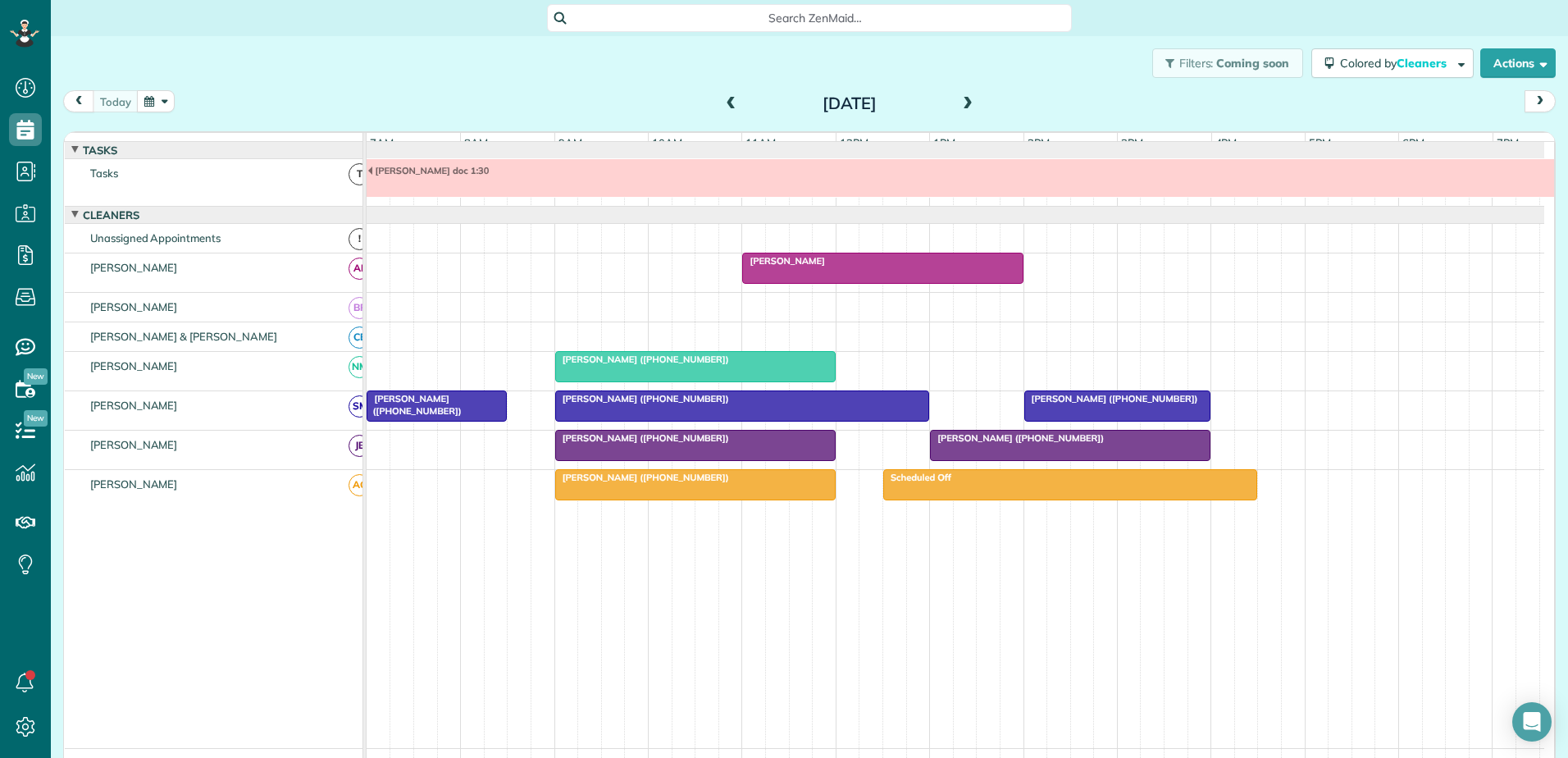
click at [723, 102] on span at bounding box center [732, 104] width 18 height 15
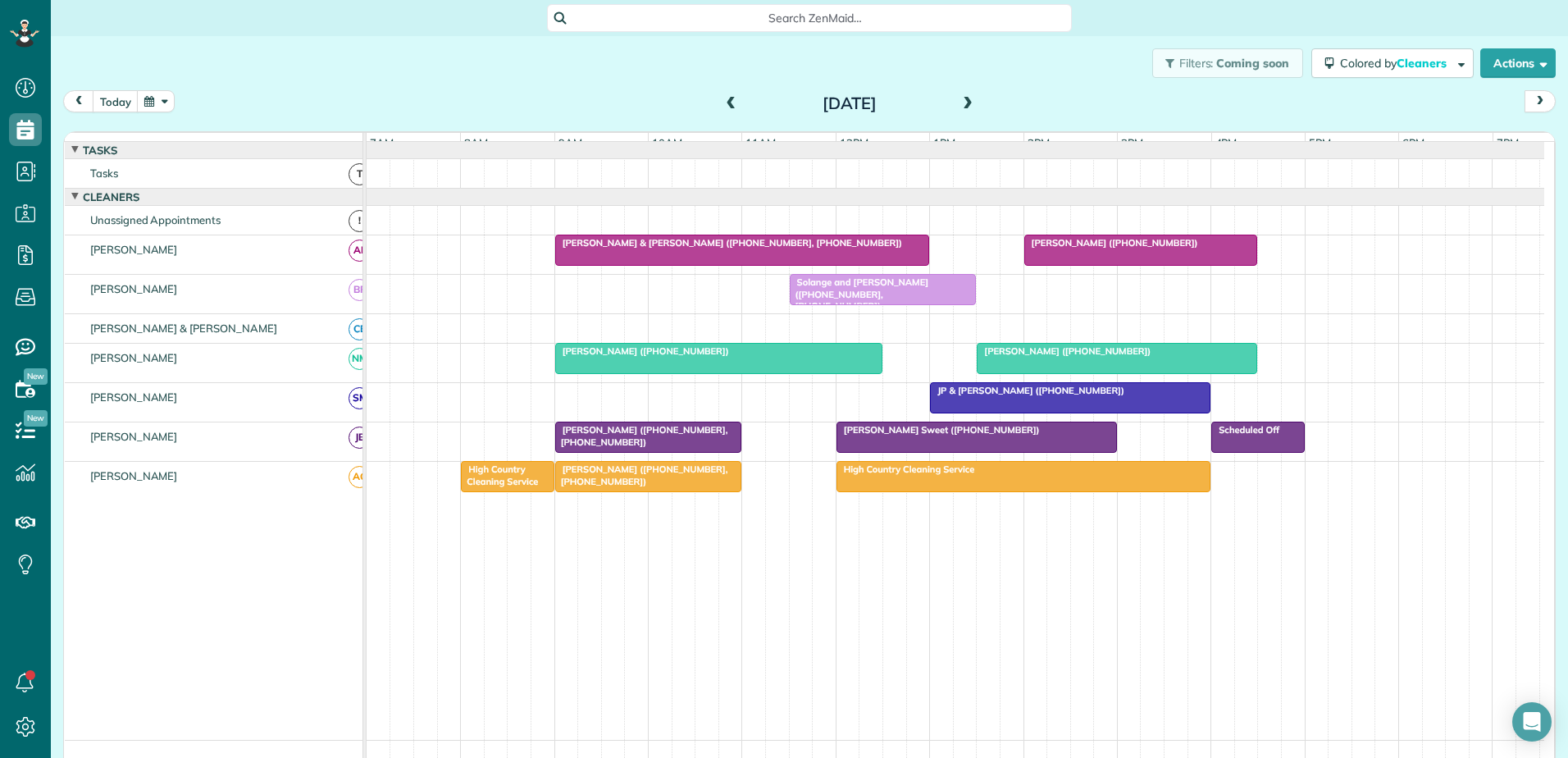
click at [923, 449] on div at bounding box center [976, 437] width 279 height 29
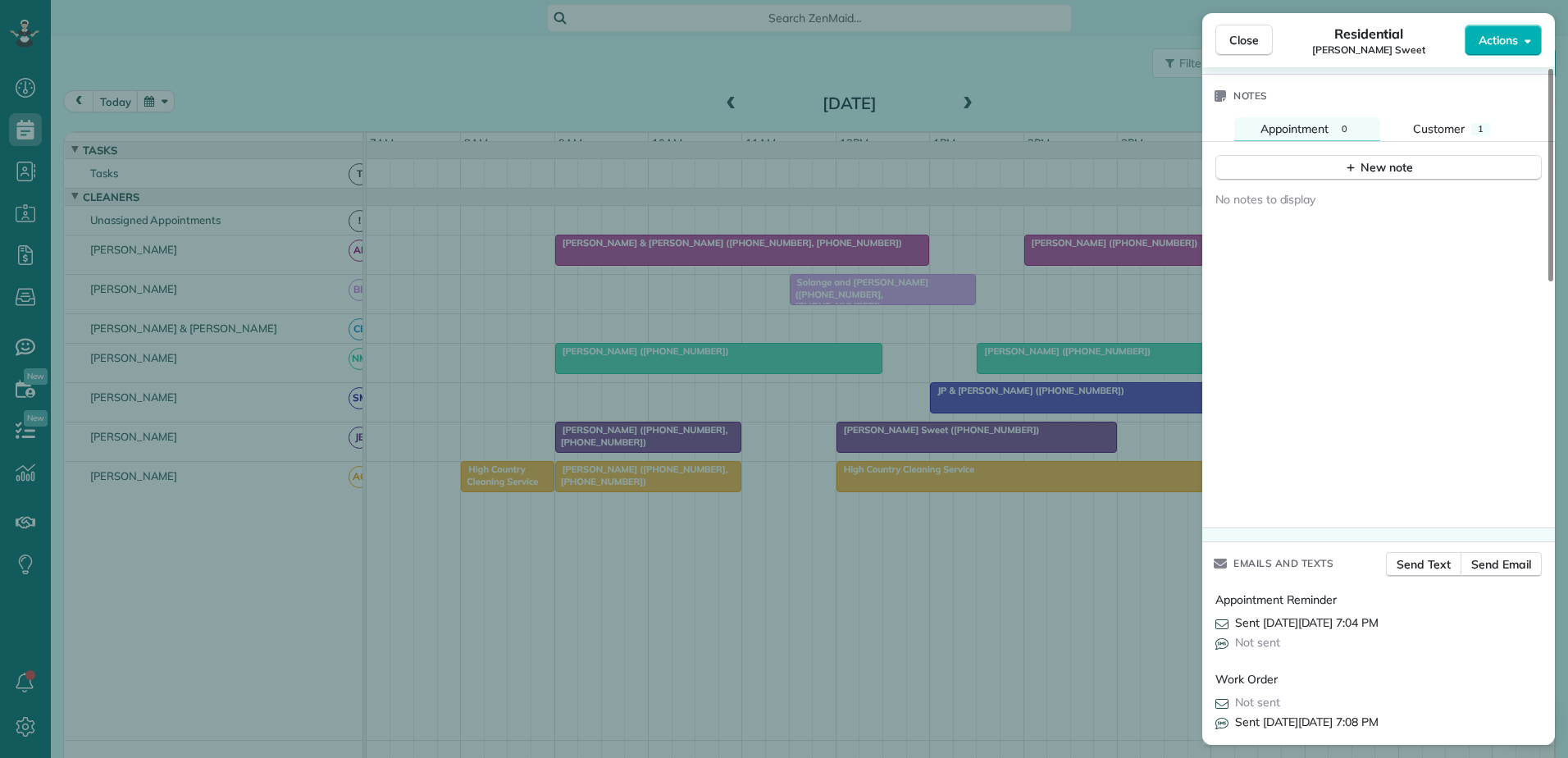
scroll to position [1143, 0]
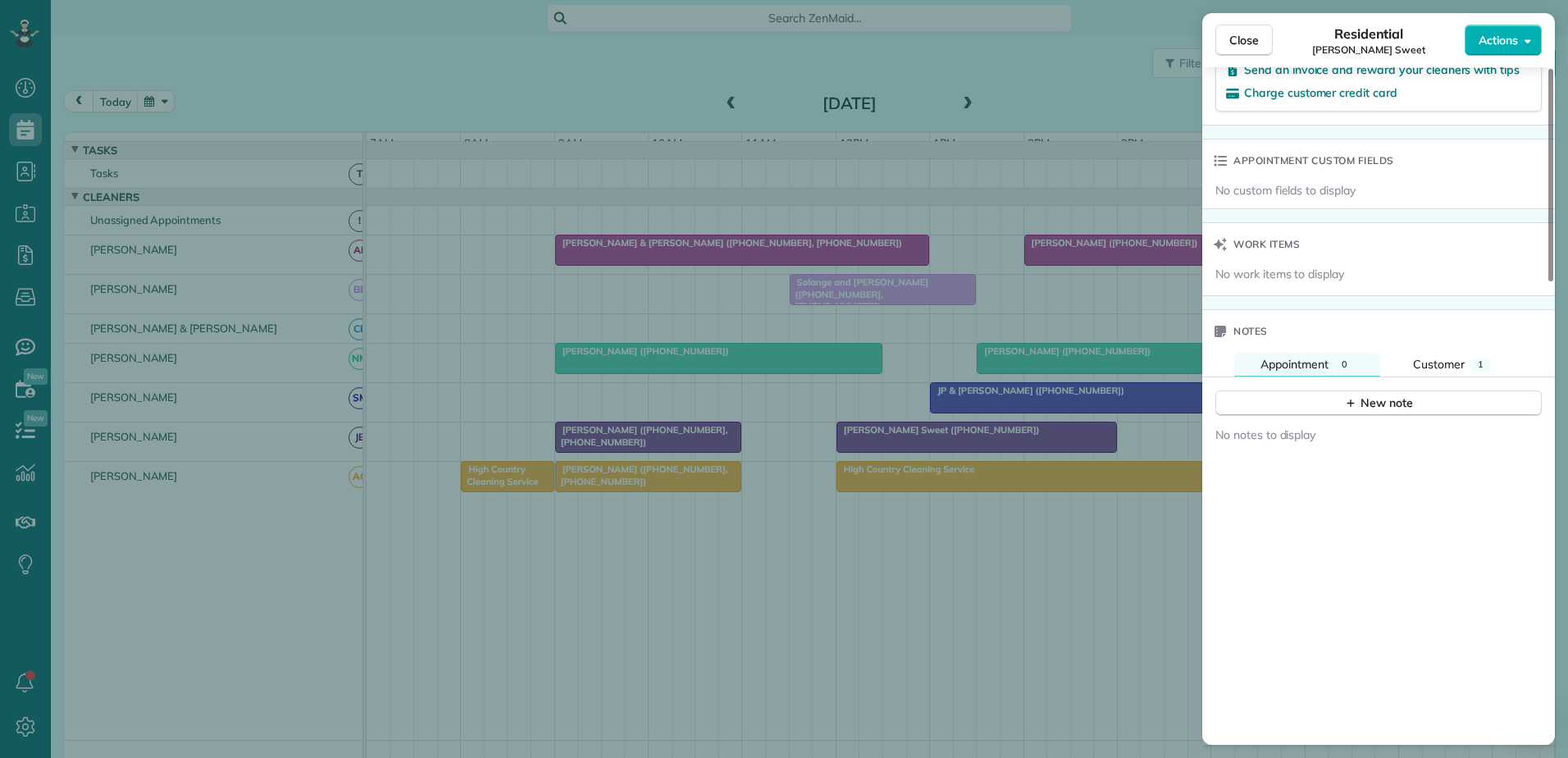
click at [1437, 378] on div "New note" at bounding box center [1378, 397] width 353 height 40
click at [1437, 356] on span "Customer" at bounding box center [1438, 364] width 52 height 15
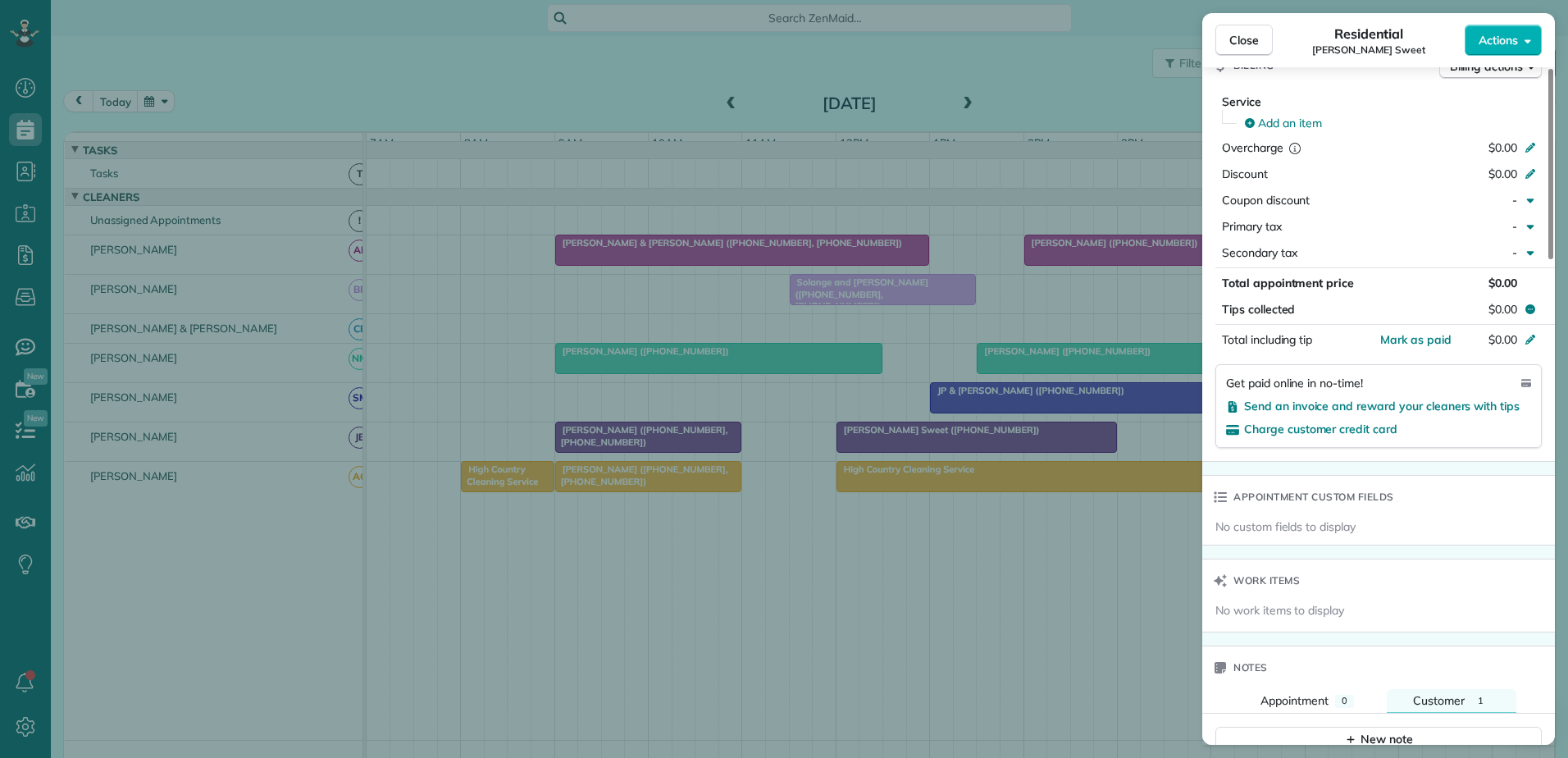
scroll to position [391, 0]
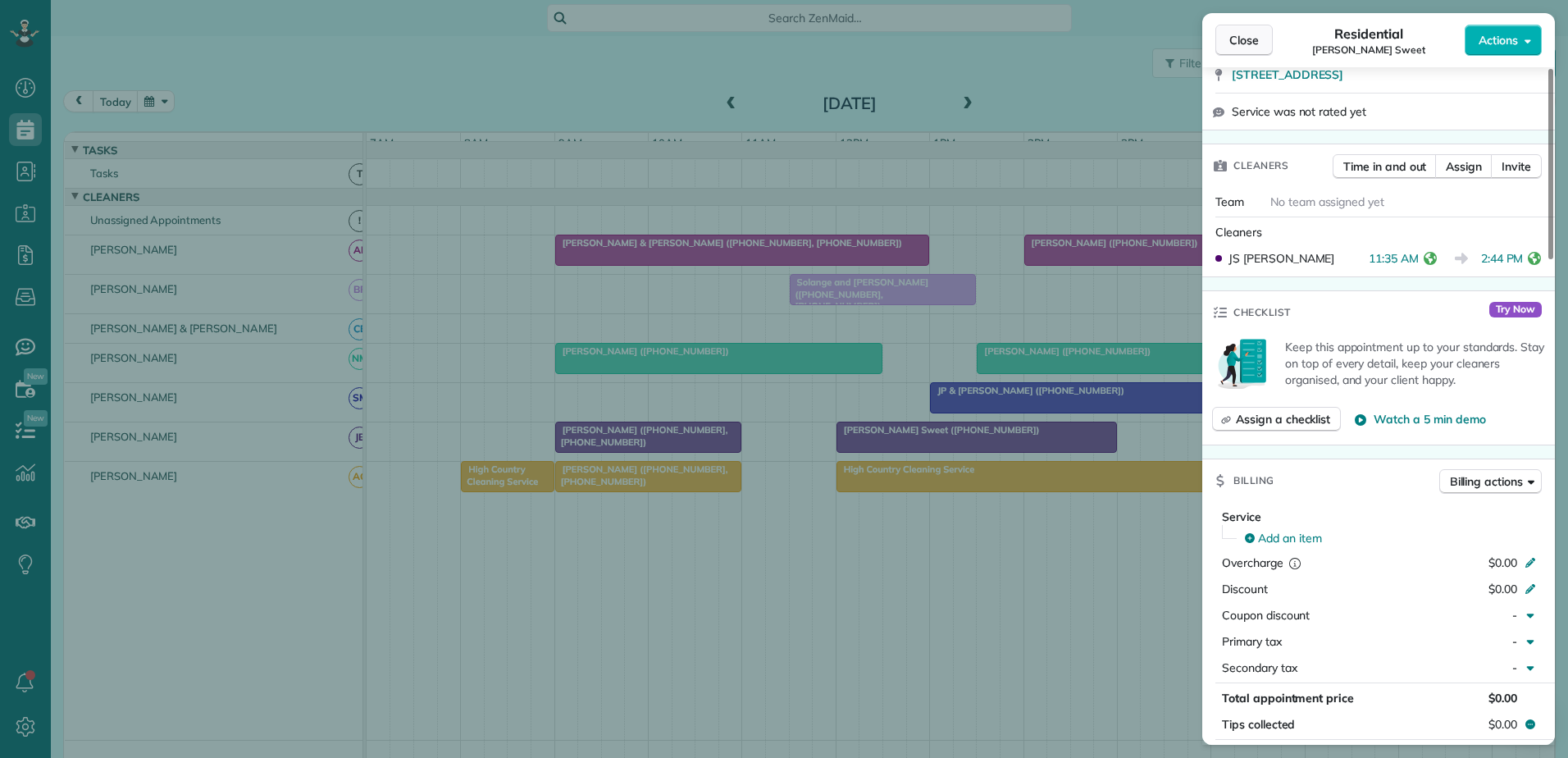
click at [1233, 41] on span "Close" at bounding box center [1244, 41] width 29 height 17
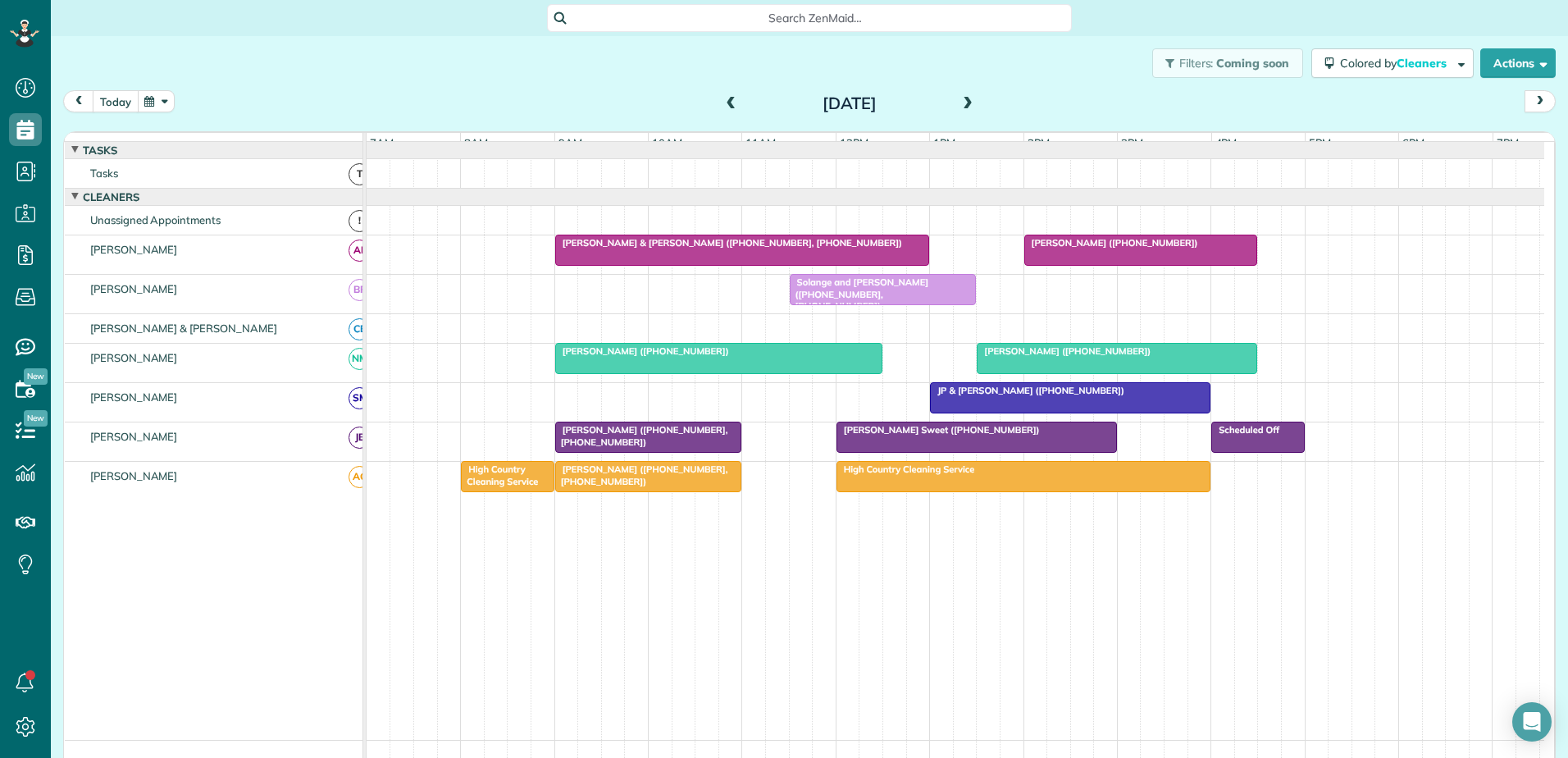
click at [113, 109] on button "today" at bounding box center [116, 101] width 46 height 22
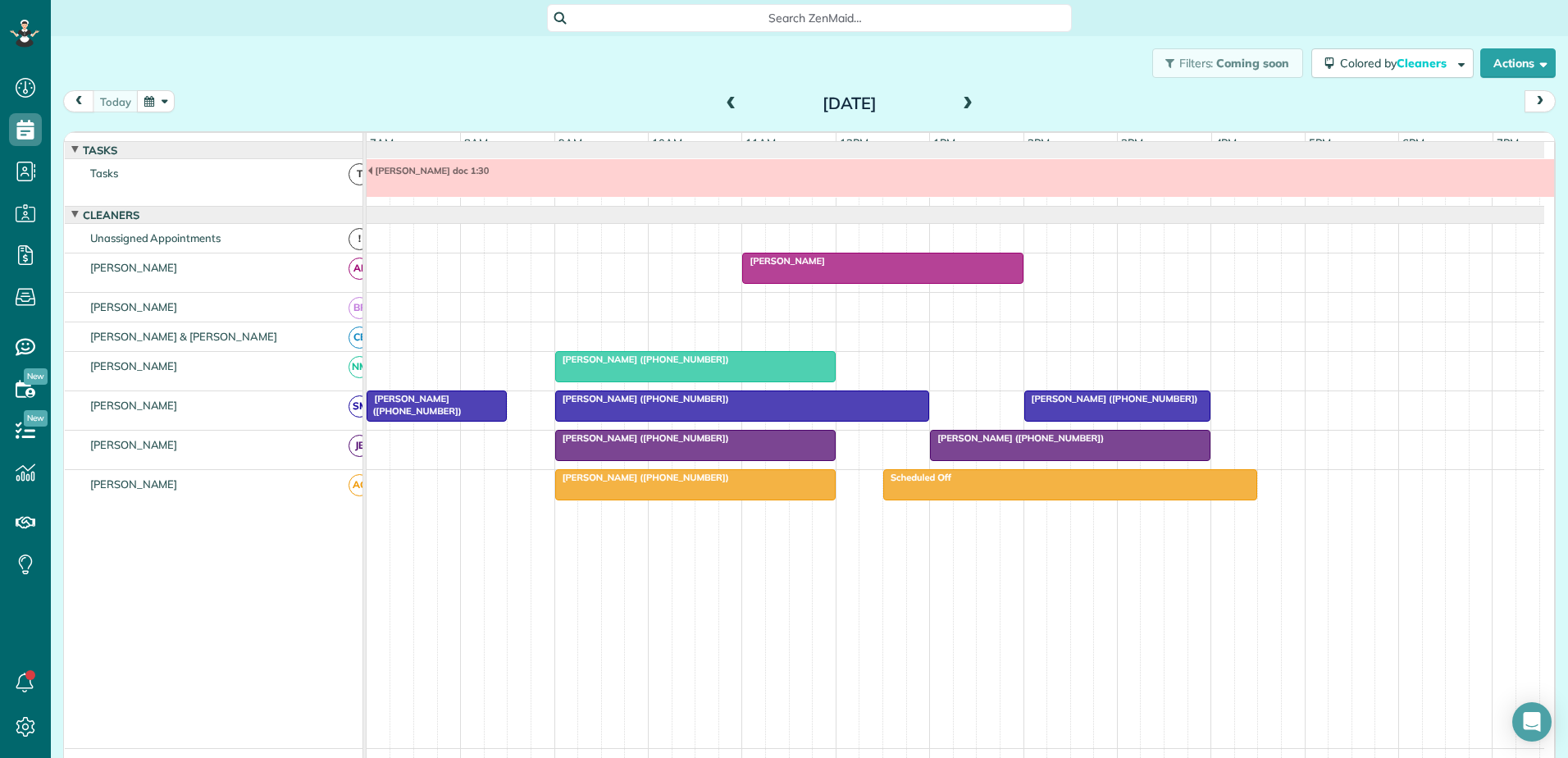
scroll to position [12, 0]
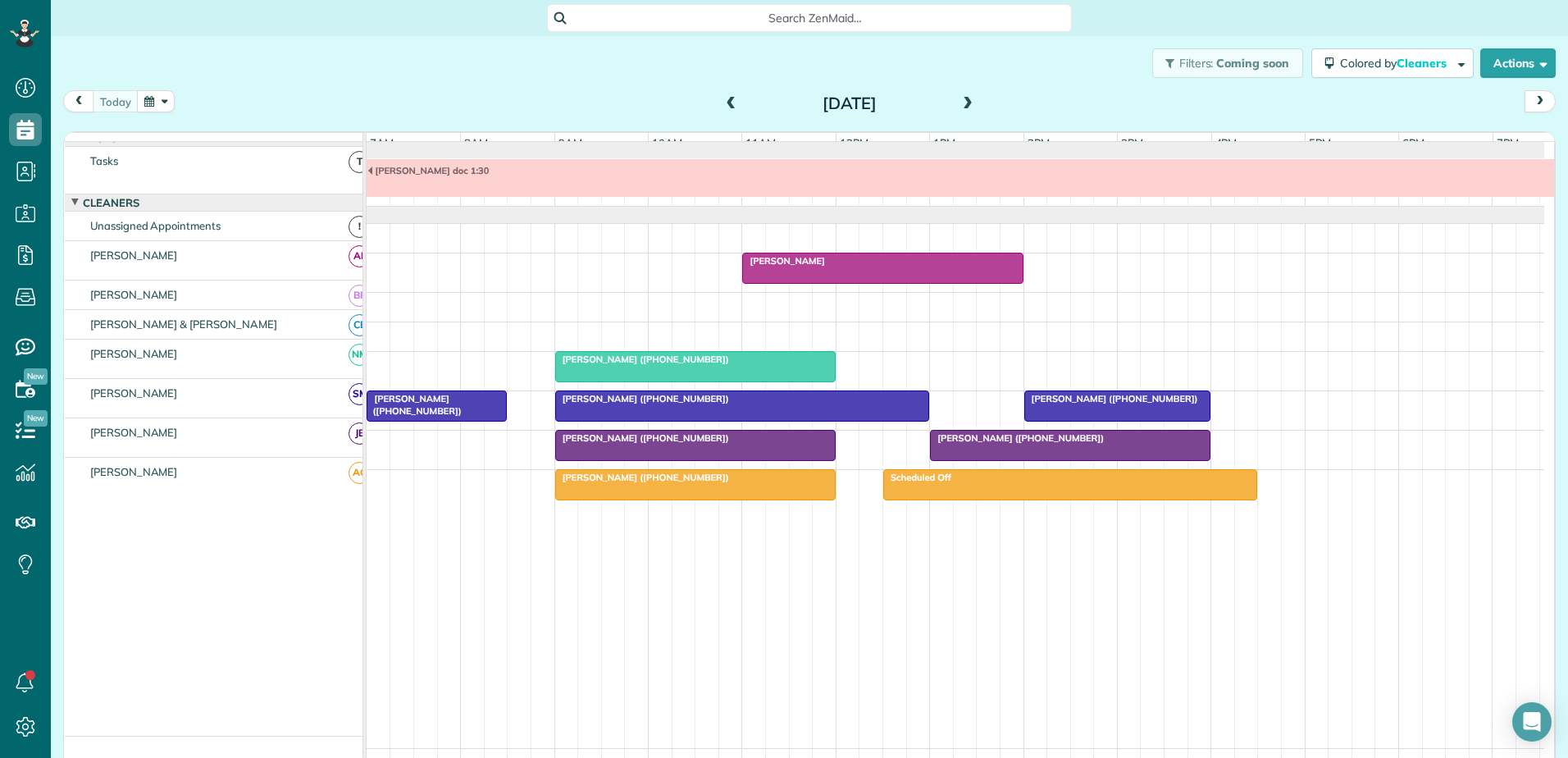
click at [440, 51] on div "Filters: Coming soon Colored by Cleaners Color by Cleaner Color by Team Color b…" at bounding box center [808, 63] width 1516 height 54
click at [621, 379] on div at bounding box center [695, 367] width 279 height 29
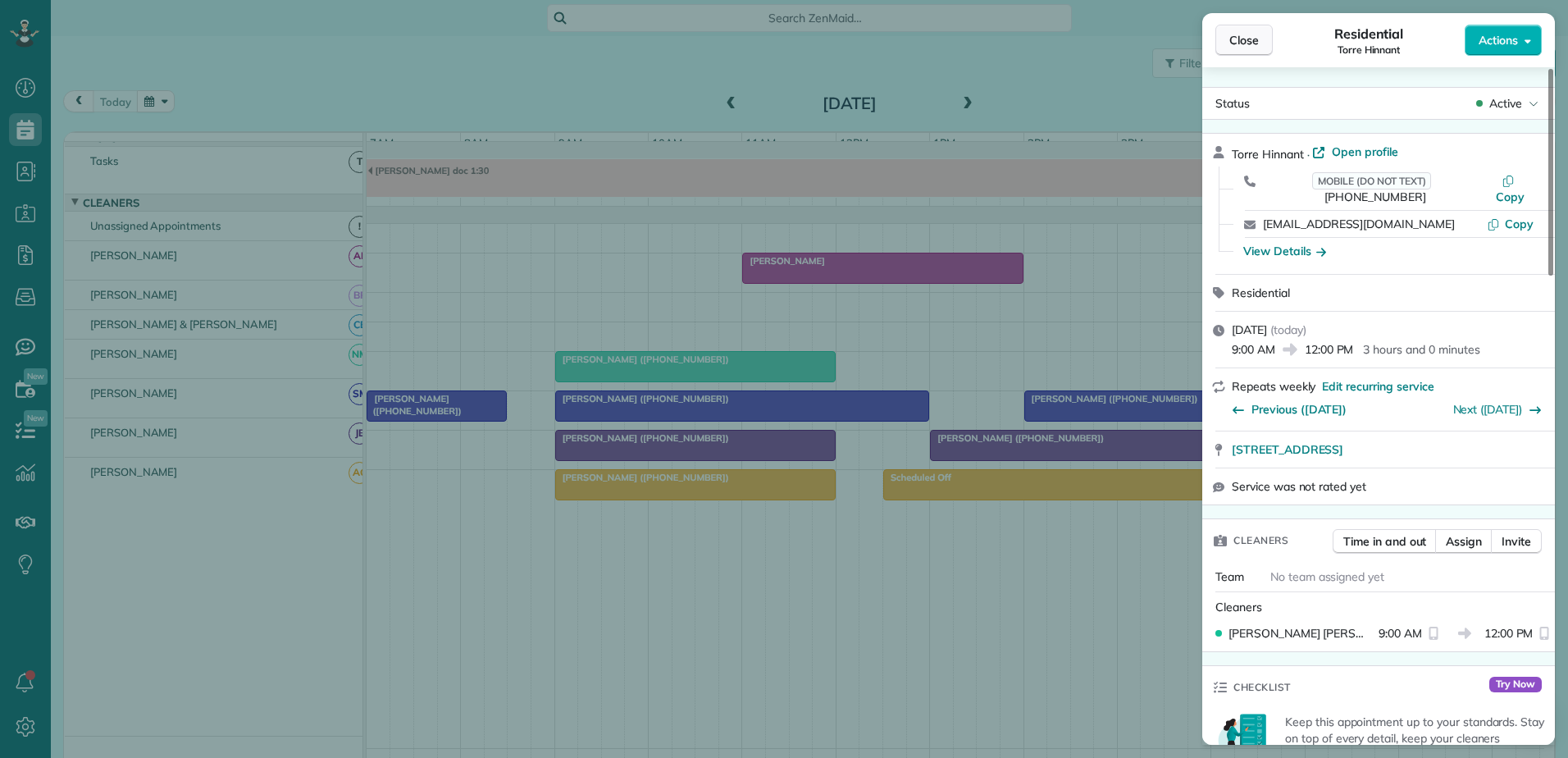
click at [1255, 43] on span "Close" at bounding box center [1244, 41] width 29 height 17
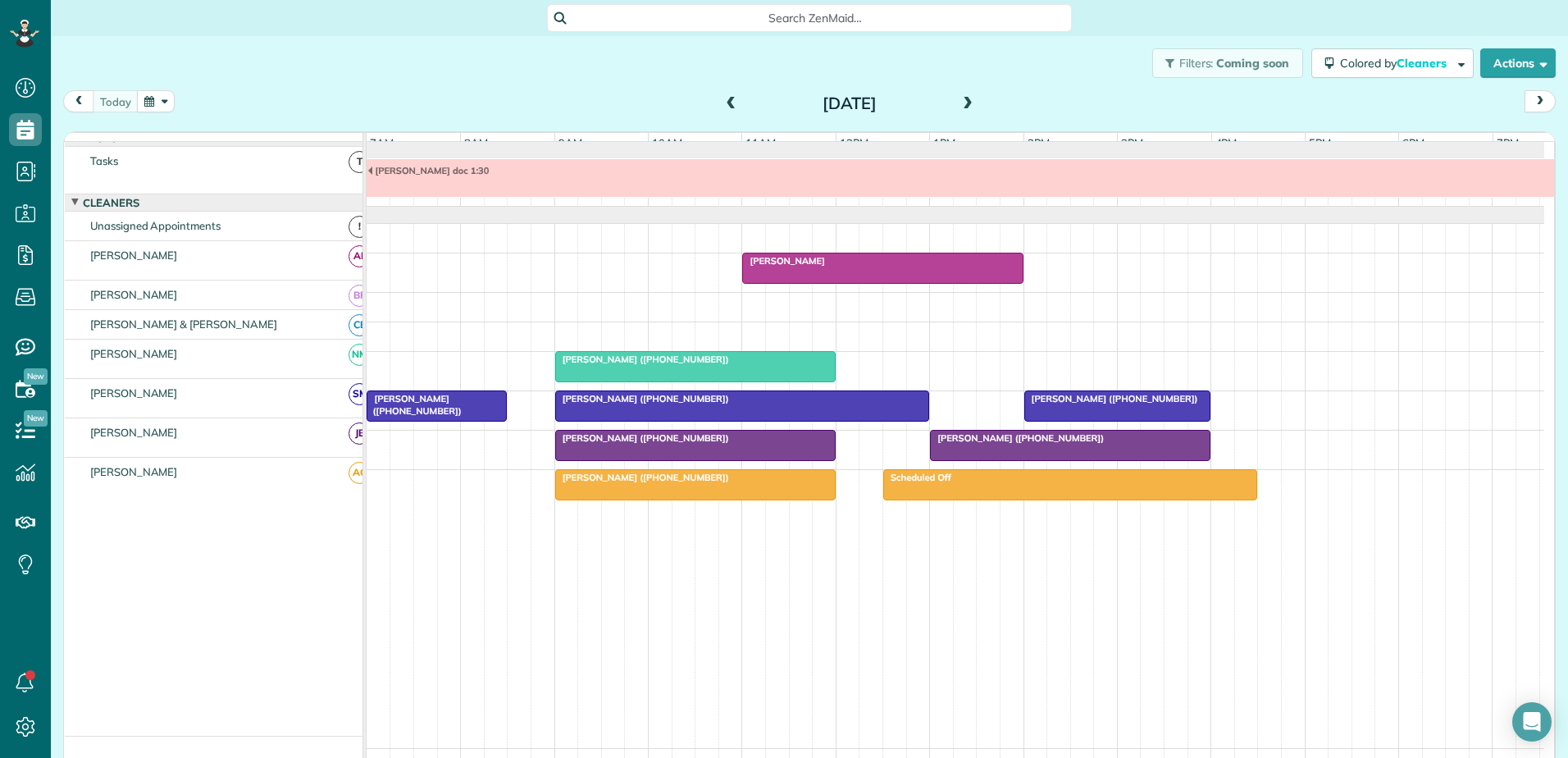
click at [727, 107] on span at bounding box center [732, 104] width 18 height 15
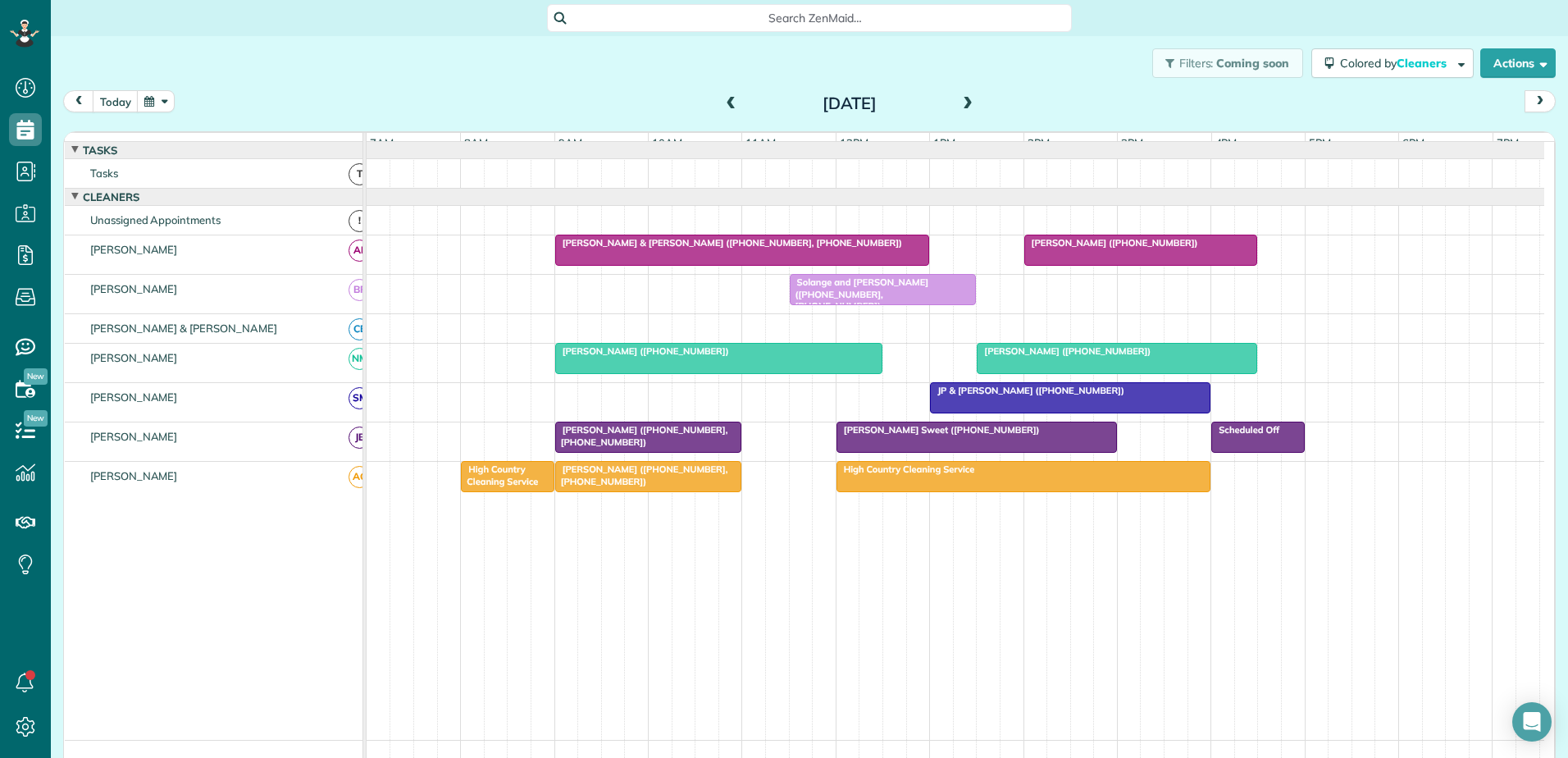
click at [688, 373] on div at bounding box center [719, 358] width 326 height 29
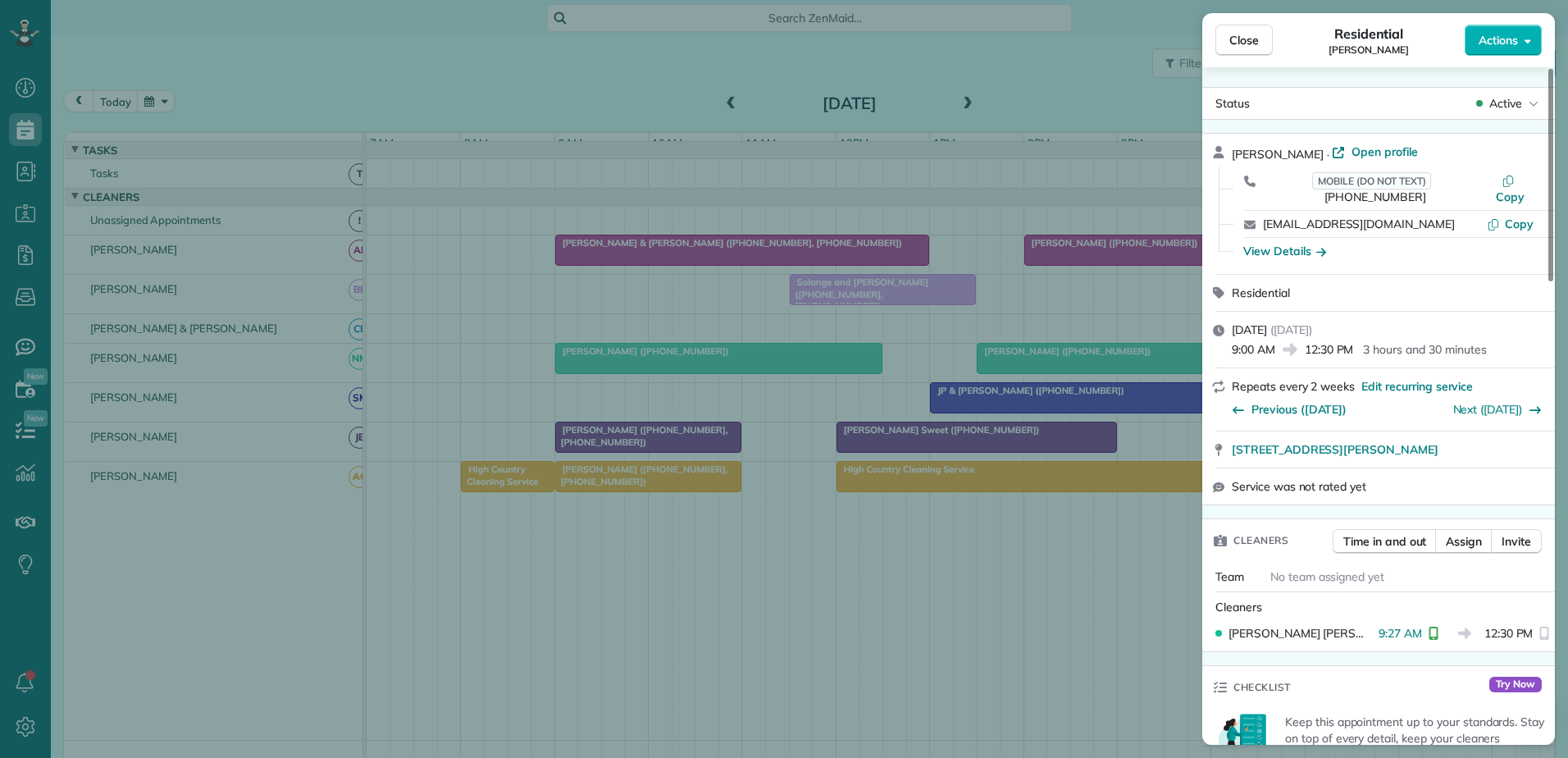
click at [688, 374] on div "Close Residential [PERSON_NAME] Actions Status Active [PERSON_NAME] · Open prof…" at bounding box center [784, 379] width 1568 height 758
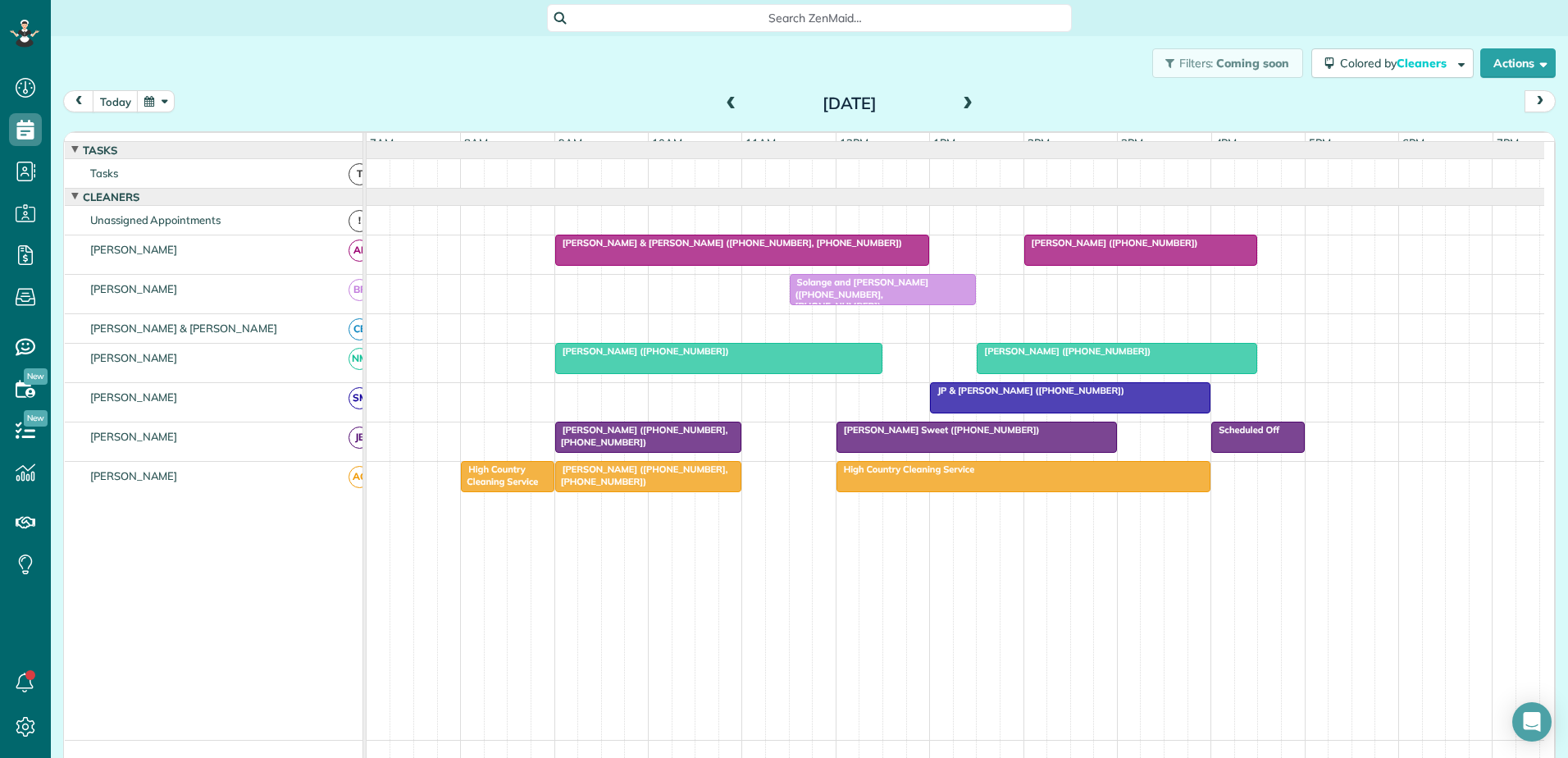
click at [1028, 356] on span "[PERSON_NAME] ([PHONE_NUMBER])" at bounding box center [1063, 351] width 176 height 11
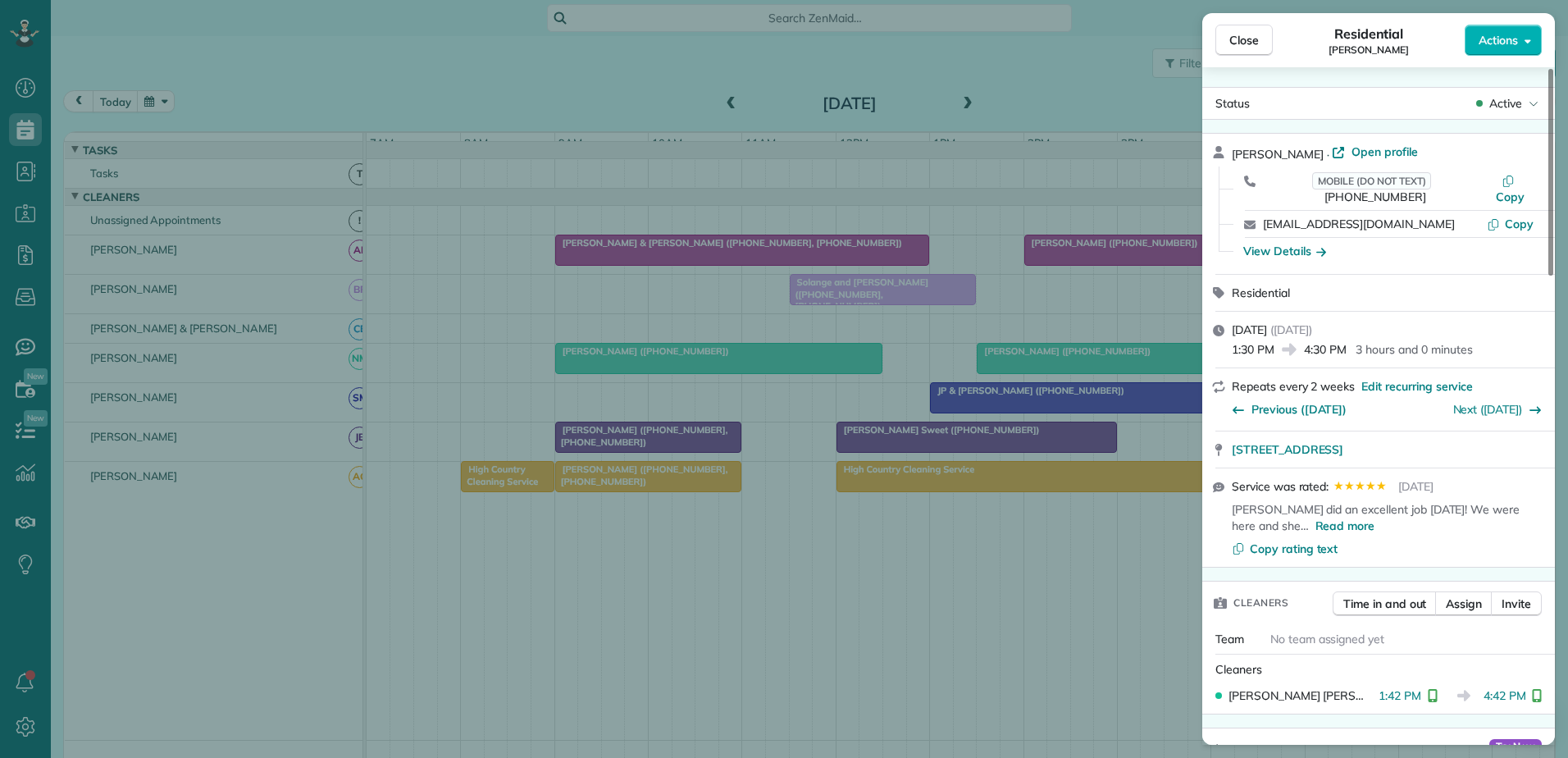
click at [1028, 366] on div "Close Residential [PERSON_NAME] Actions Status Active [PERSON_NAME] · Open prof…" at bounding box center [784, 379] width 1568 height 758
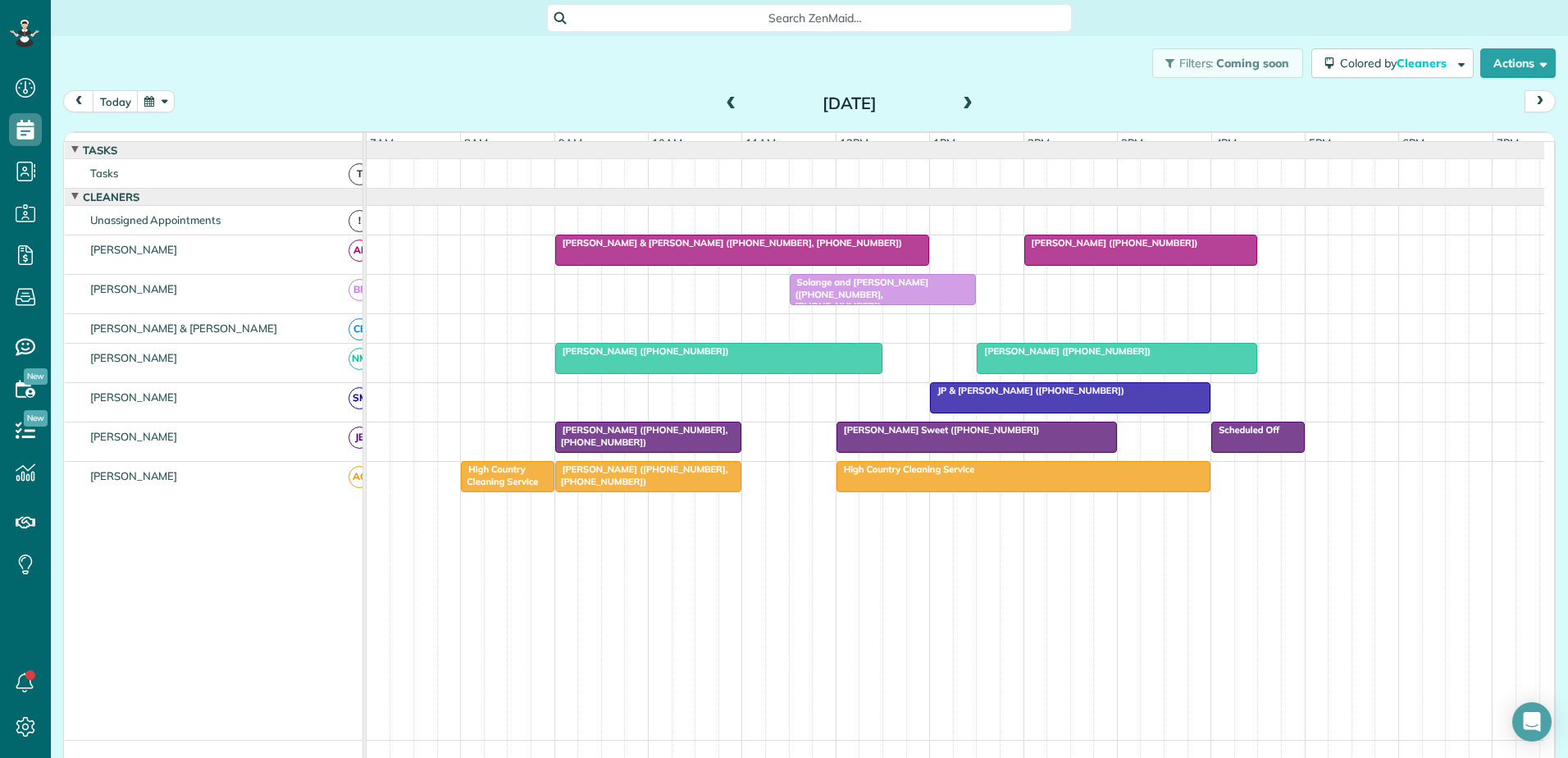
click at [1091, 373] on div at bounding box center [1117, 358] width 279 height 29
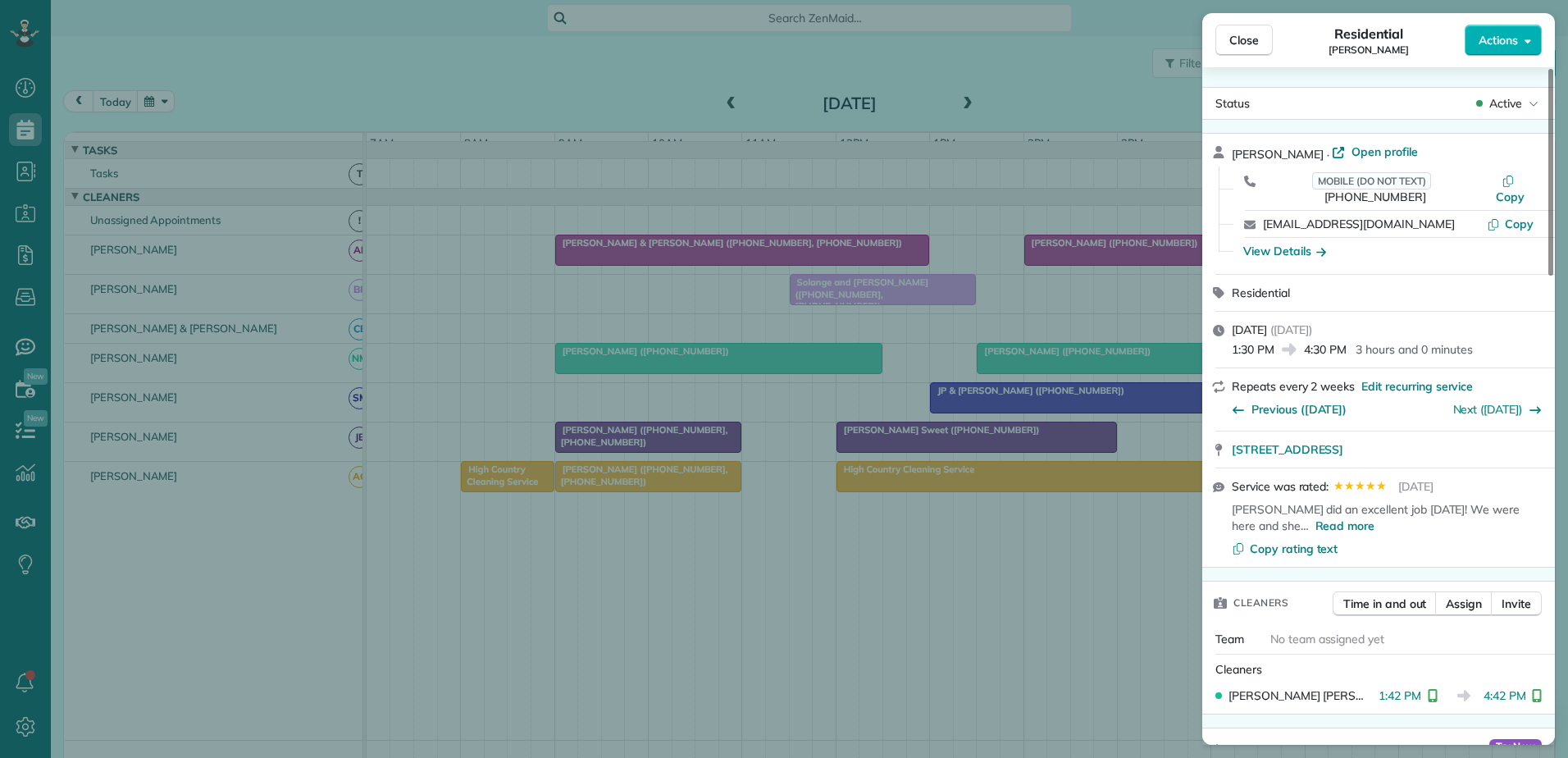
click at [1091, 374] on div "Close Residential [PERSON_NAME] Actions Status Active [PERSON_NAME] · Open prof…" at bounding box center [784, 379] width 1568 height 758
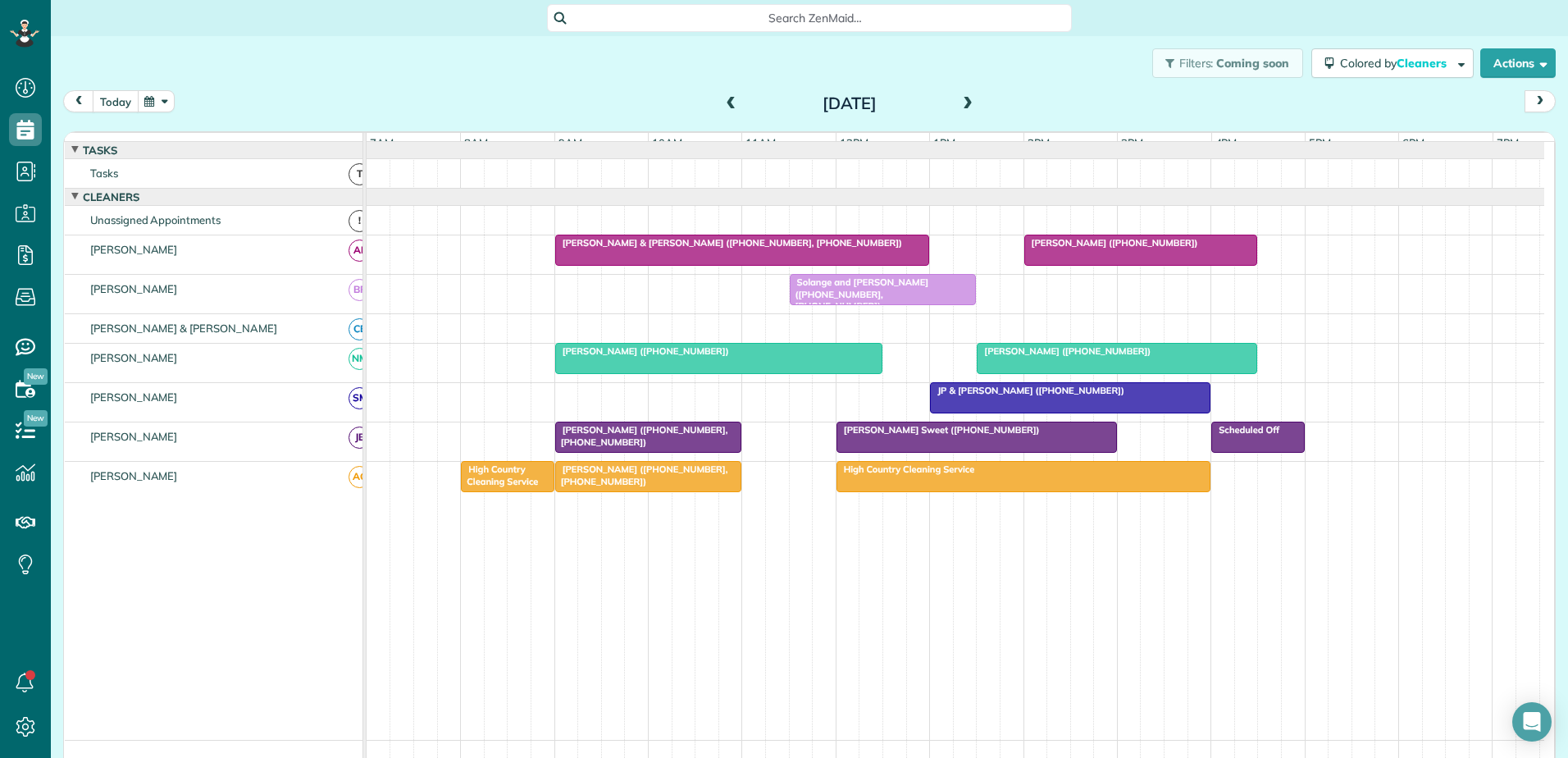
click at [111, 101] on button "today" at bounding box center [116, 101] width 46 height 22
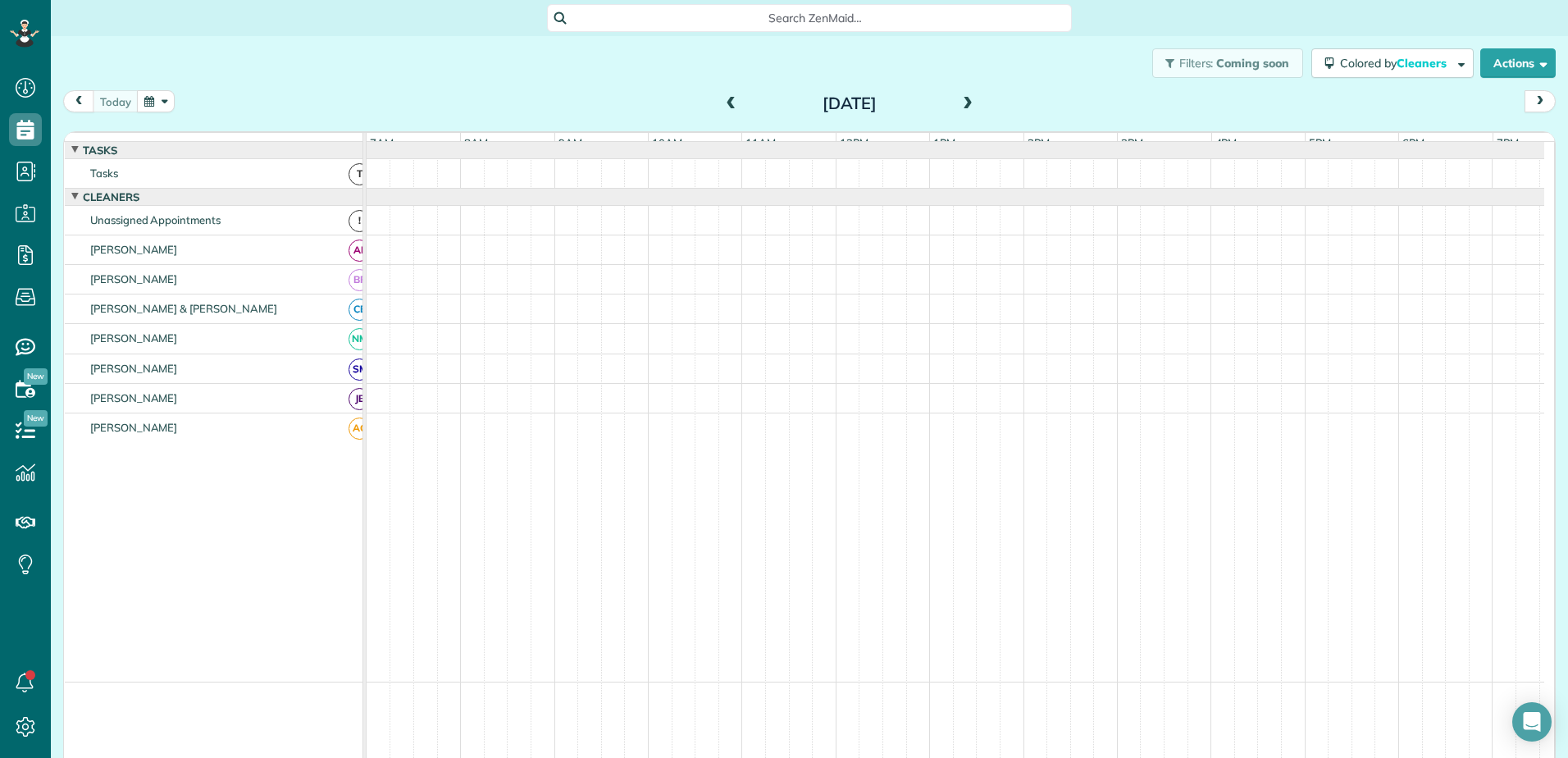
scroll to position [12, 0]
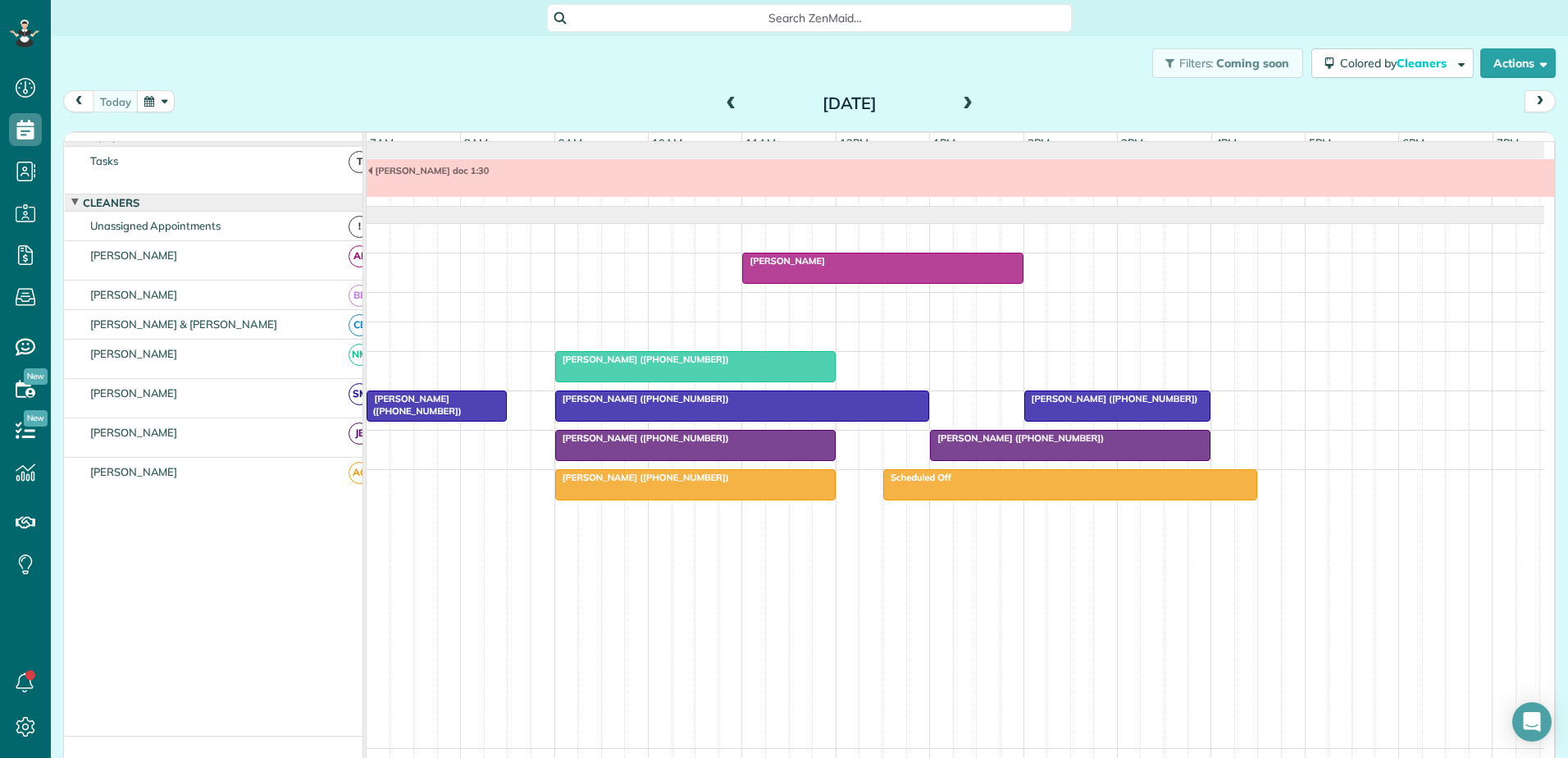
click at [578, 379] on div at bounding box center [695, 367] width 279 height 29
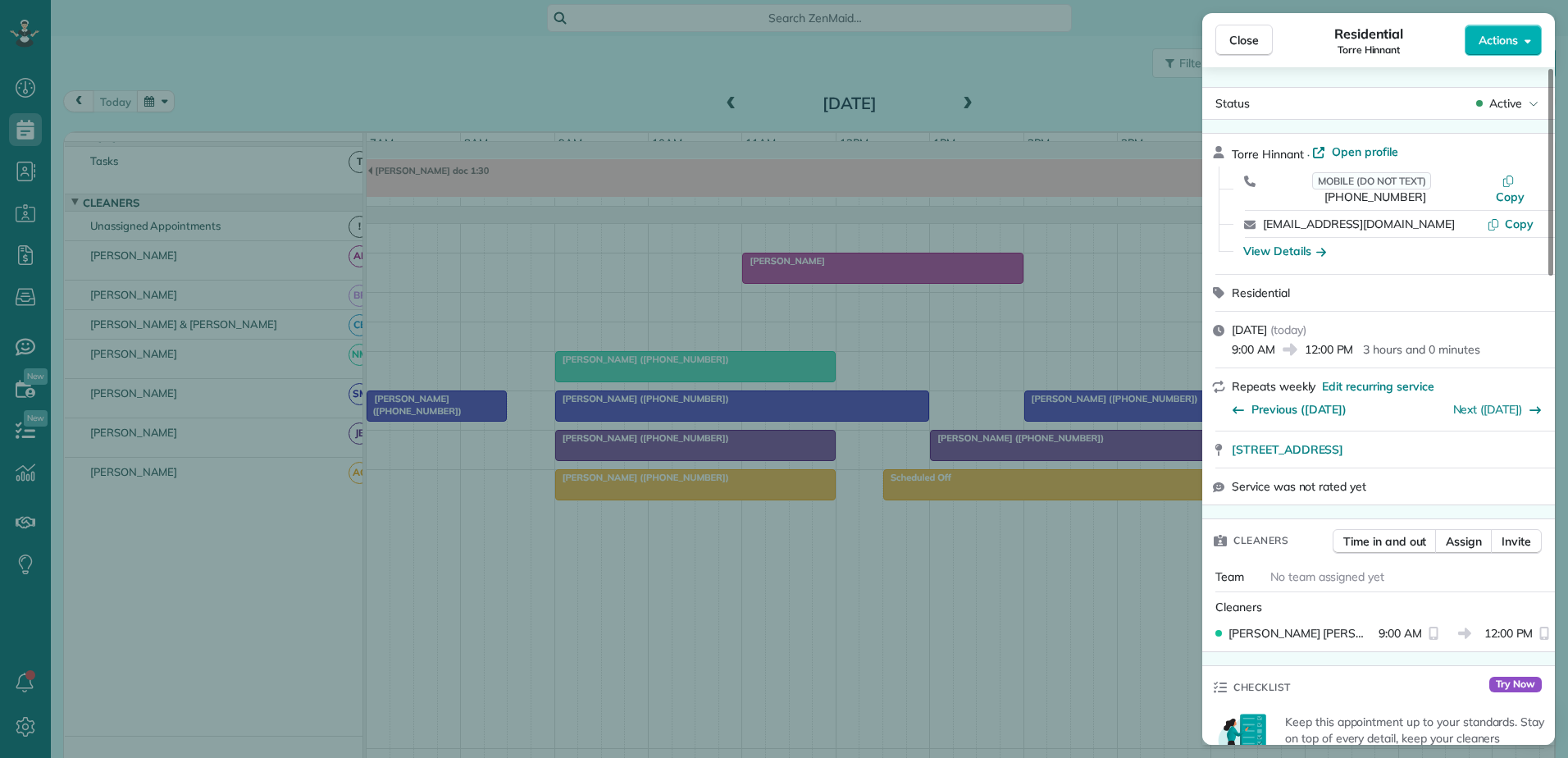
click at [596, 375] on div "Close Residential Torre Hinnant Actions Status Active Torre Hinnant · Open prof…" at bounding box center [784, 379] width 1568 height 758
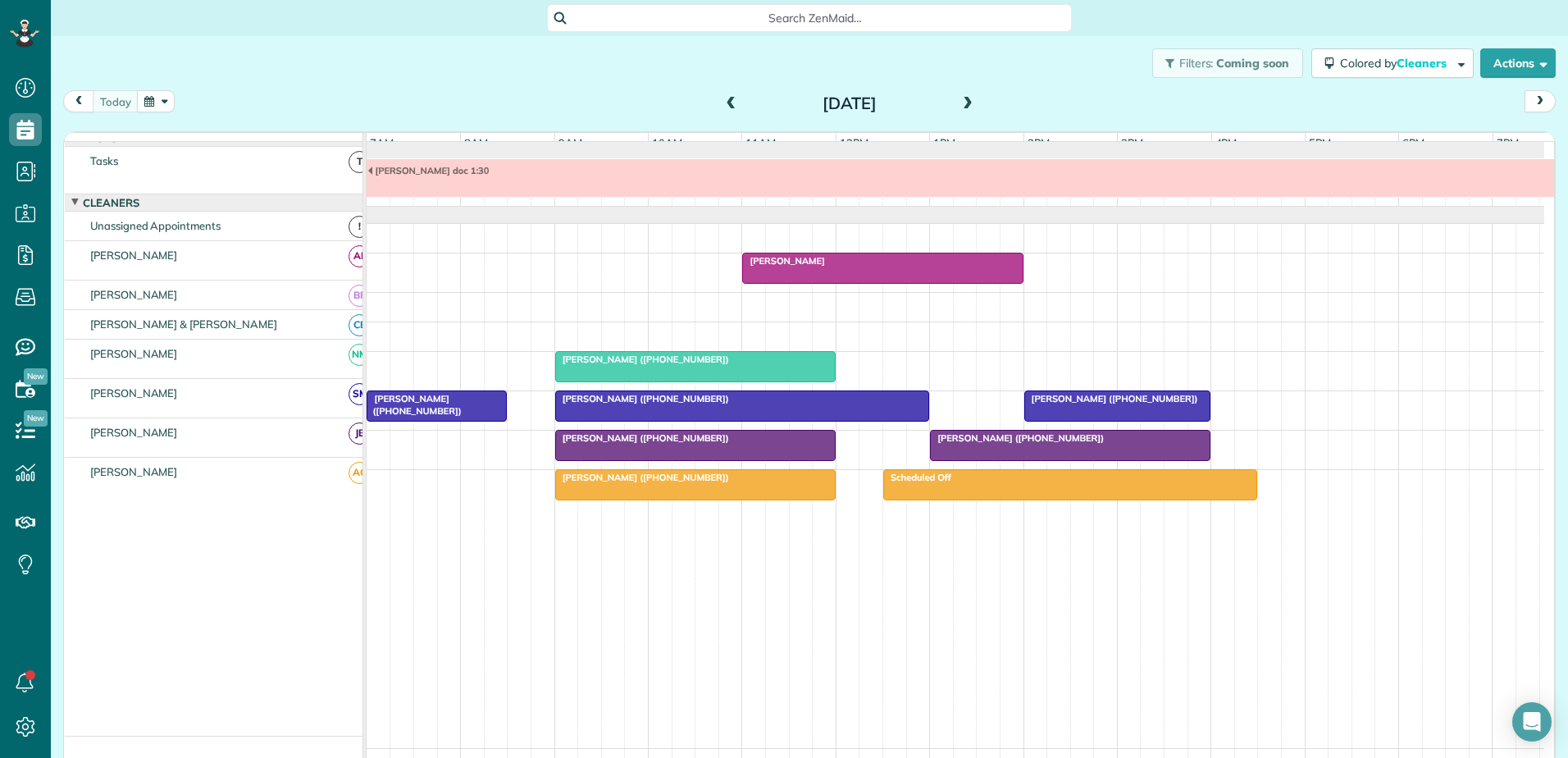
click at [724, 103] on span at bounding box center [732, 104] width 18 height 15
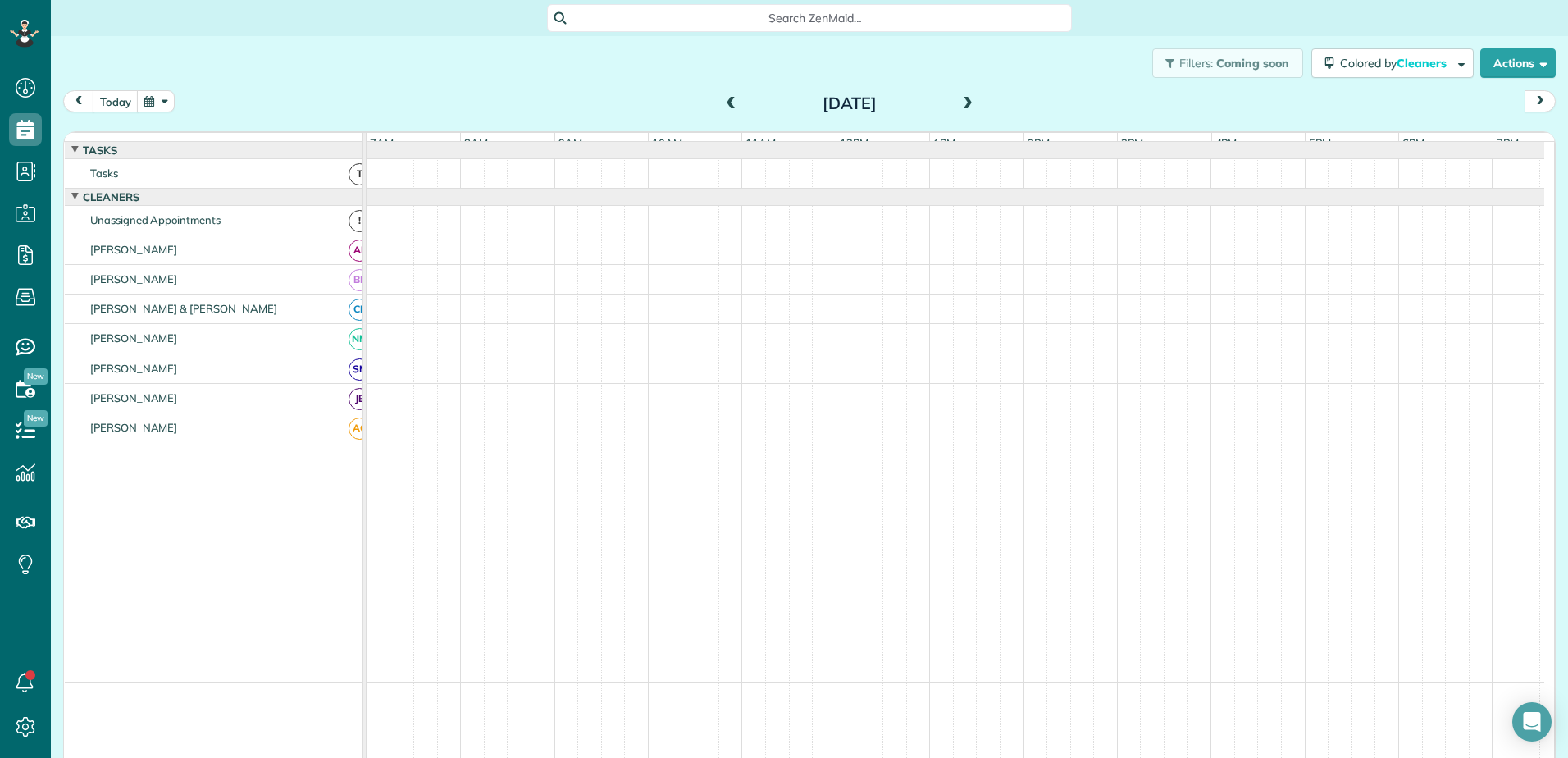
click at [724, 103] on span at bounding box center [732, 104] width 18 height 15
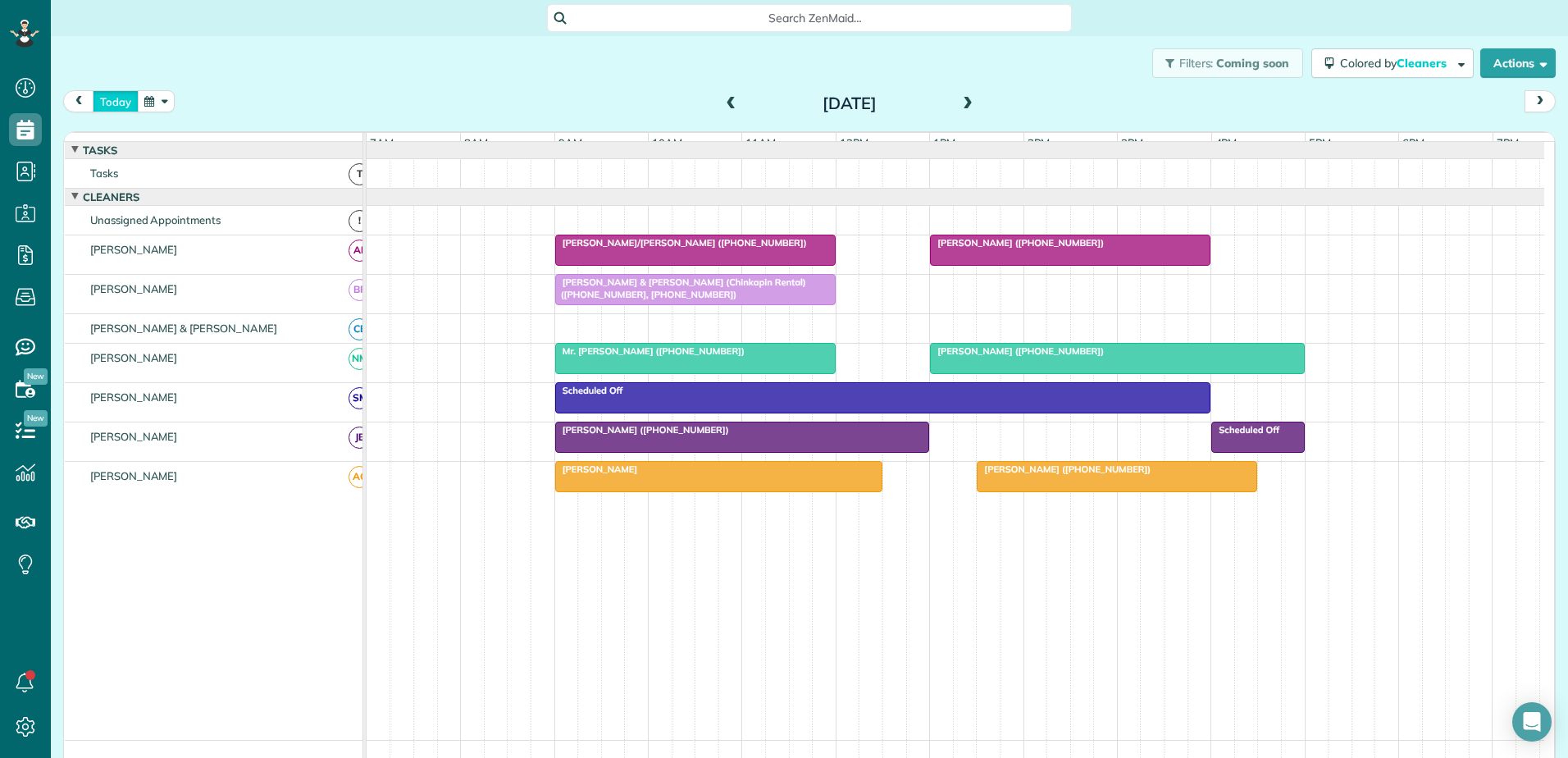
click at [111, 109] on button "today" at bounding box center [116, 101] width 46 height 22
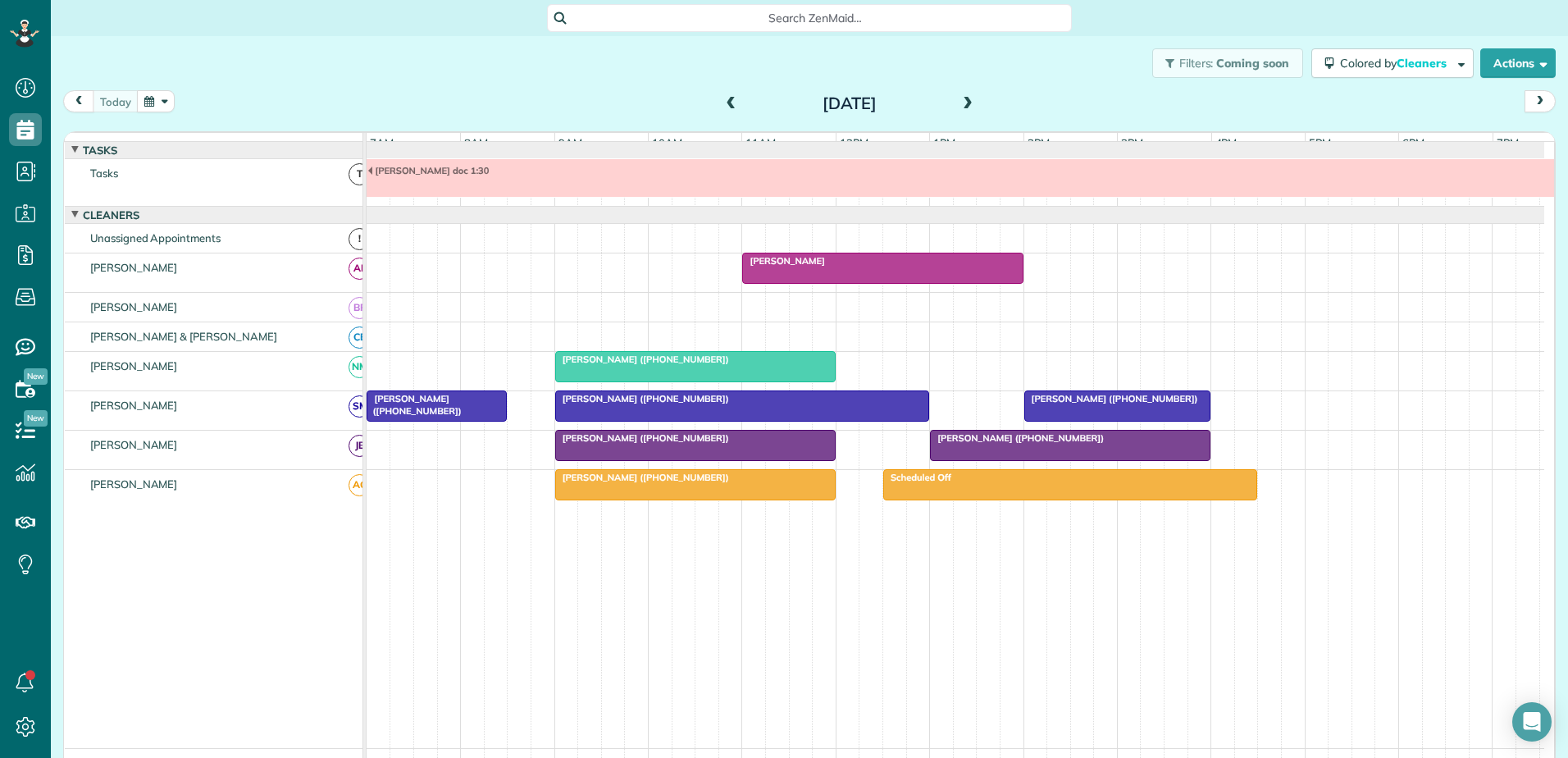
scroll to position [12, 0]
